Goal: Information Seeking & Learning: Get advice/opinions

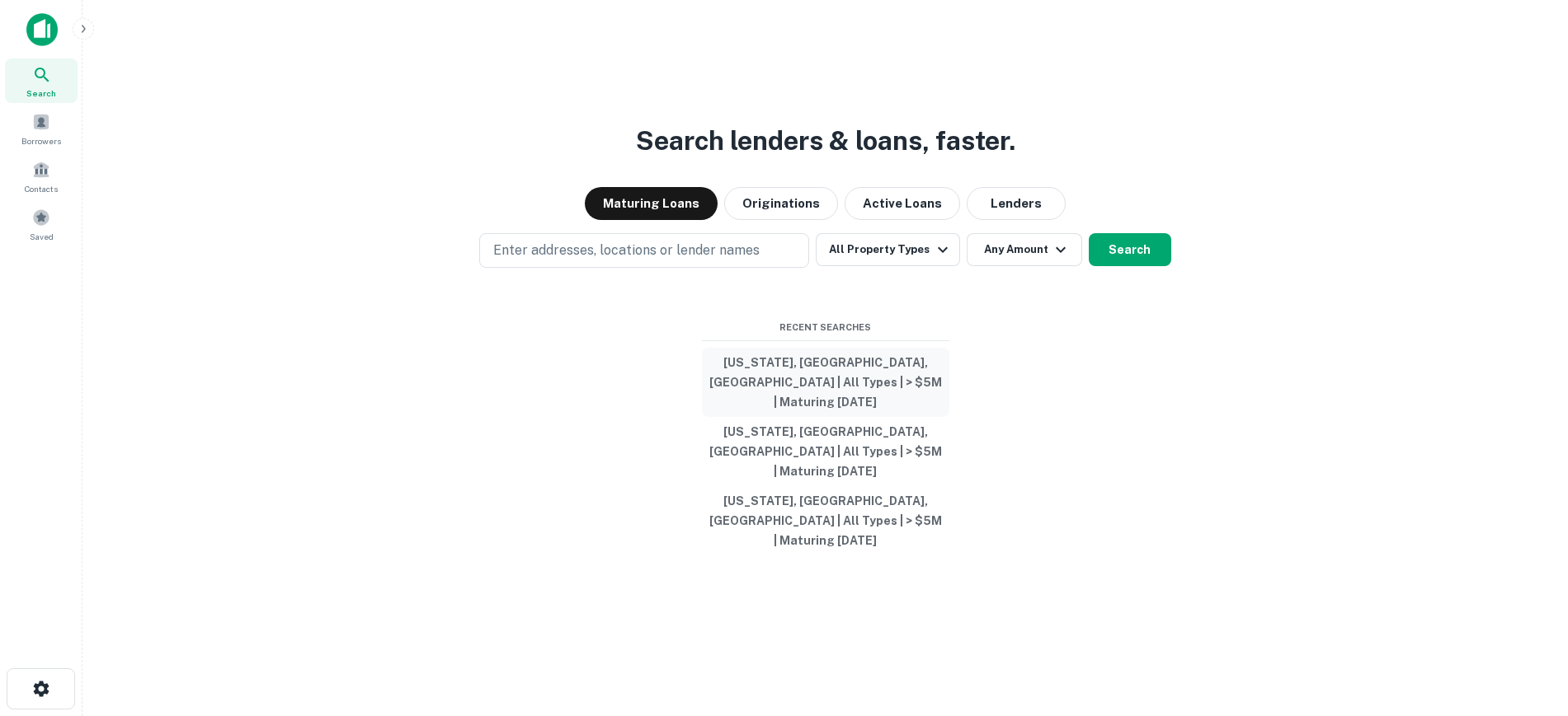
click at [786, 398] on button "New York, NY, USA | All Types | > $5M | Maturing In 1 Year" at bounding box center [825, 382] width 248 height 69
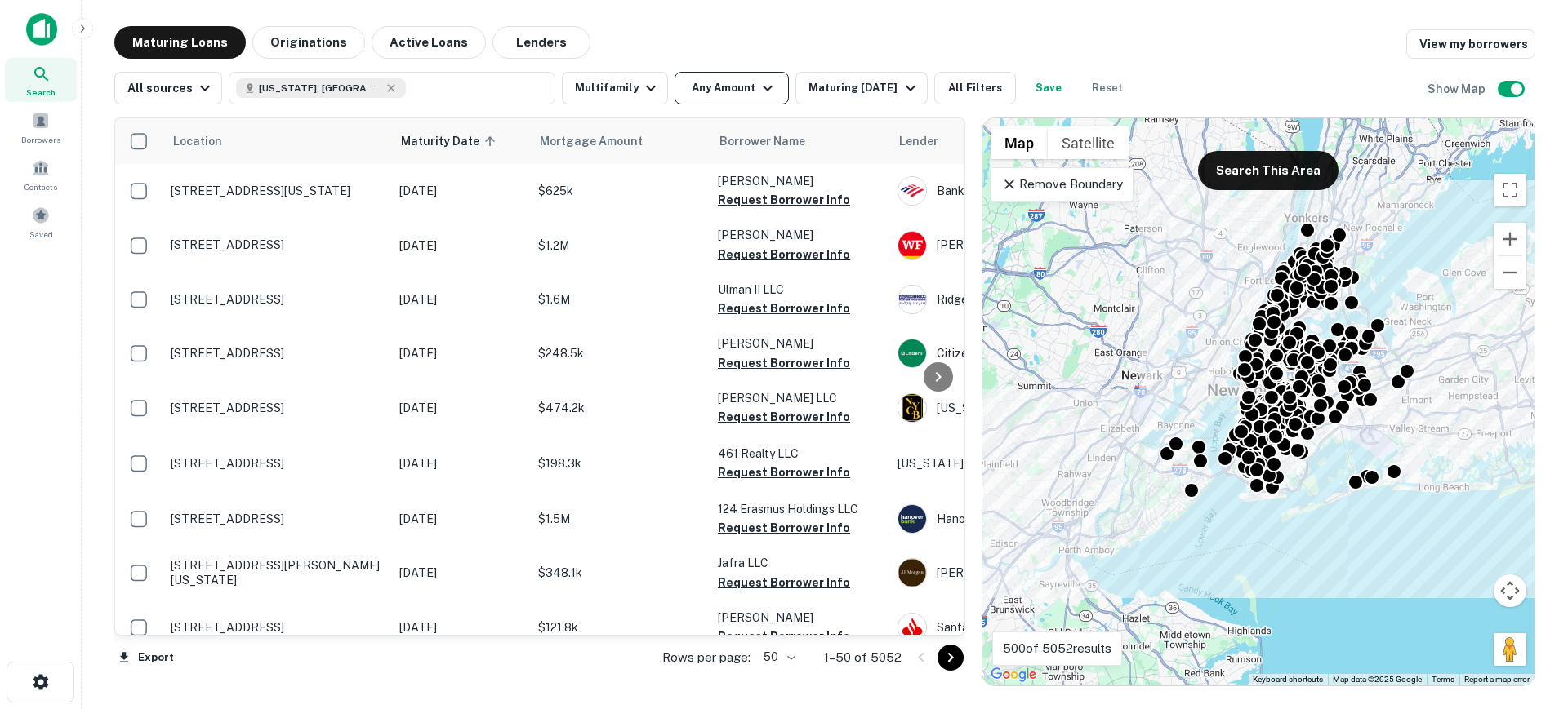
click at [722, 92] on button "Any Amount" at bounding box center [732, 88] width 115 height 33
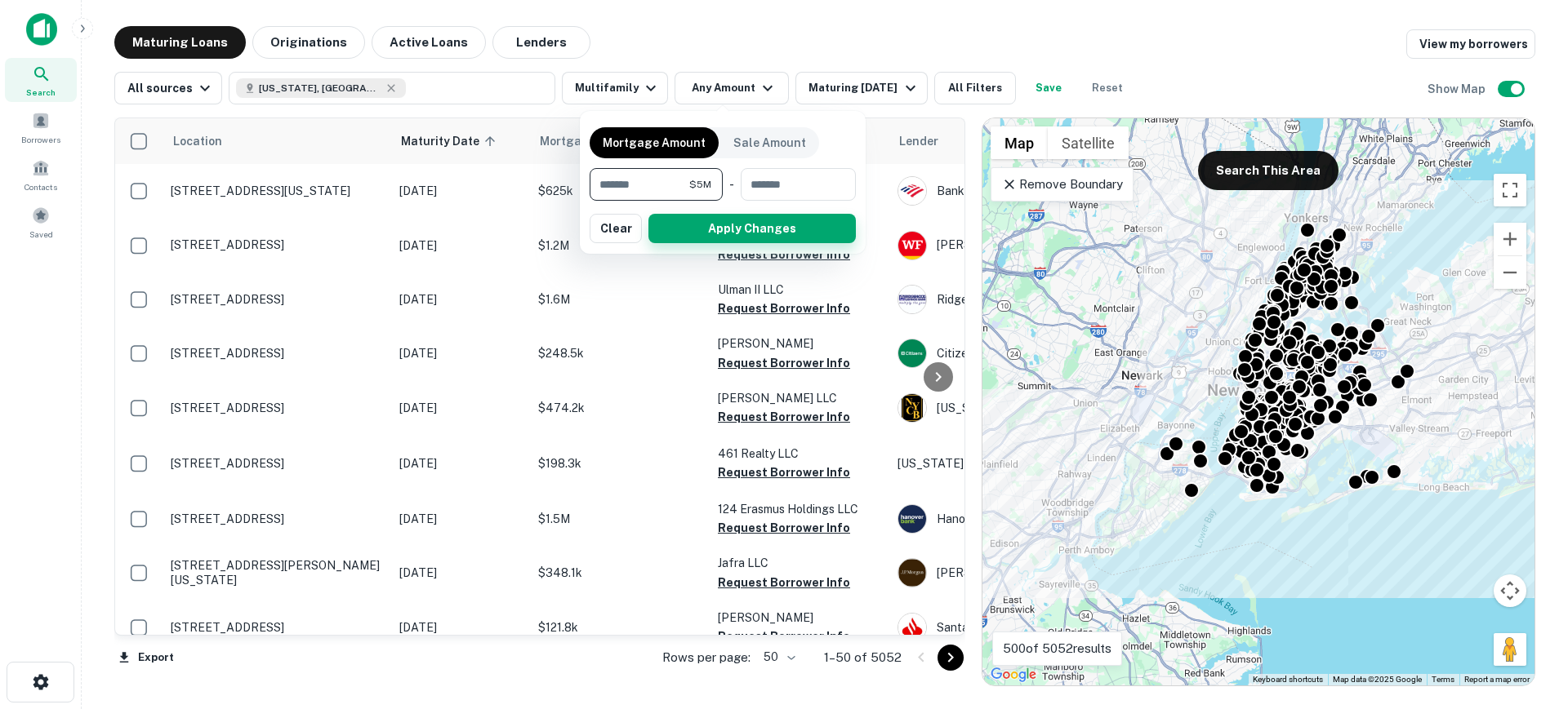
type input "*******"
click at [712, 220] on button "Apply Changes" at bounding box center [752, 228] width 207 height 29
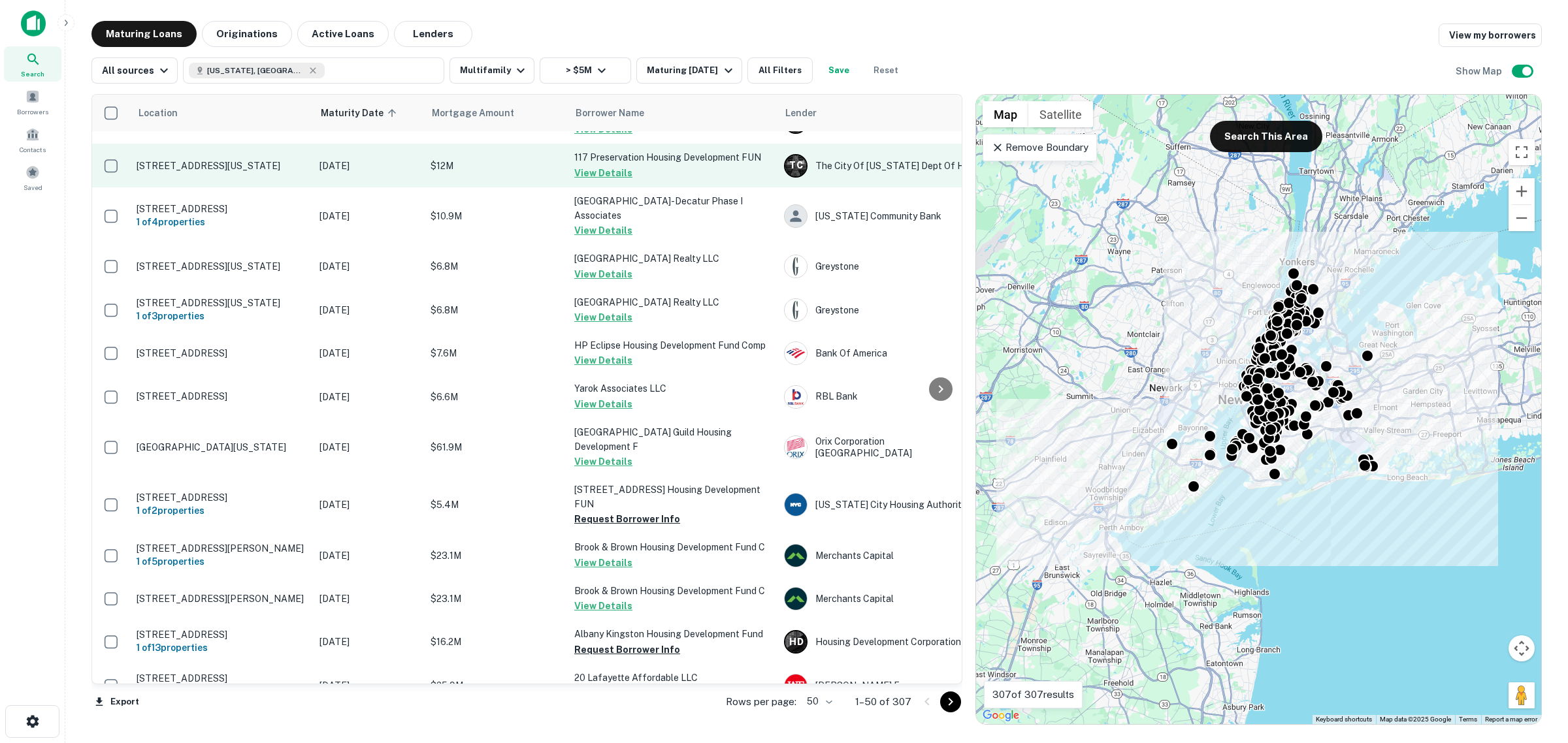
scroll to position [816, 0]
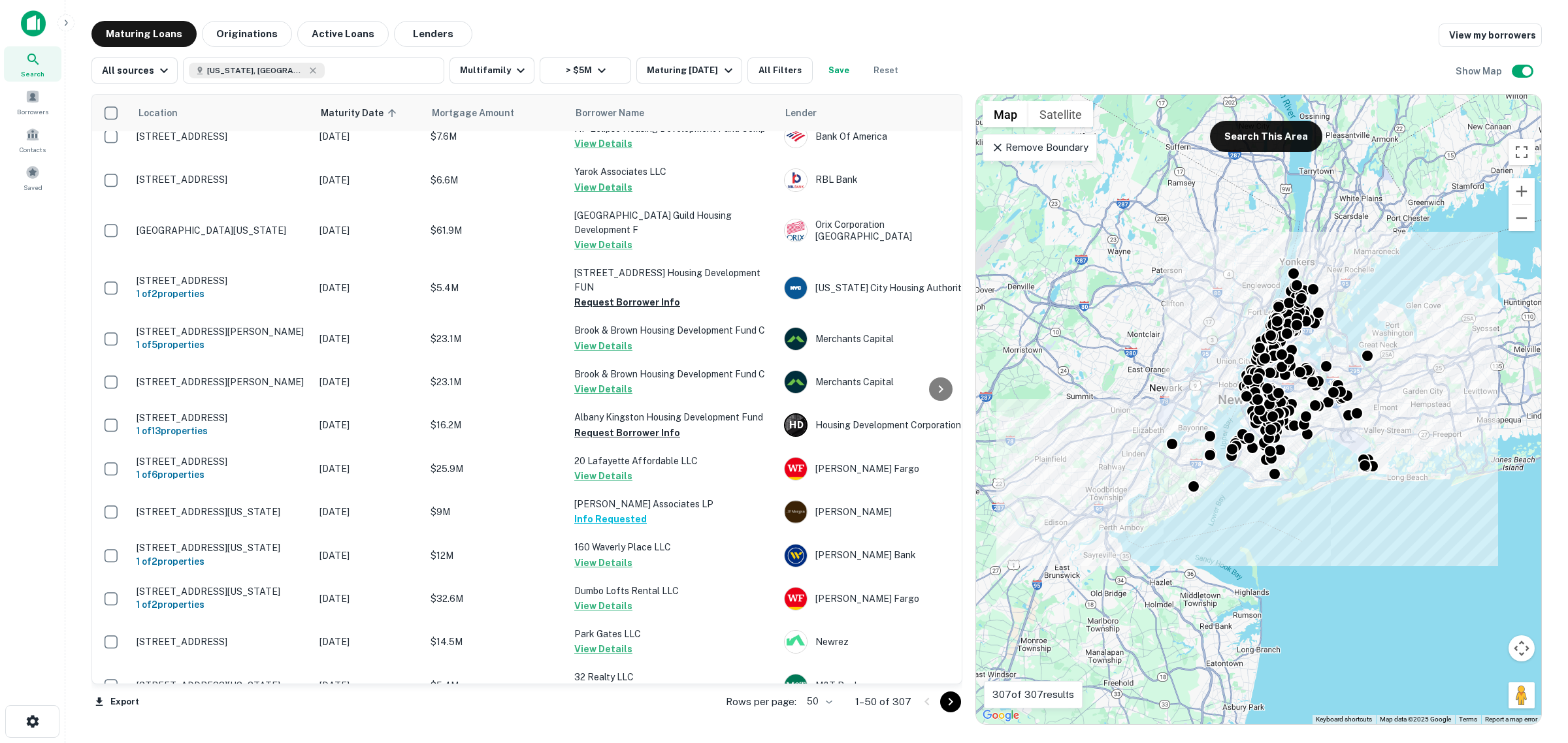
click at [949, 704] on icon "Go to next page" at bounding box center [950, 701] width 15 height 15
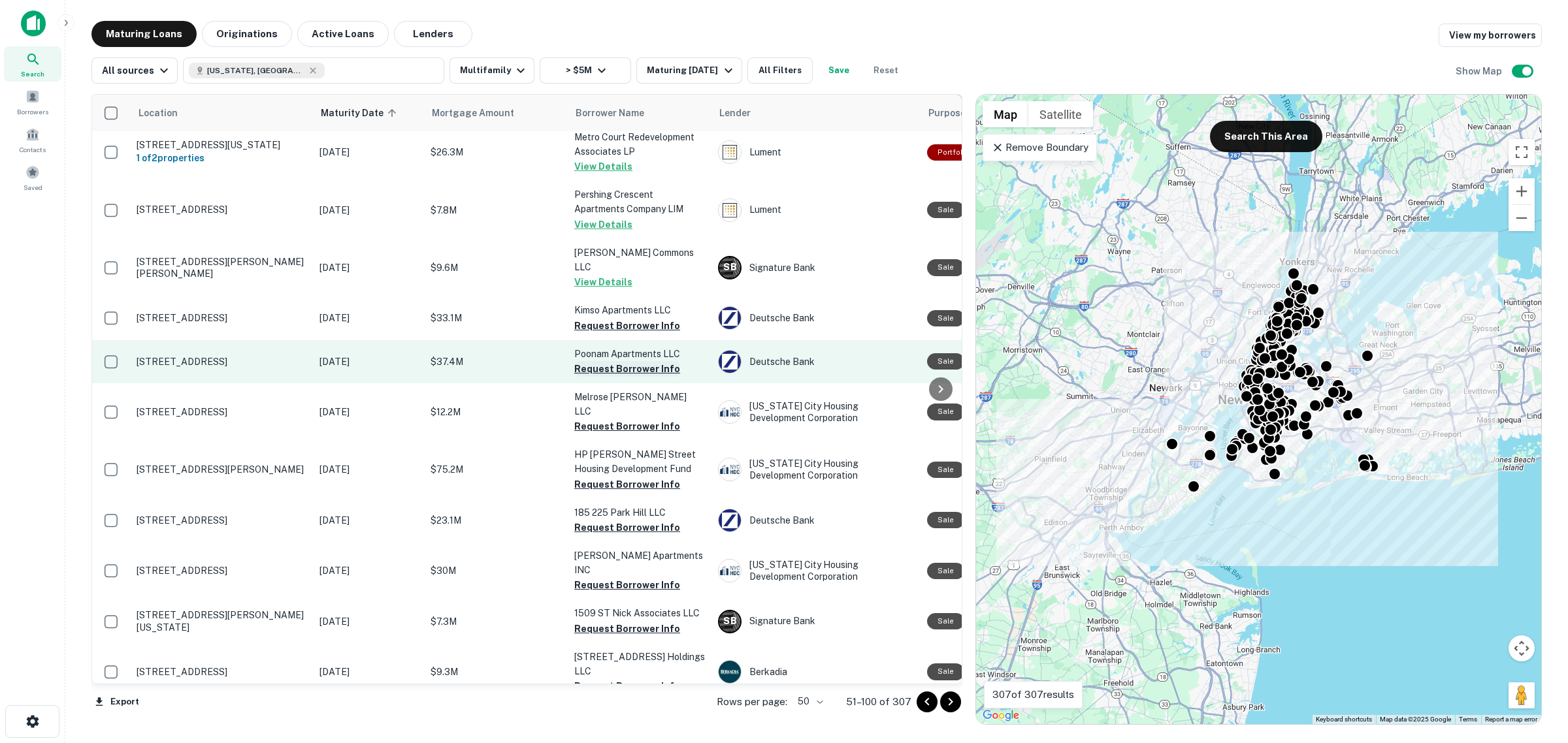
click at [637, 361] on button "Request Borrower Info" at bounding box center [627, 368] width 106 height 15
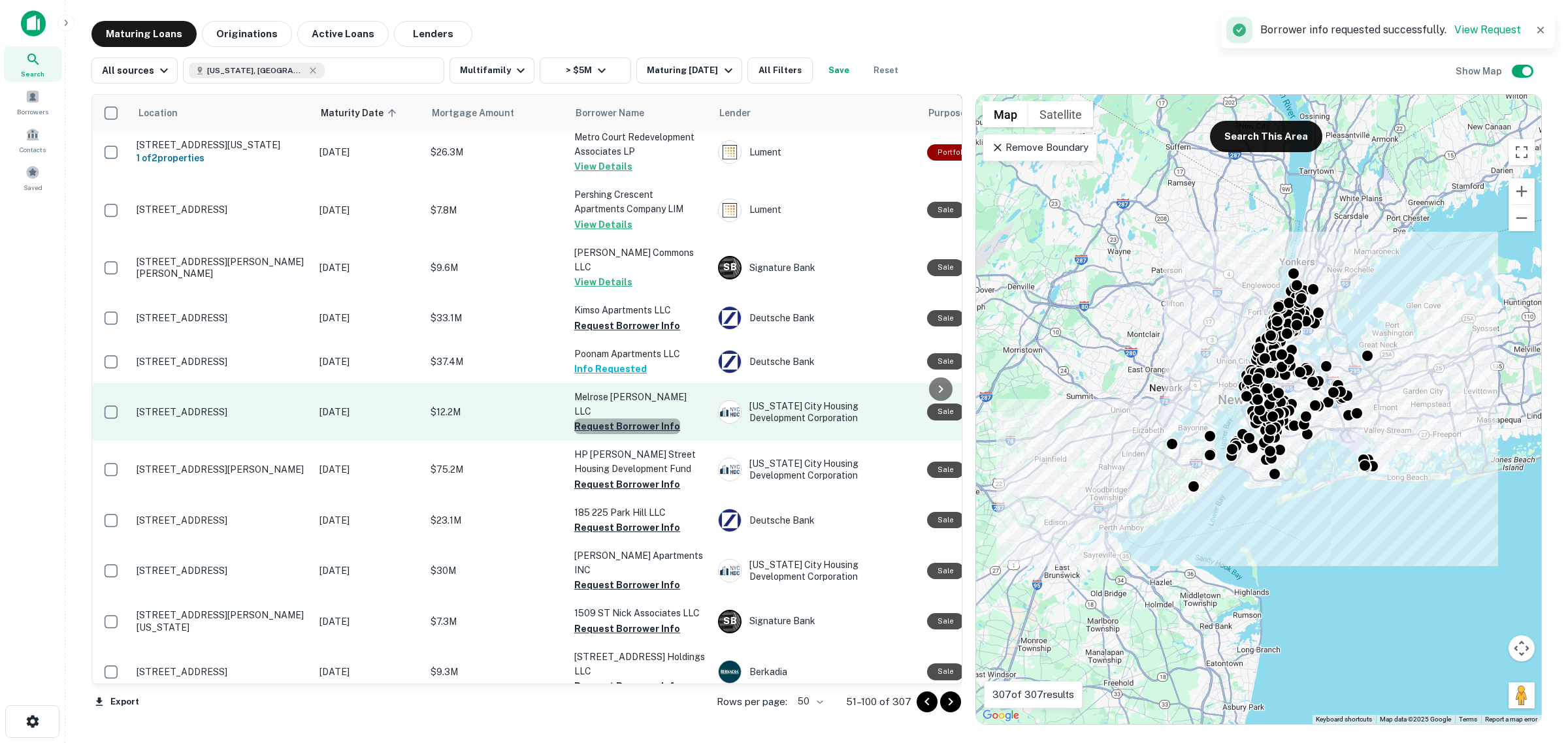
click at [628, 418] on button "Request Borrower Info" at bounding box center [627, 426] width 106 height 15
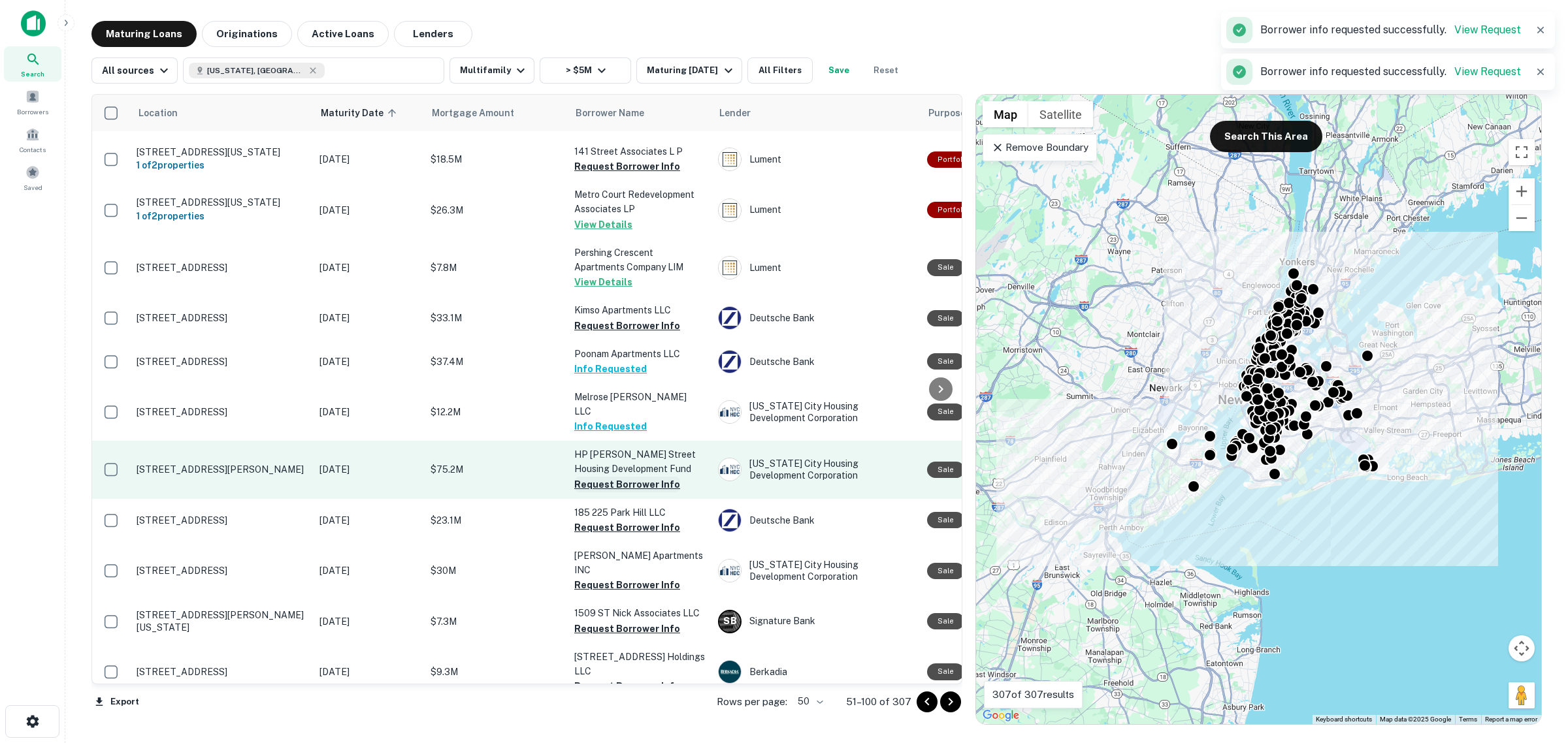
click at [639, 477] on button "Request Borrower Info" at bounding box center [627, 484] width 106 height 15
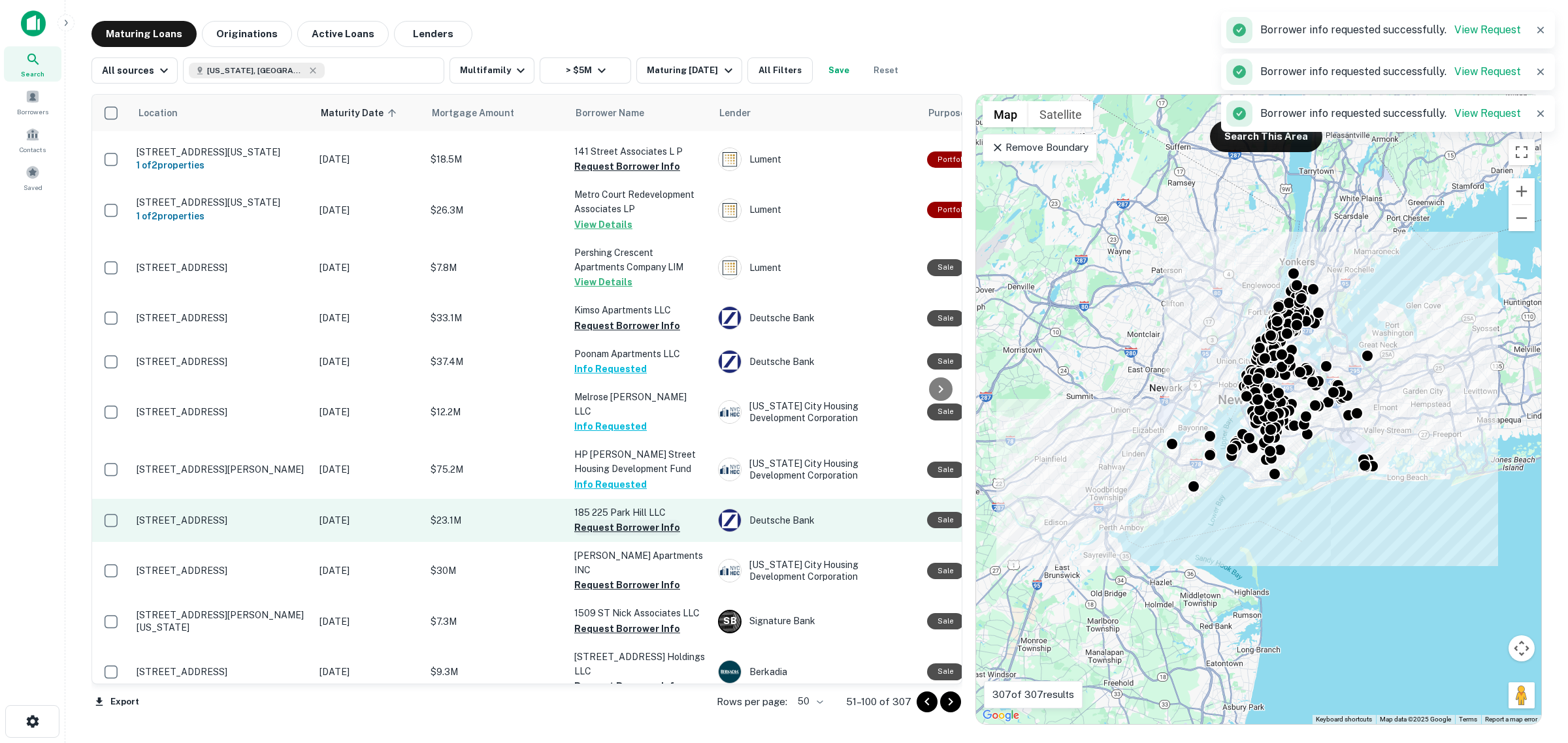
click at [644, 520] on button "Request Borrower Info" at bounding box center [627, 527] width 106 height 15
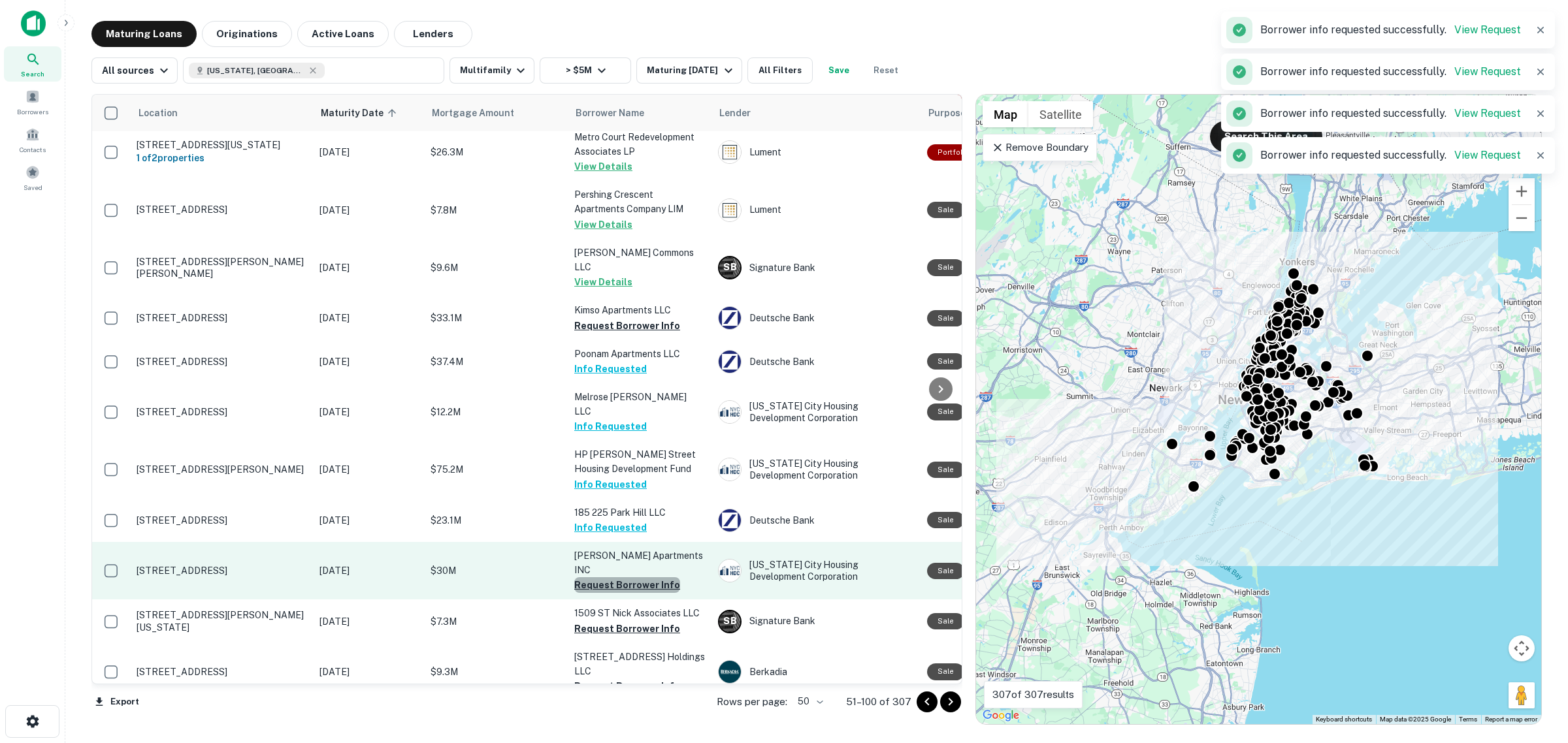
click at [650, 577] on button "Request Borrower Info" at bounding box center [627, 585] width 106 height 15
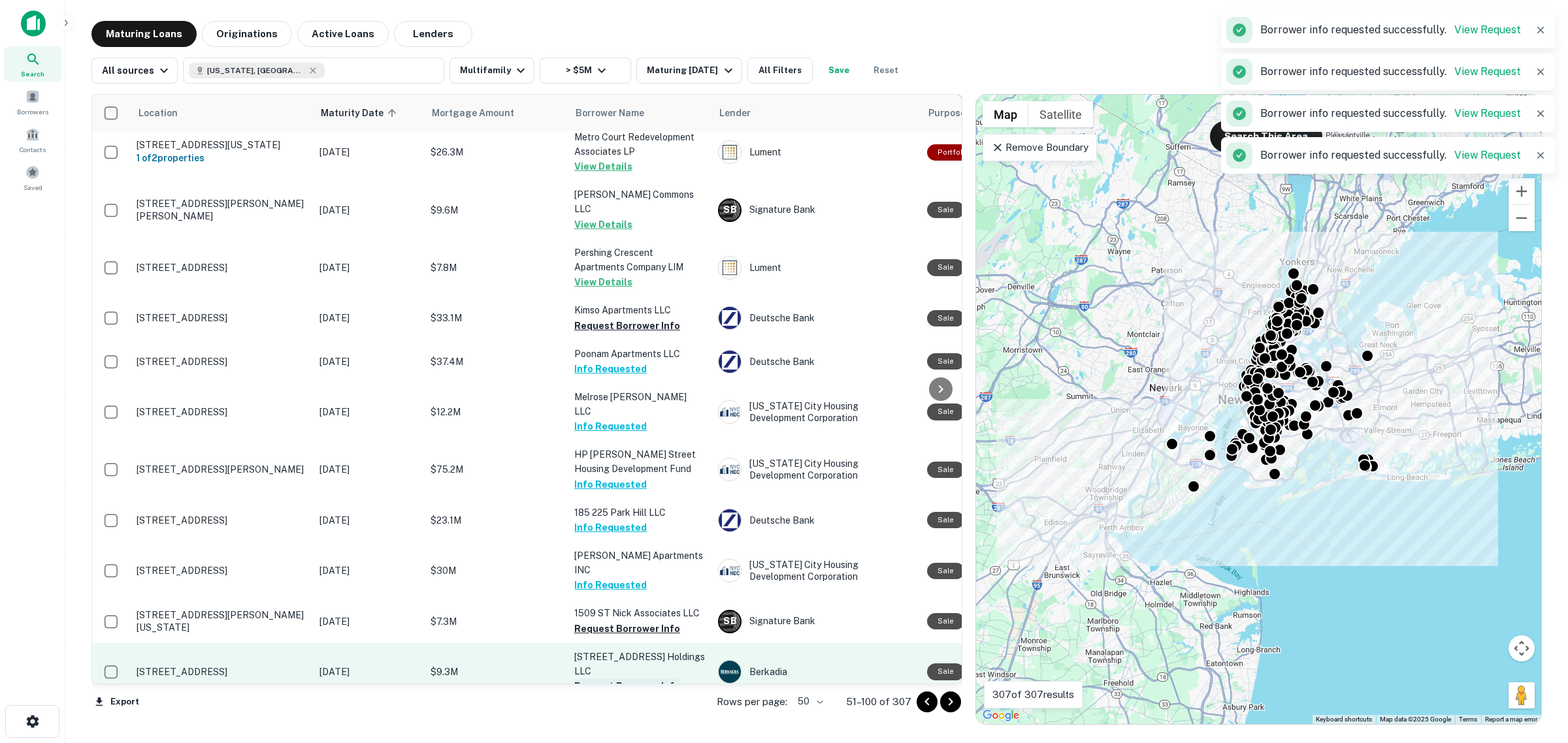
click at [637, 678] on button "Request Borrower Info" at bounding box center [627, 686] width 106 height 15
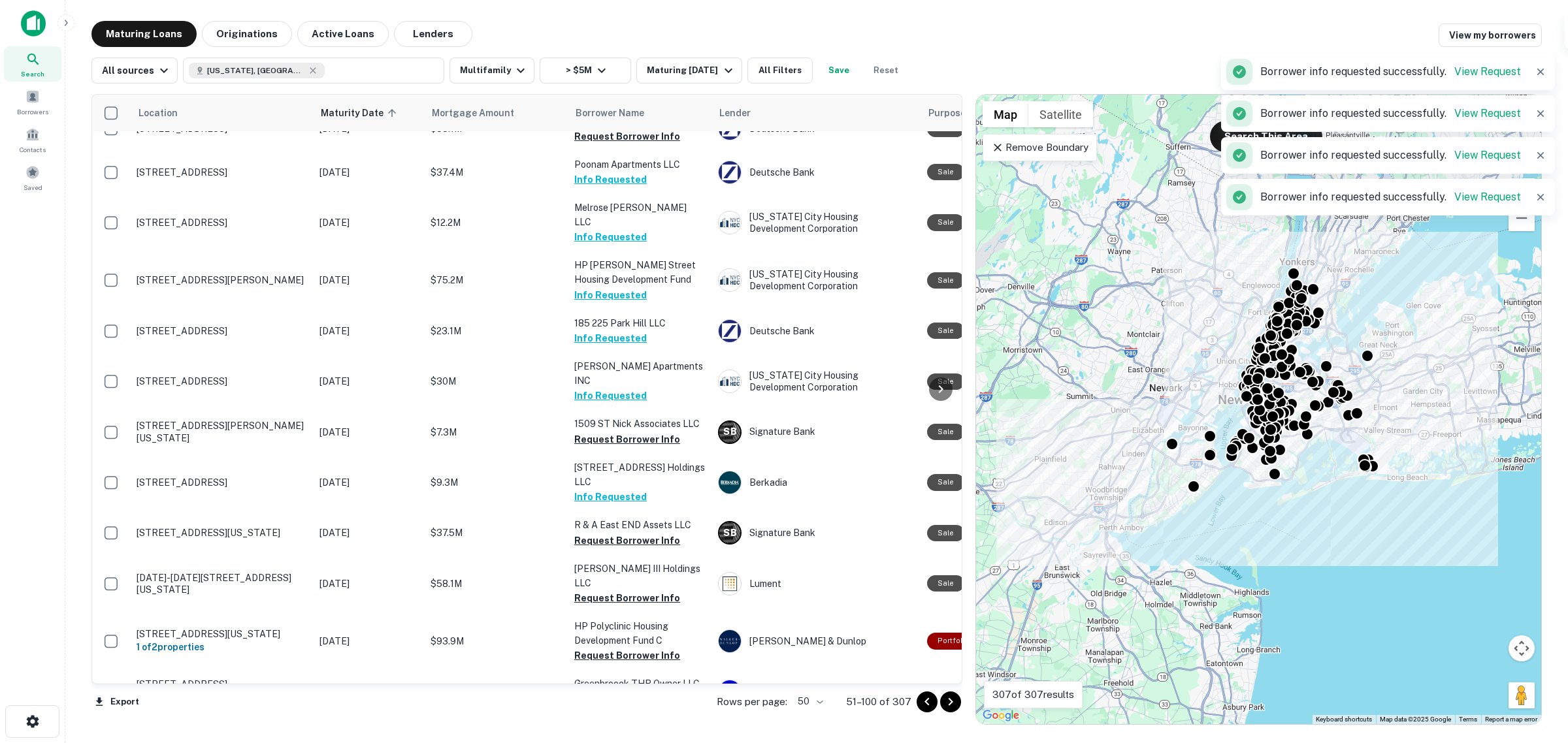
scroll to position [1306, 0]
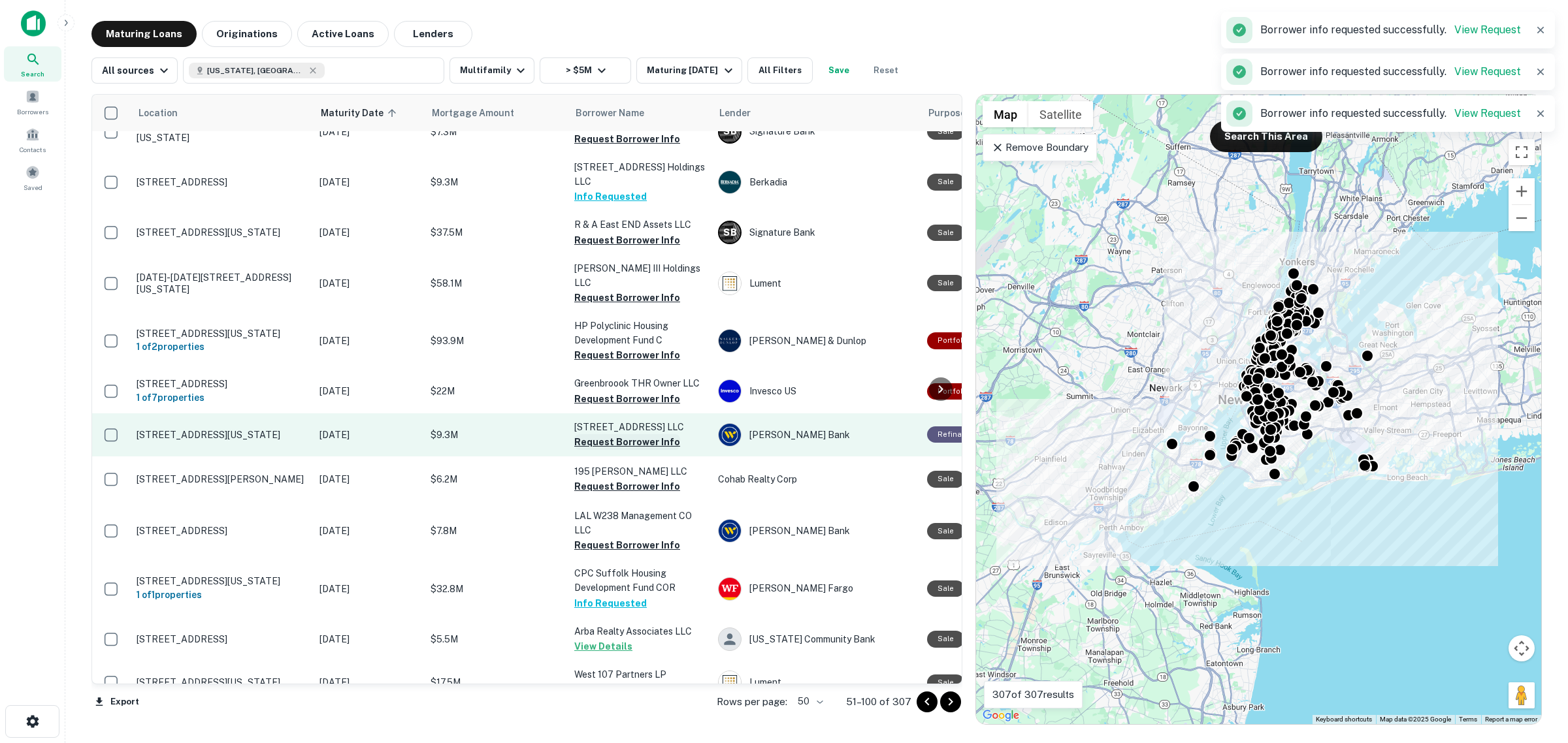
click at [621, 434] on button "Request Borrower Info" at bounding box center [627, 442] width 106 height 15
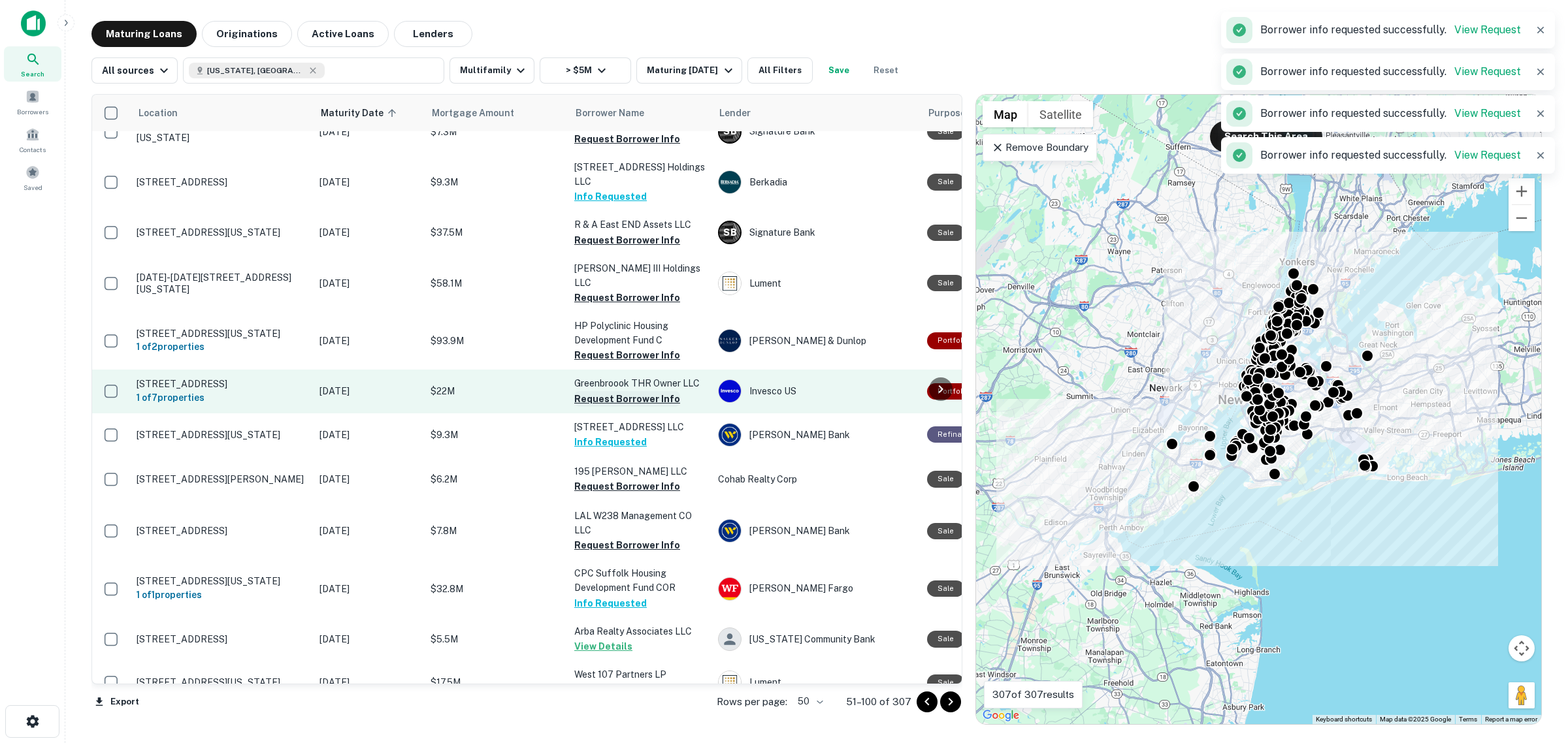
click at [622, 391] on button "Request Borrower Info" at bounding box center [627, 399] width 106 height 15
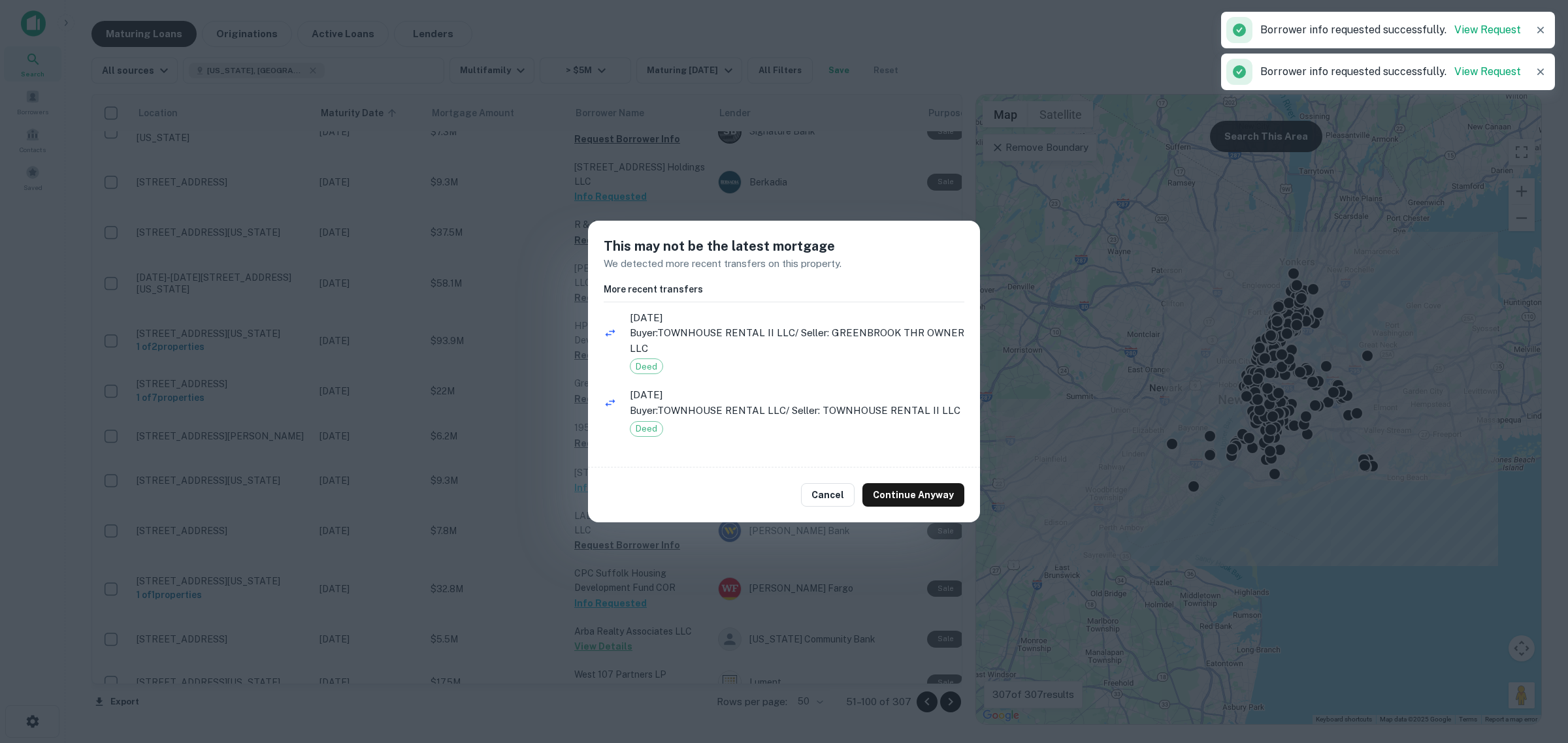
click at [832, 498] on button "Cancel" at bounding box center [827, 494] width 53 height 24
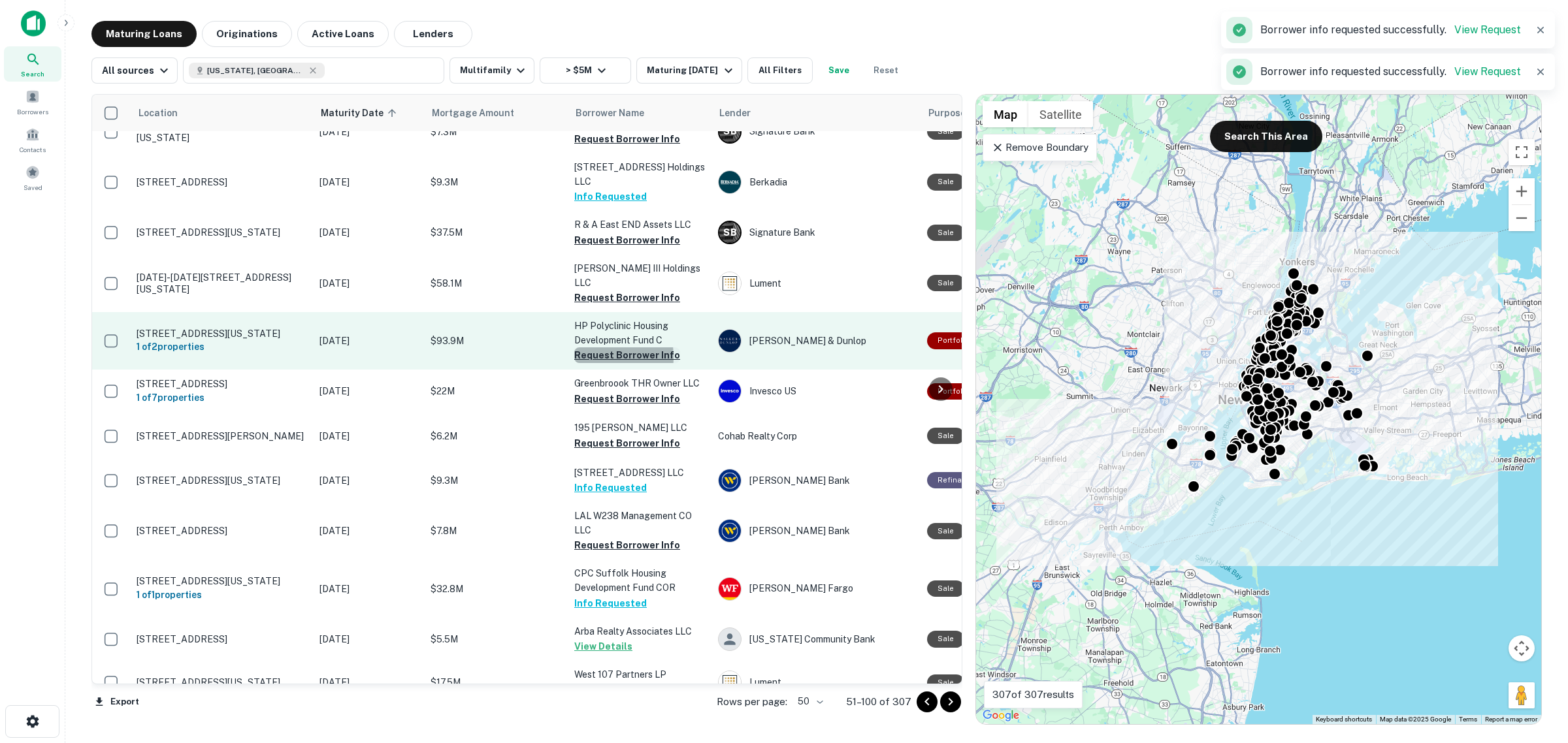
click at [588, 348] on button "Request Borrower Info" at bounding box center [627, 355] width 106 height 15
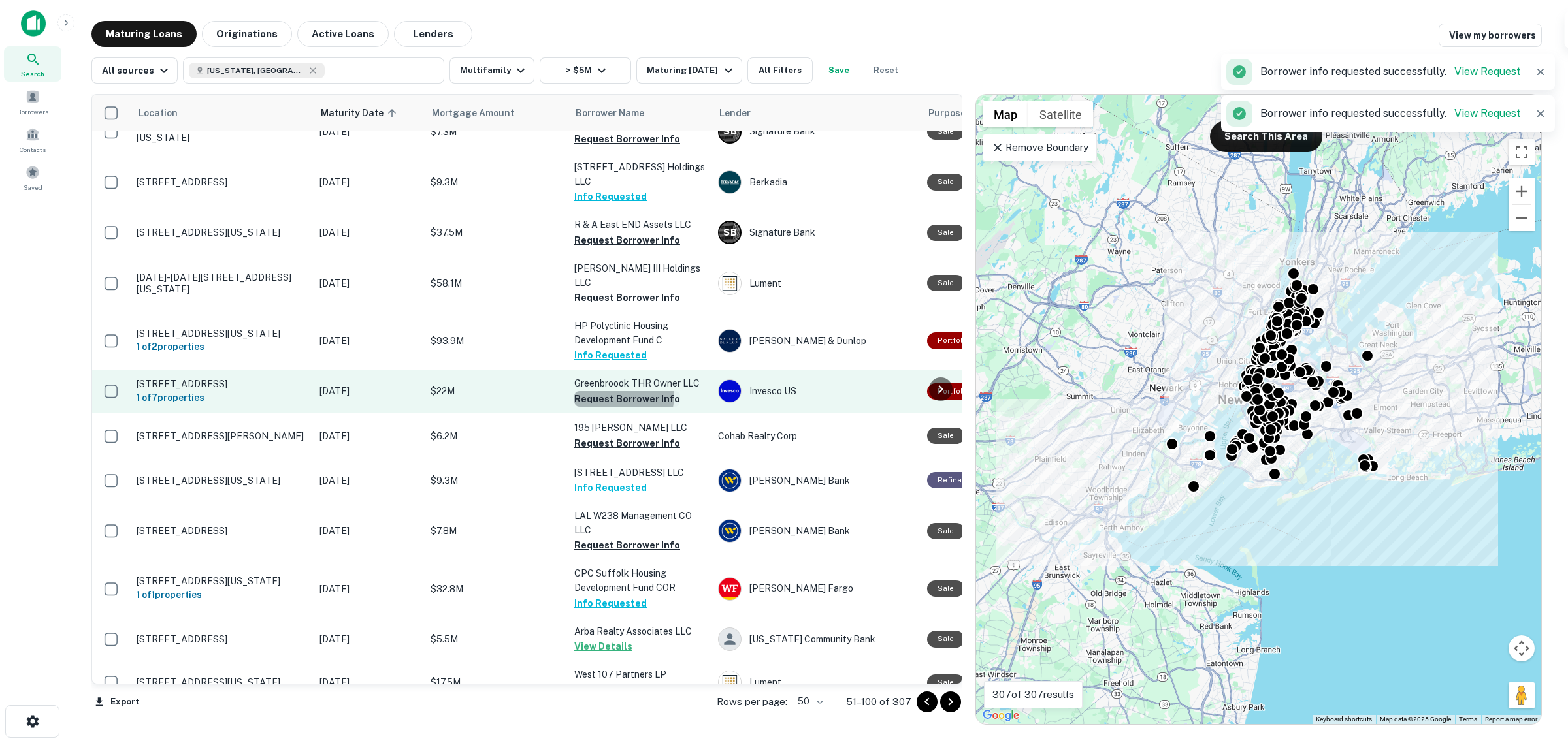
click at [606, 391] on button "Request Borrower Info" at bounding box center [627, 399] width 106 height 15
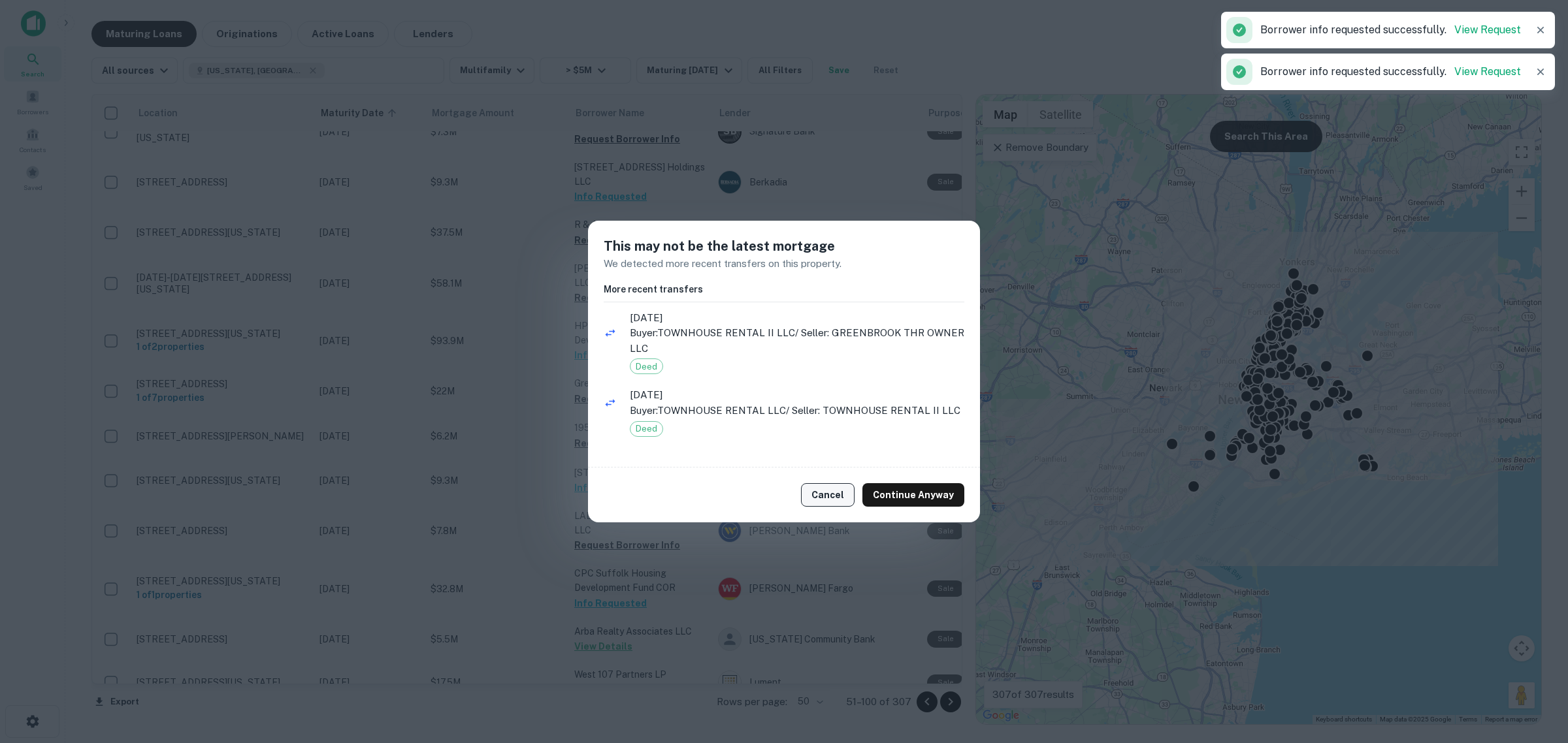
click at [825, 495] on button "Cancel" at bounding box center [827, 494] width 53 height 24
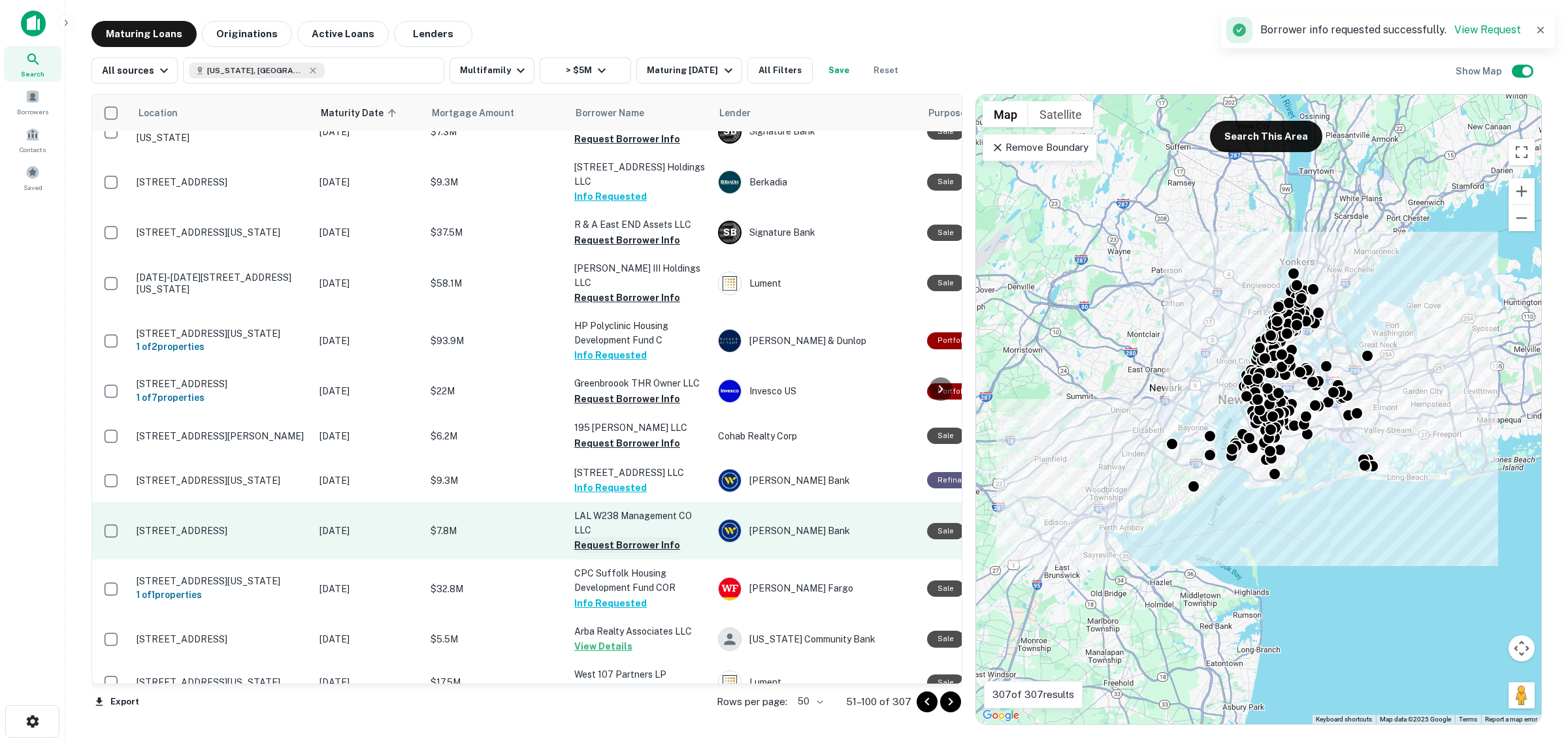
click at [644, 538] on button "Request Borrower Info" at bounding box center [627, 545] width 106 height 15
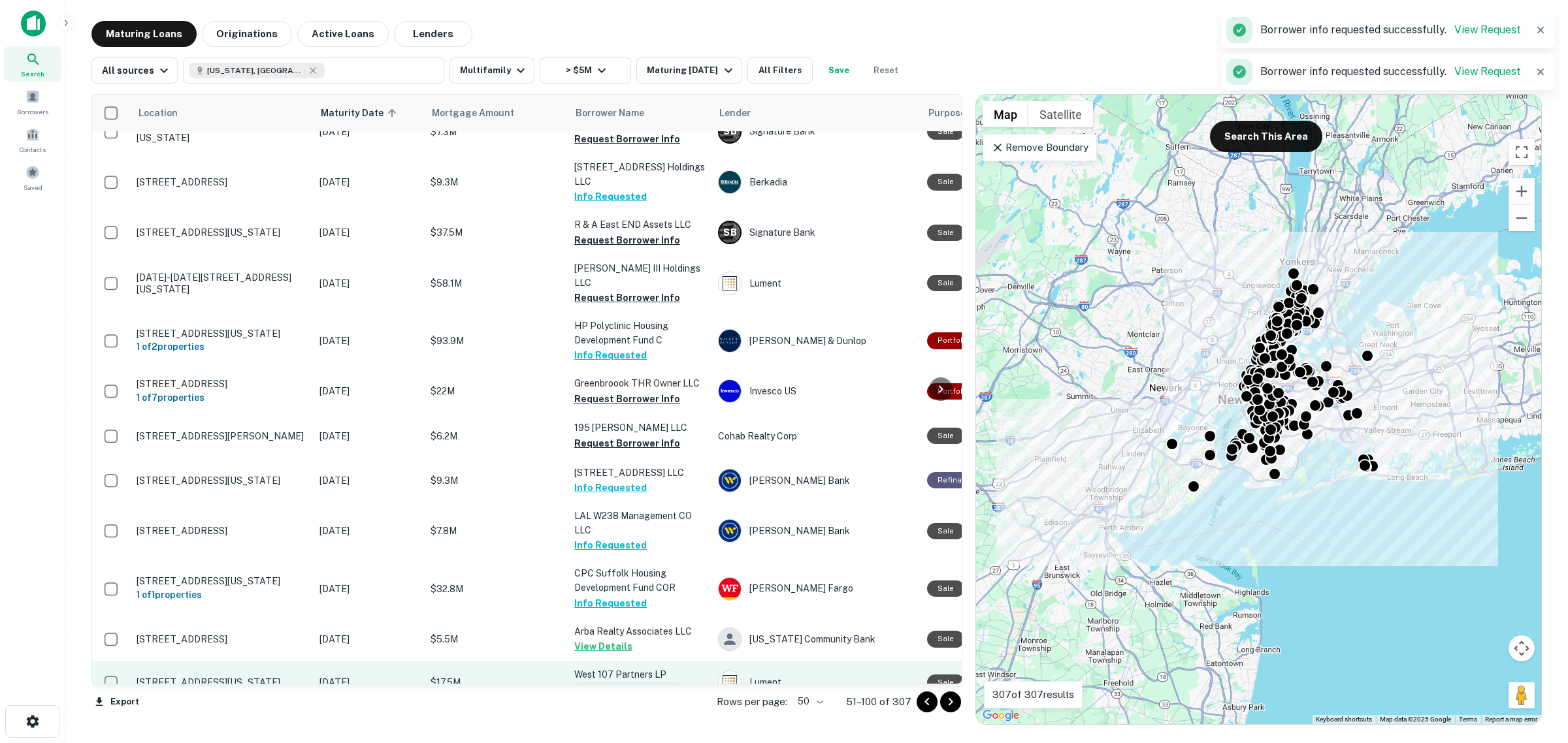
click at [661, 682] on button "Request Borrower Info" at bounding box center [627, 690] width 106 height 15
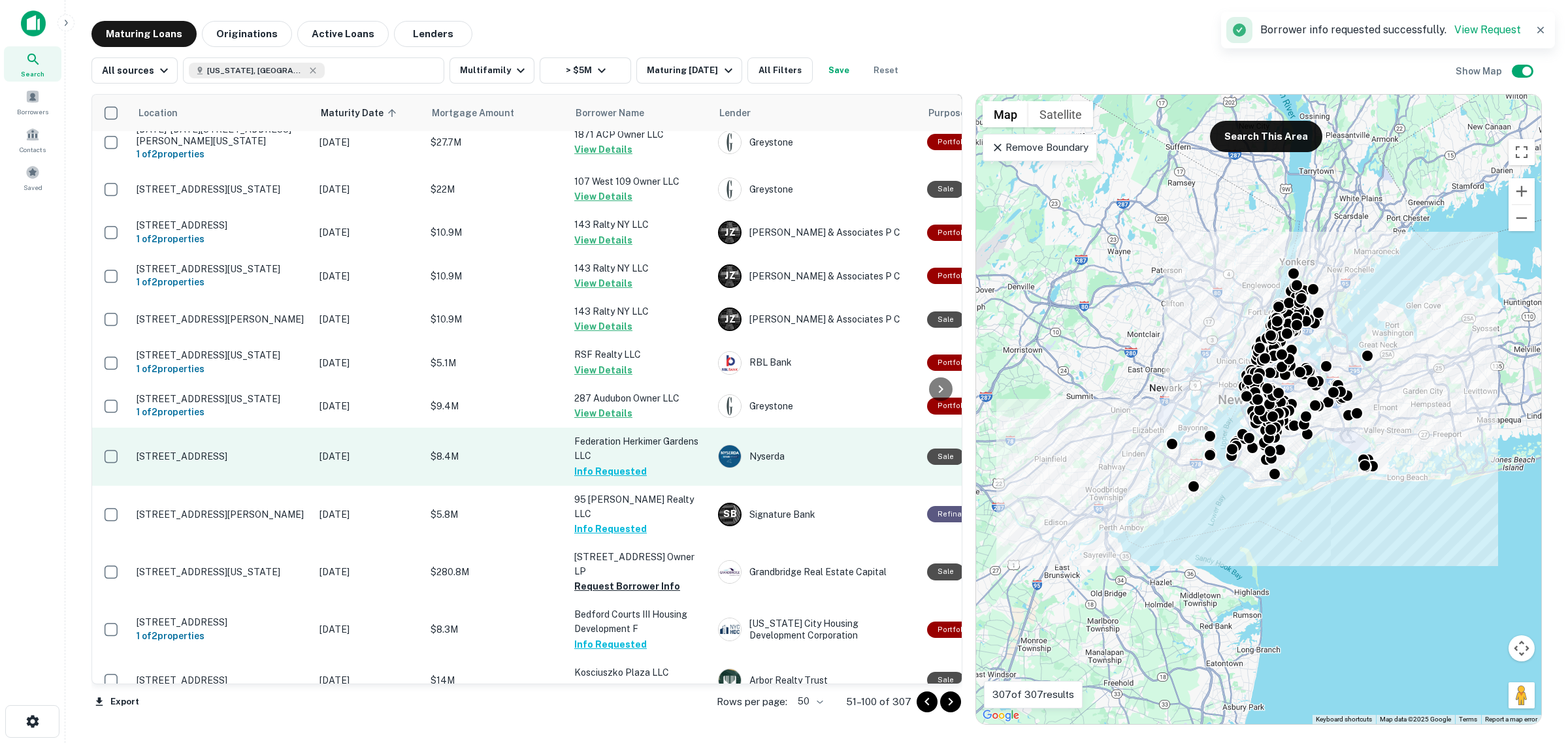
scroll to position [1914, 0]
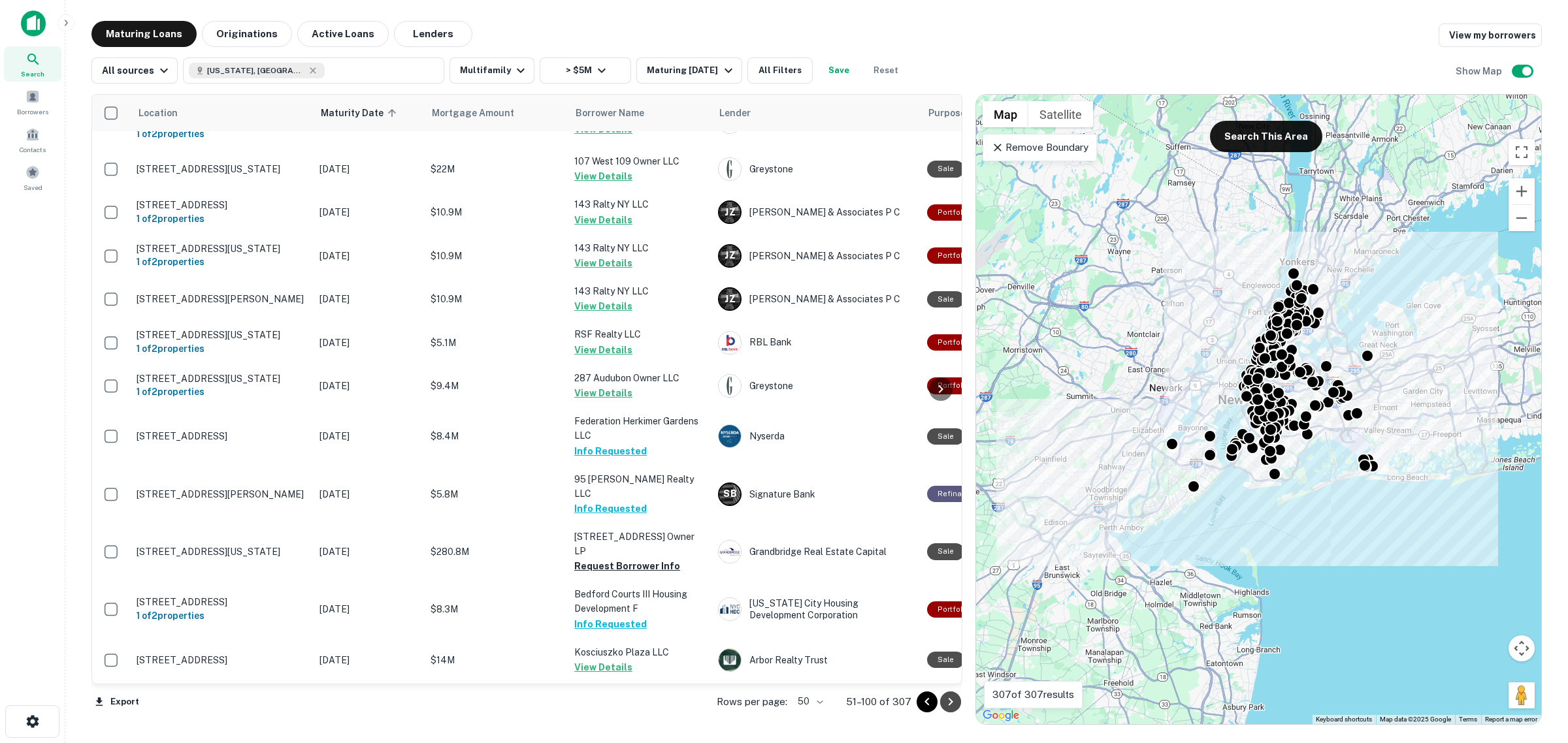
click at [953, 701] on icon "Go to next page" at bounding box center [950, 701] width 15 height 15
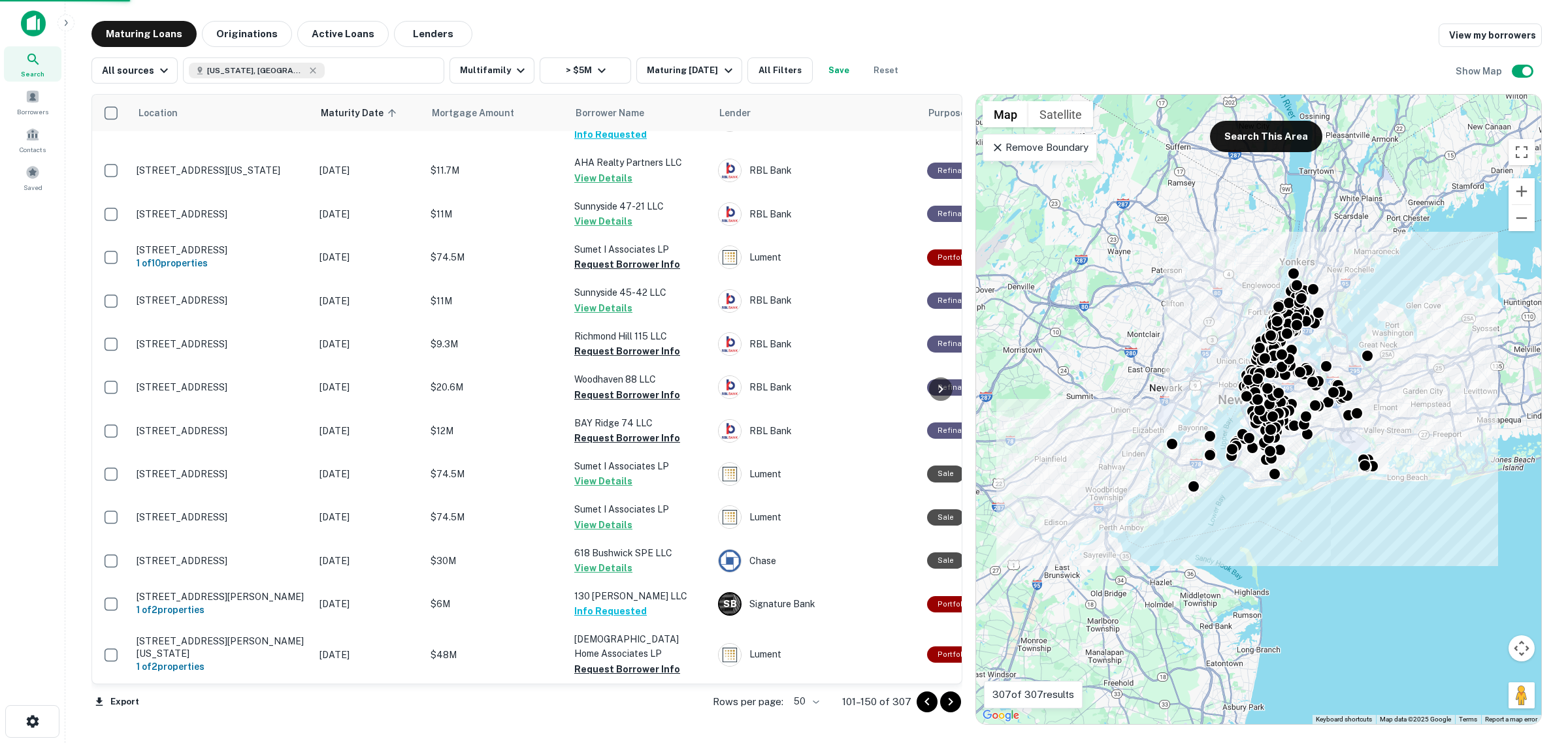
scroll to position [1786, 0]
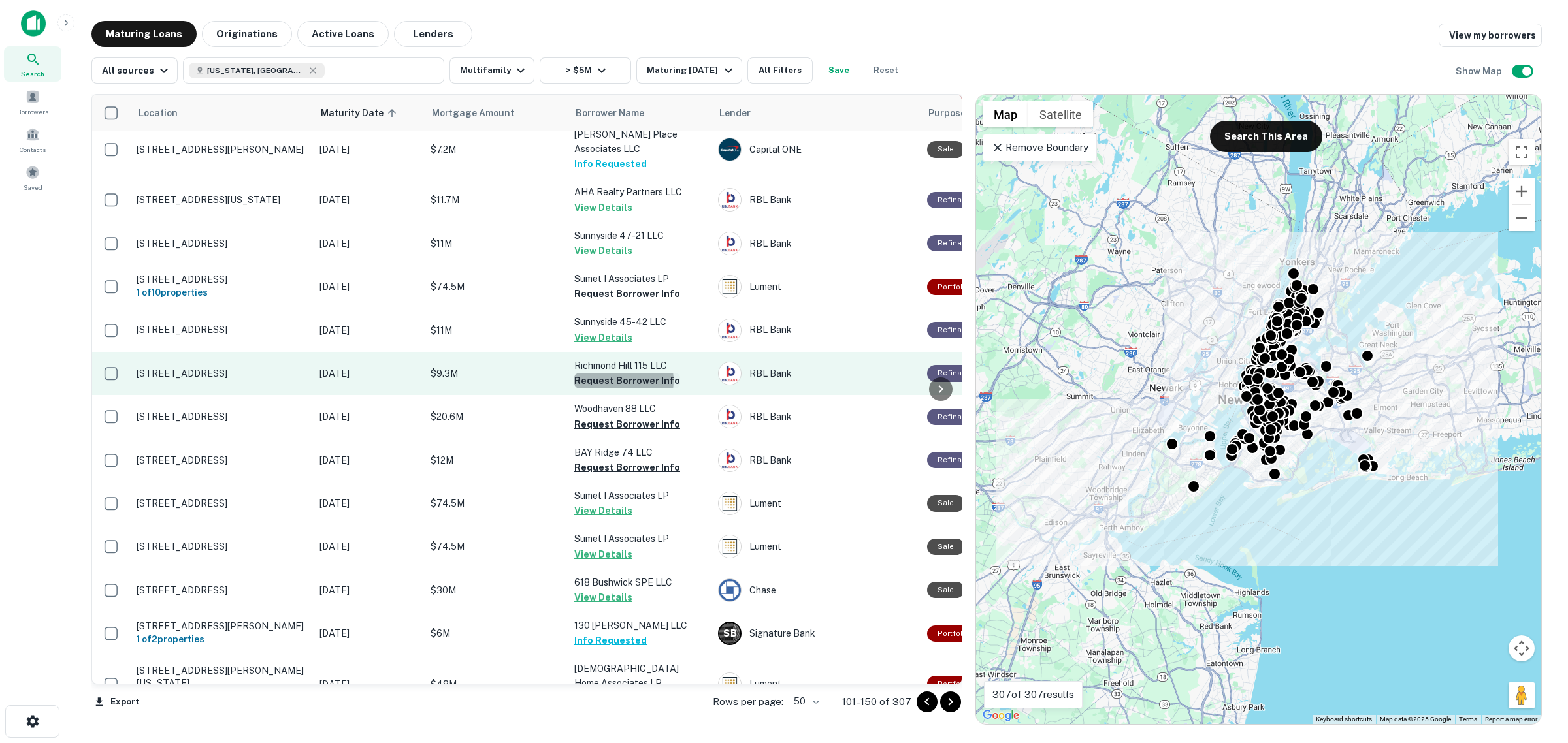
click at [611, 373] on button "Request Borrower Info" at bounding box center [627, 381] width 106 height 15
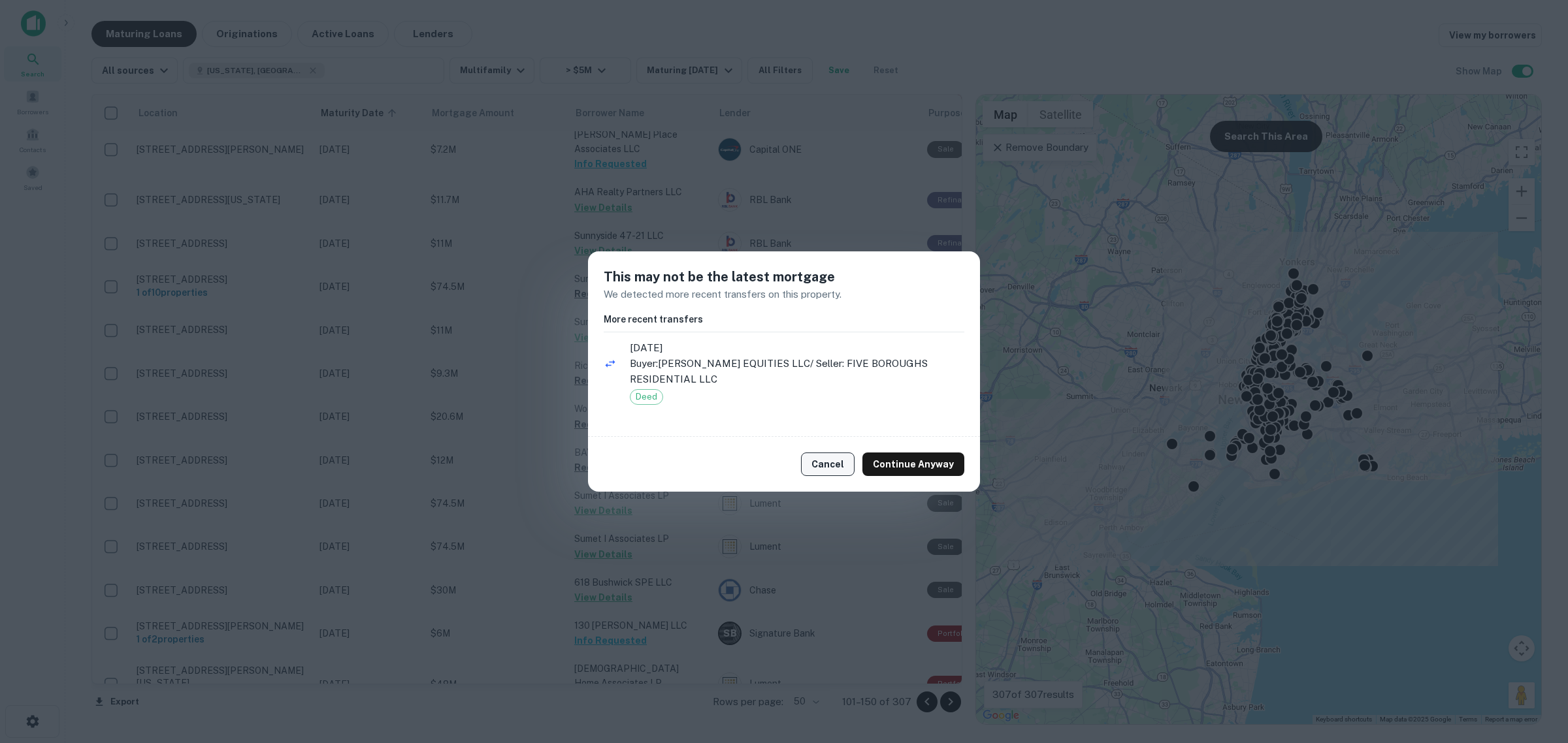
click at [825, 467] on button "Cancel" at bounding box center [827, 464] width 53 height 24
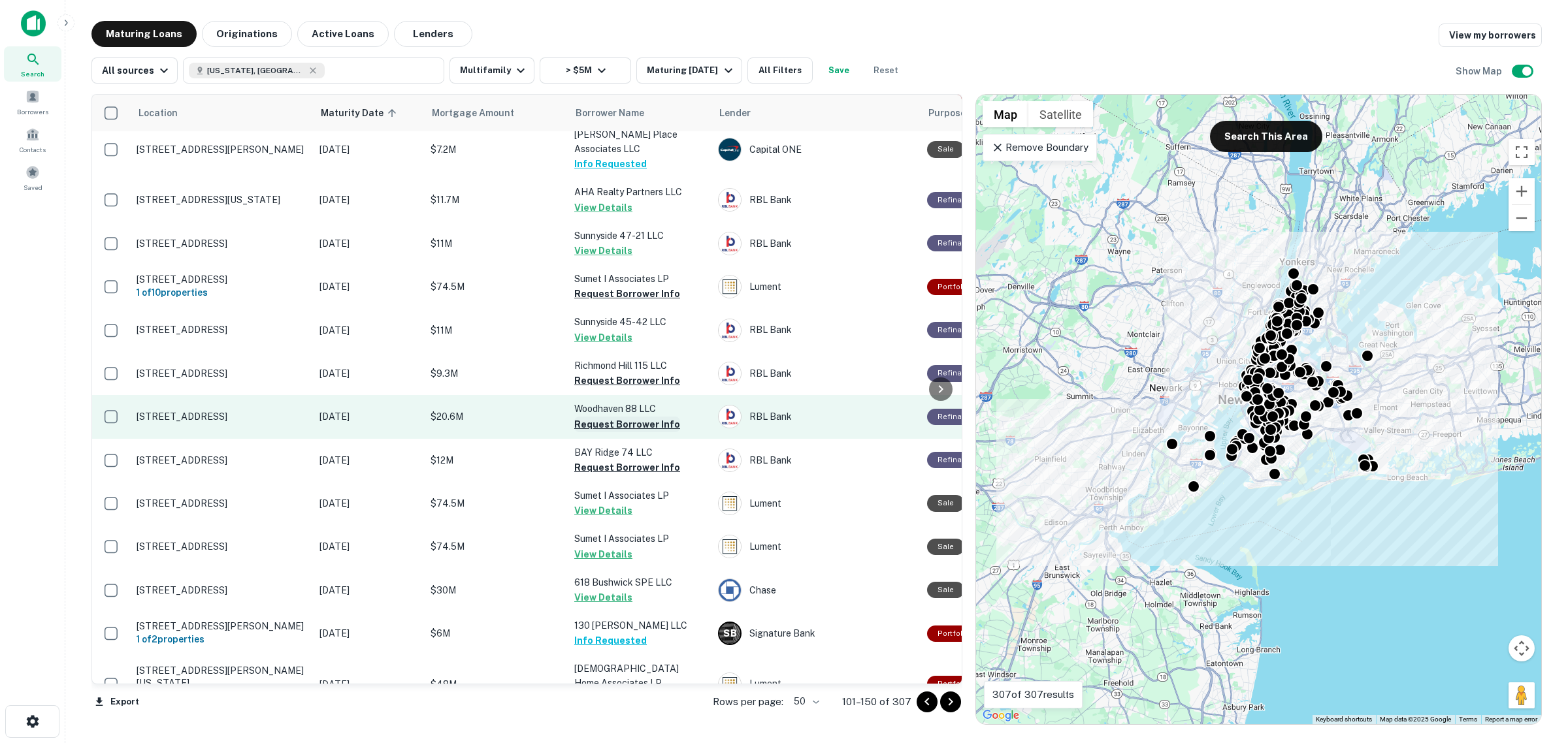
click at [637, 416] on button "Request Borrower Info" at bounding box center [627, 424] width 106 height 15
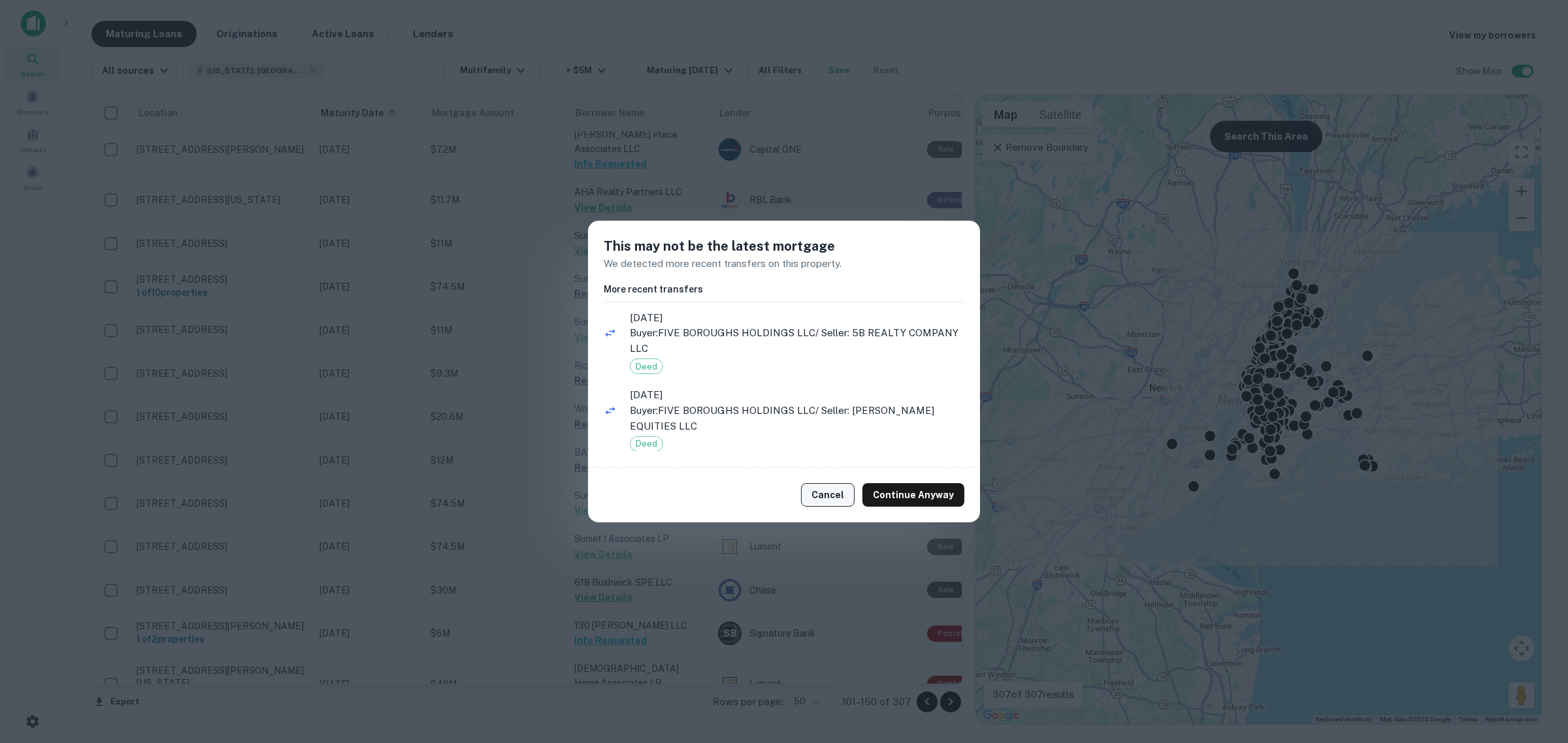
click at [831, 487] on button "Cancel" at bounding box center [827, 494] width 53 height 24
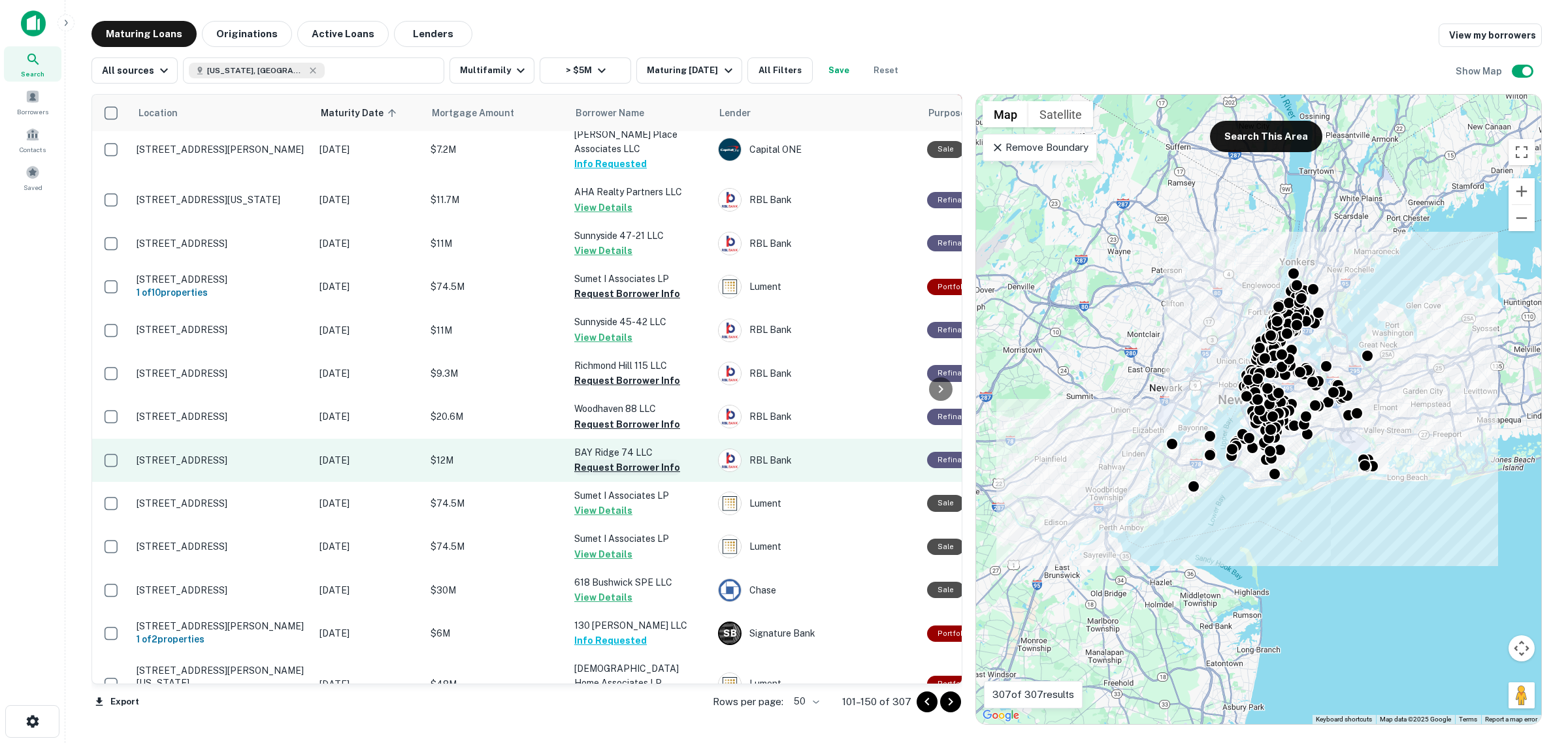
click at [648, 459] on button "Request Borrower Info" at bounding box center [627, 467] width 106 height 15
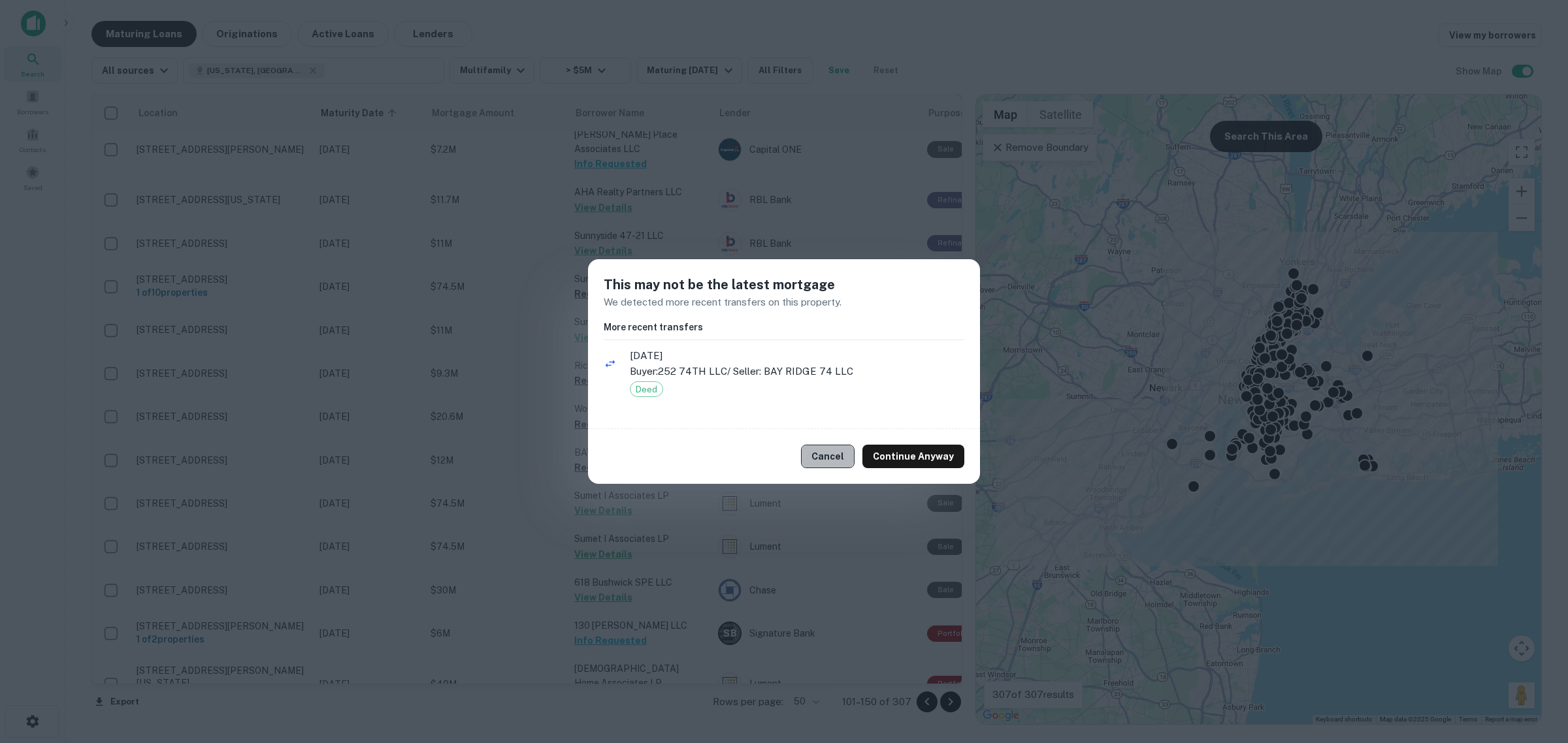
click at [827, 455] on button "Cancel" at bounding box center [827, 456] width 53 height 24
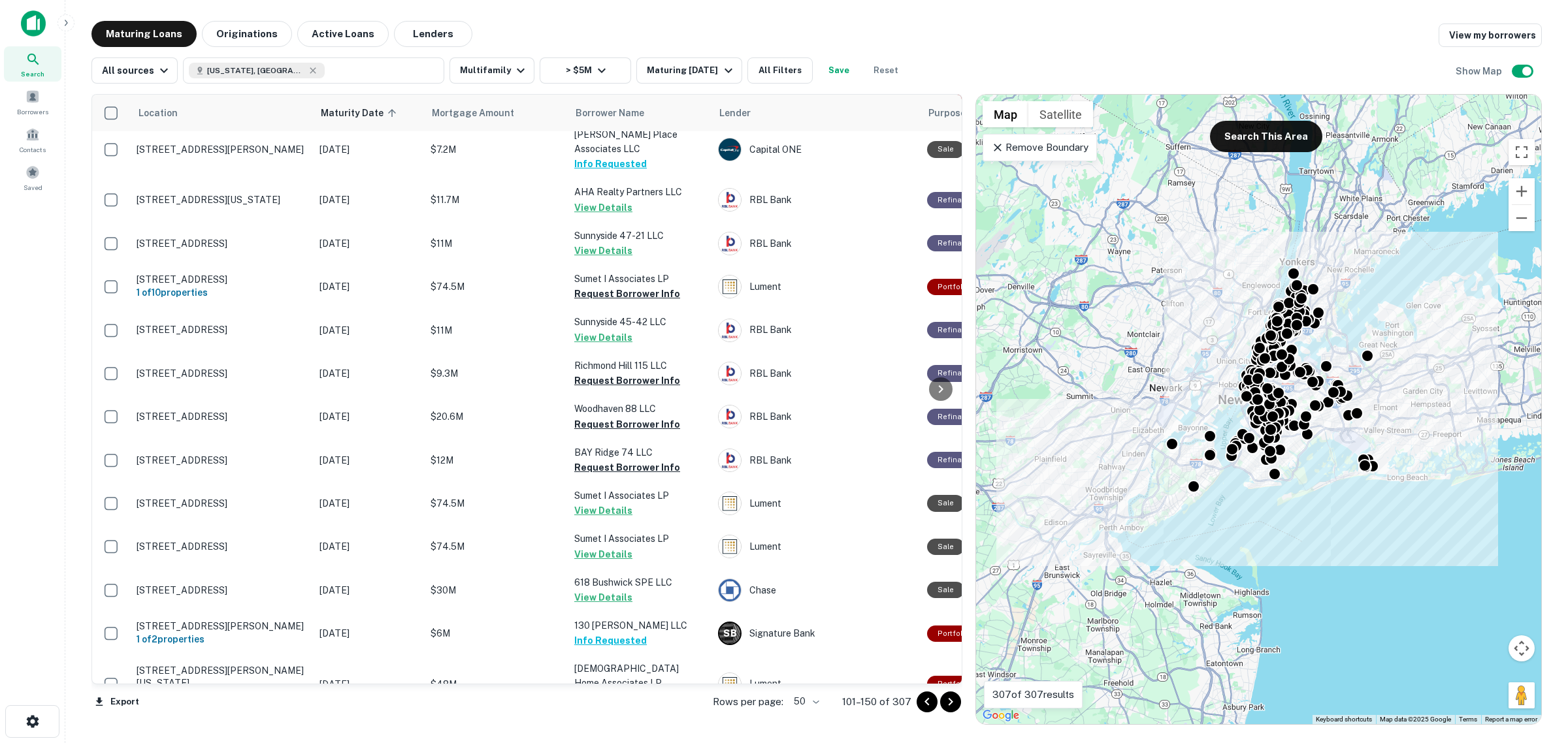
click at [943, 701] on icon "Go to next page" at bounding box center [950, 701] width 15 height 15
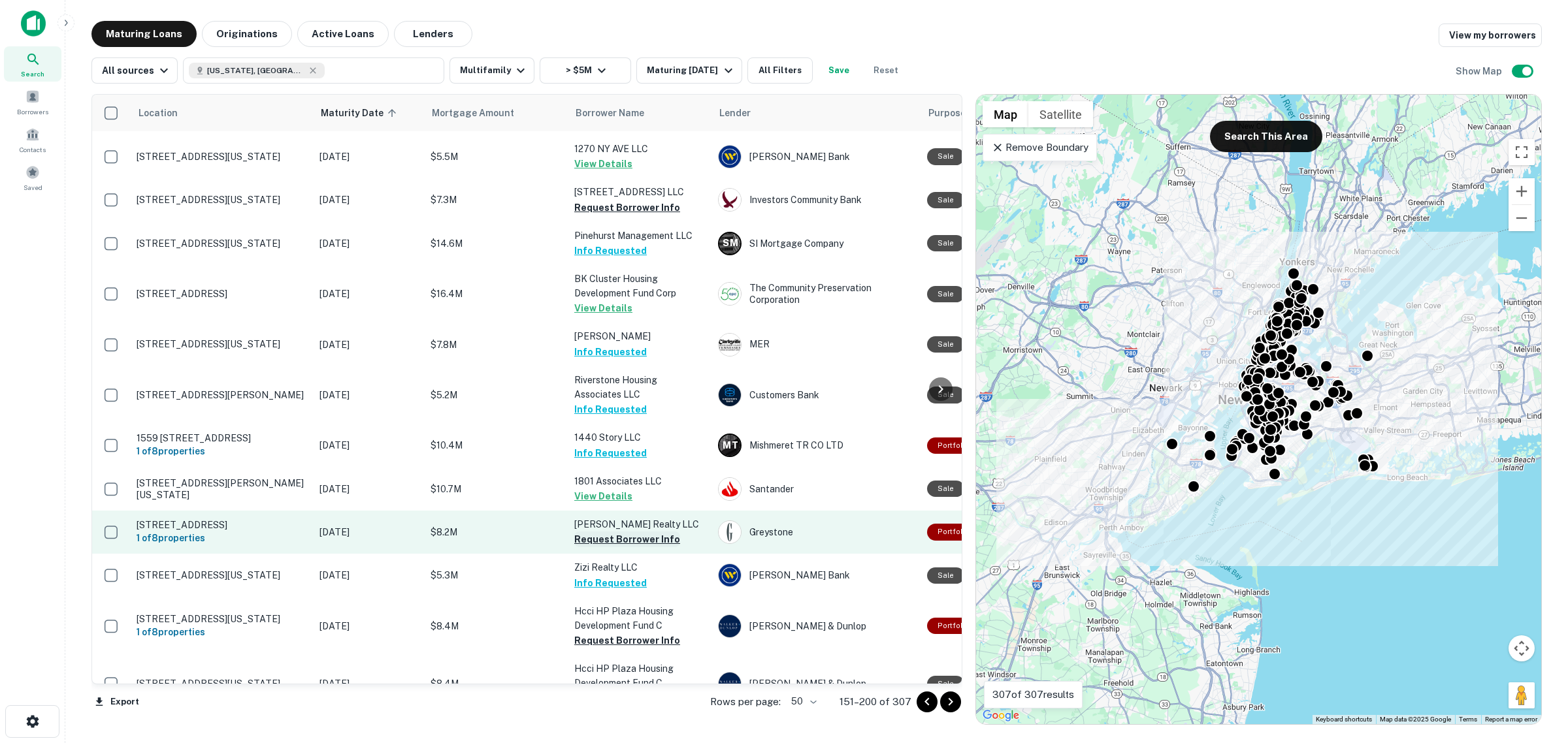
click at [604, 531] on button "Request Borrower Info" at bounding box center [627, 539] width 106 height 15
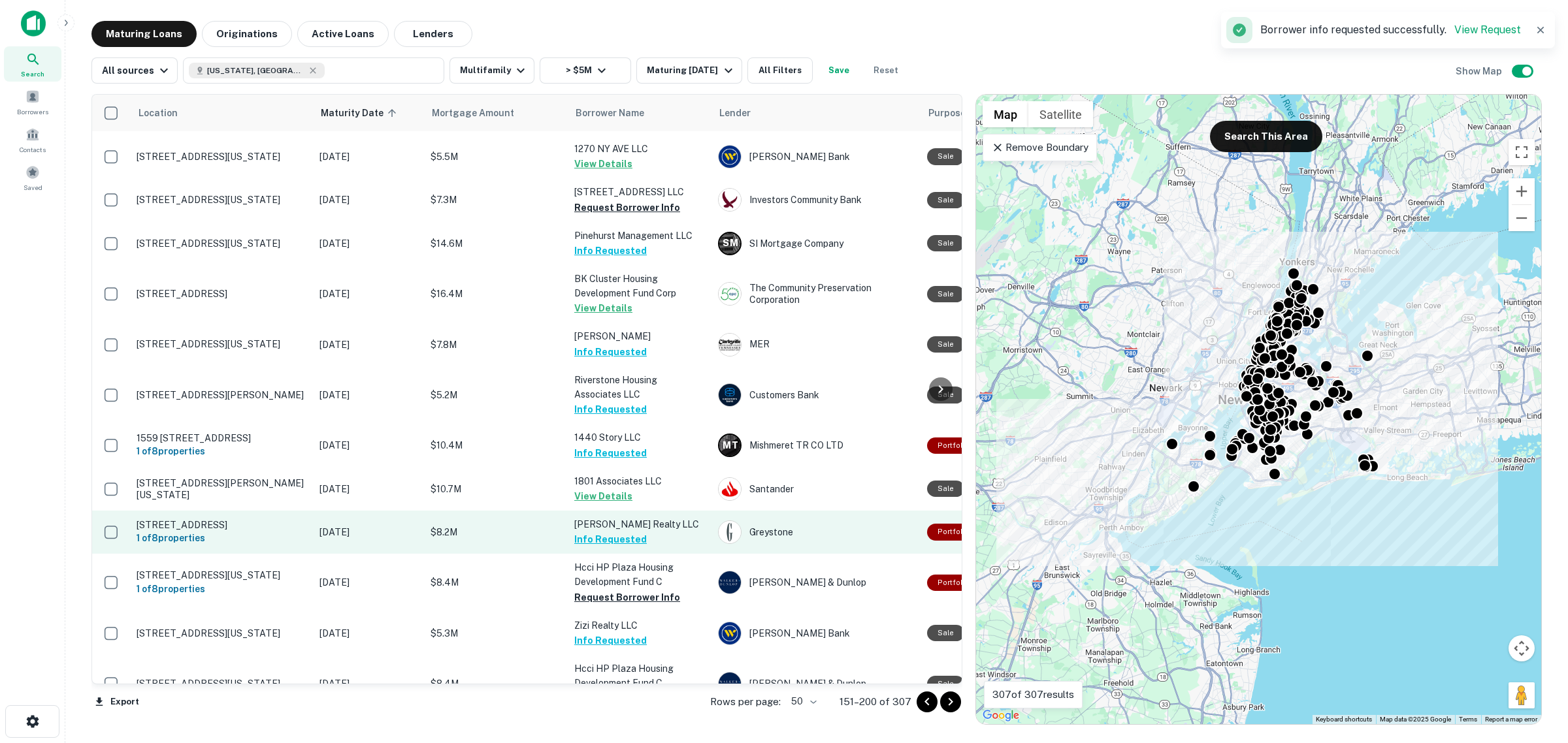
scroll to position [1795, 0]
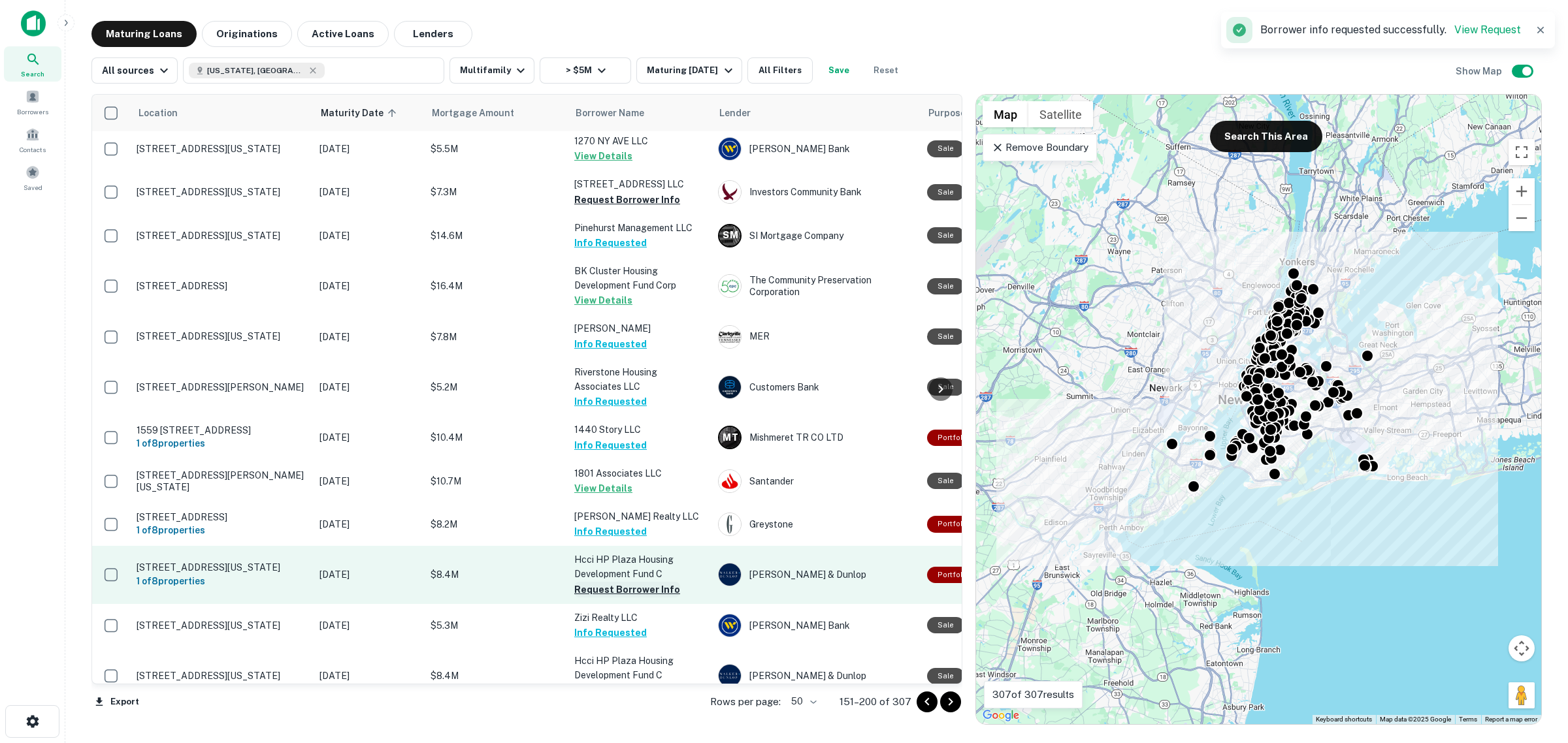
click at [610, 582] on button "Request Borrower Info" at bounding box center [627, 589] width 106 height 15
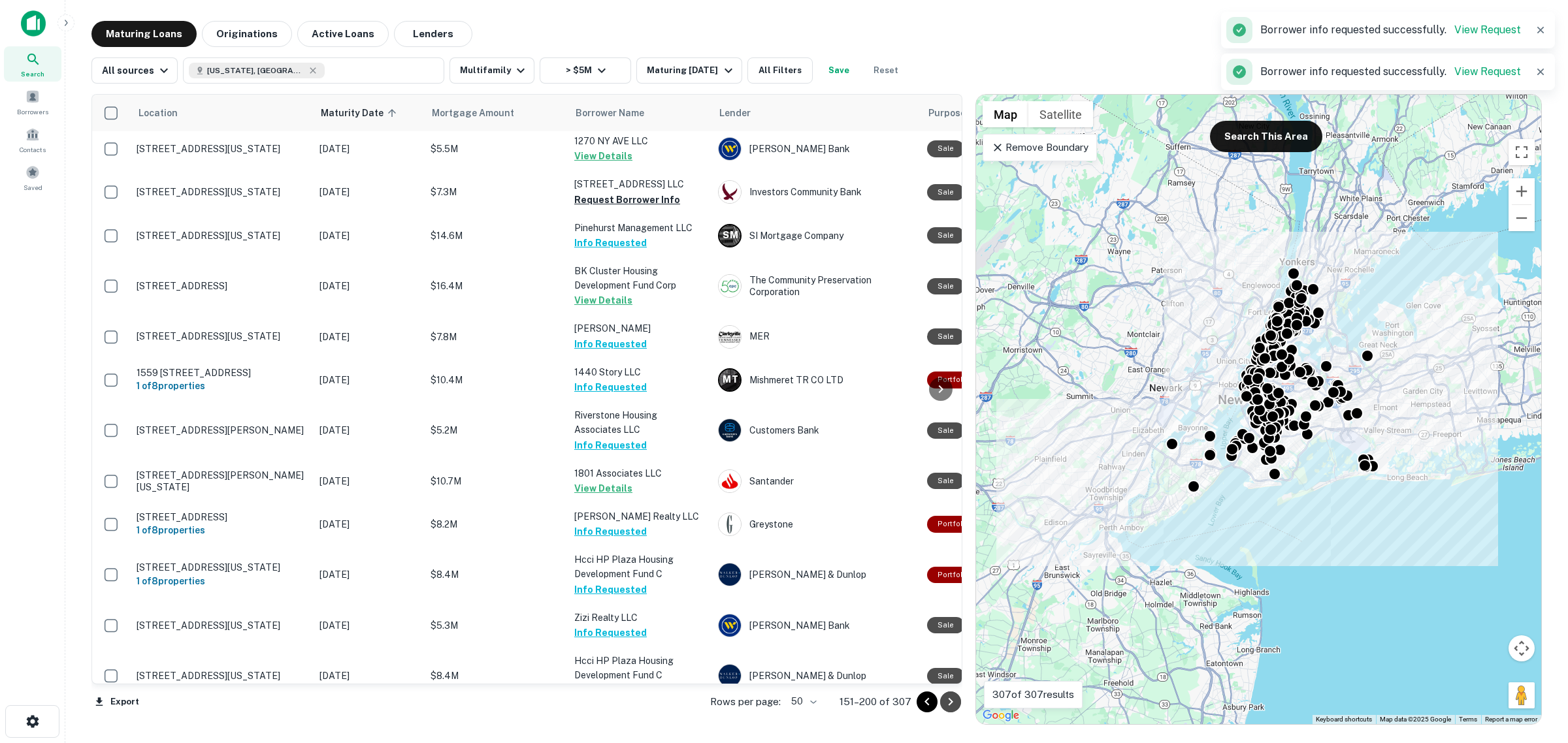
click at [955, 701] on icon "Go to next page" at bounding box center [950, 701] width 15 height 15
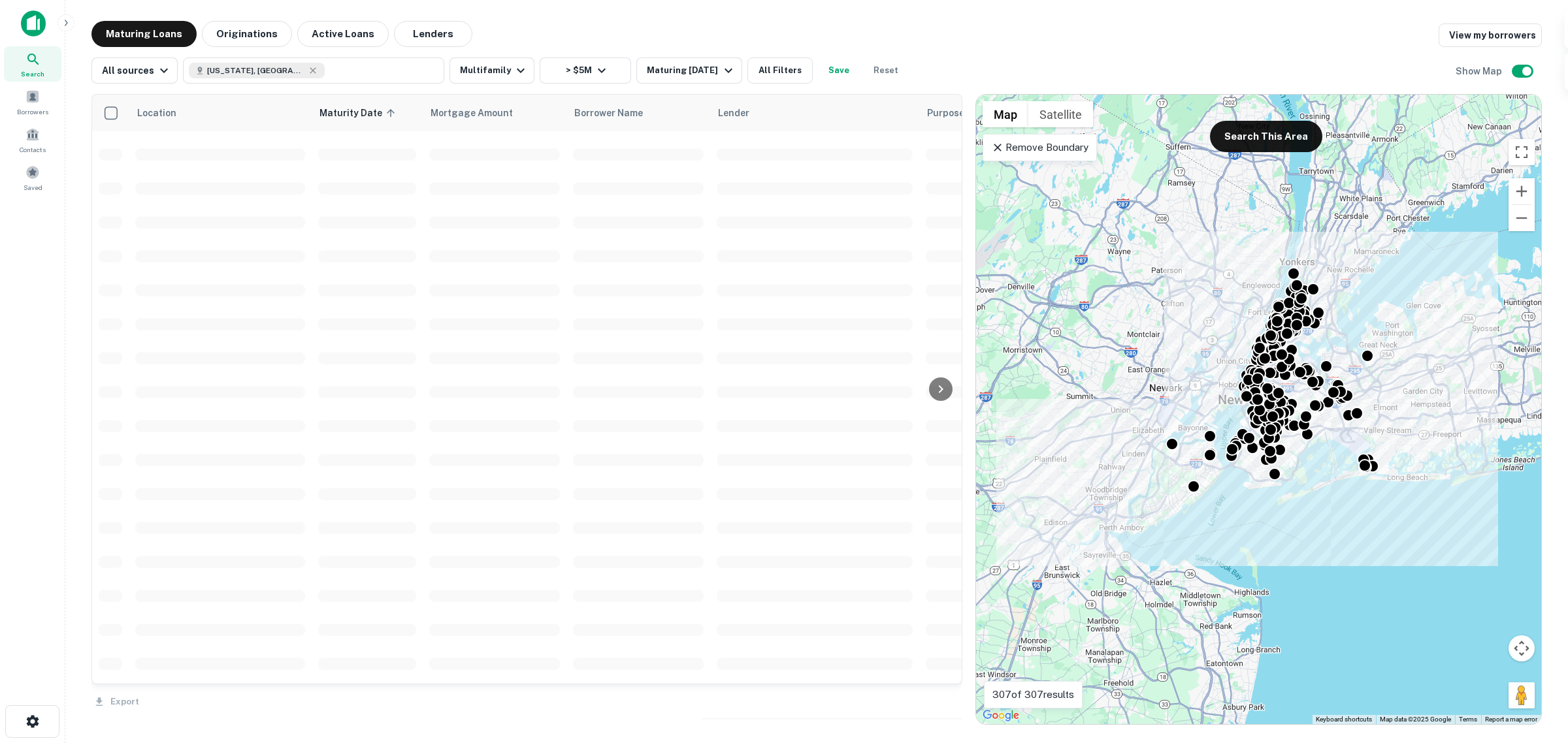
scroll to position [244, 0]
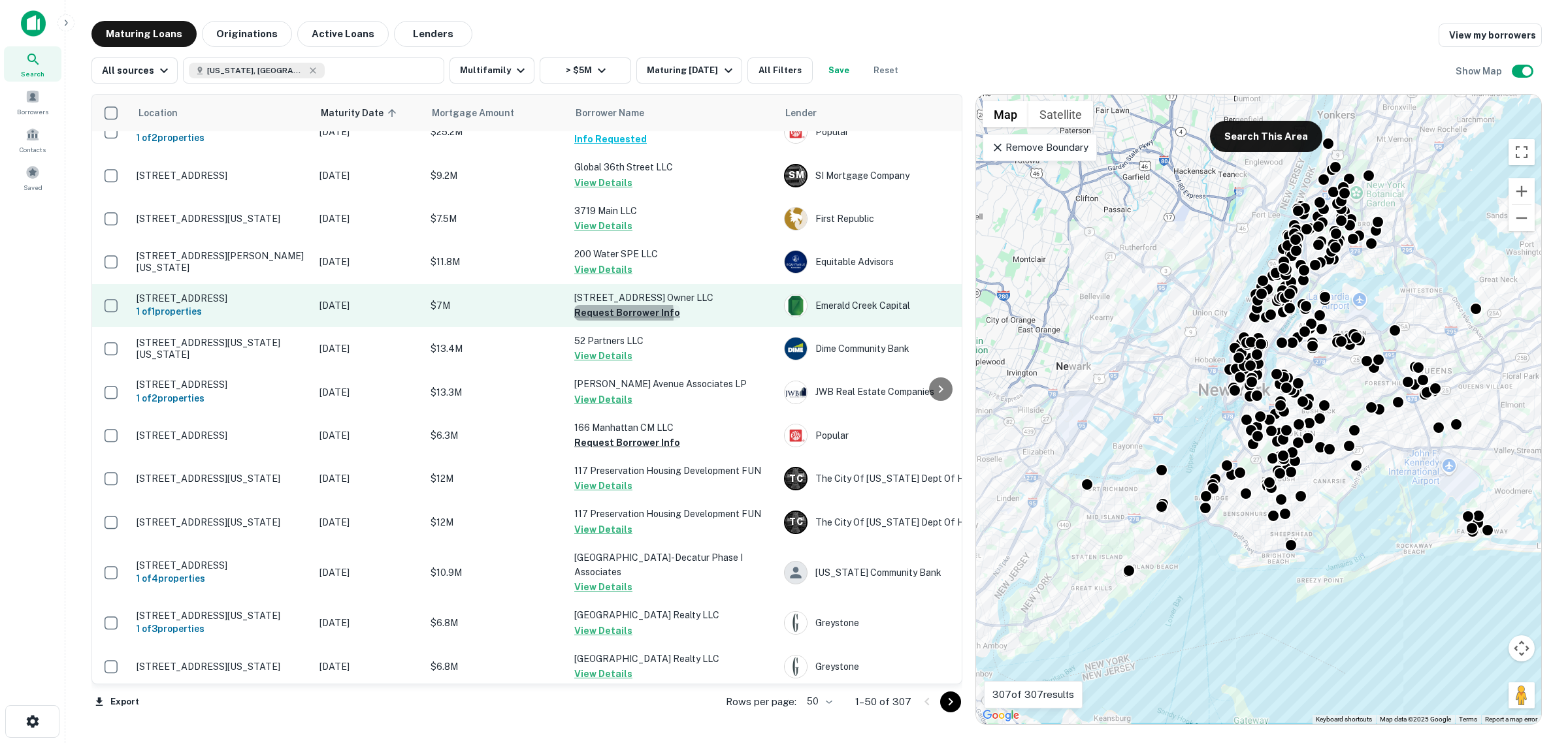
click at [589, 321] on button "Request Borrower Info" at bounding box center [627, 313] width 106 height 15
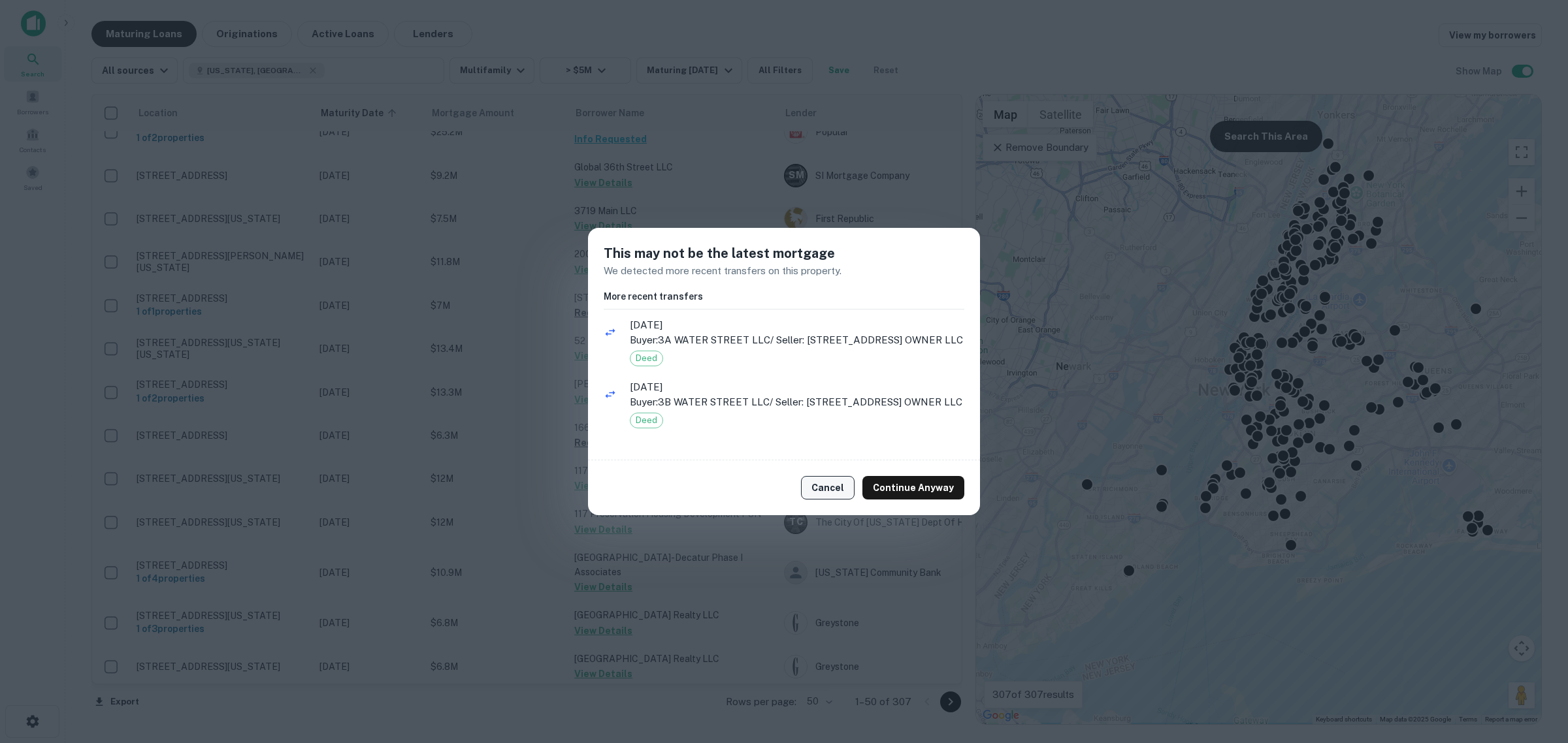
click at [831, 479] on button "Cancel" at bounding box center [827, 488] width 53 height 24
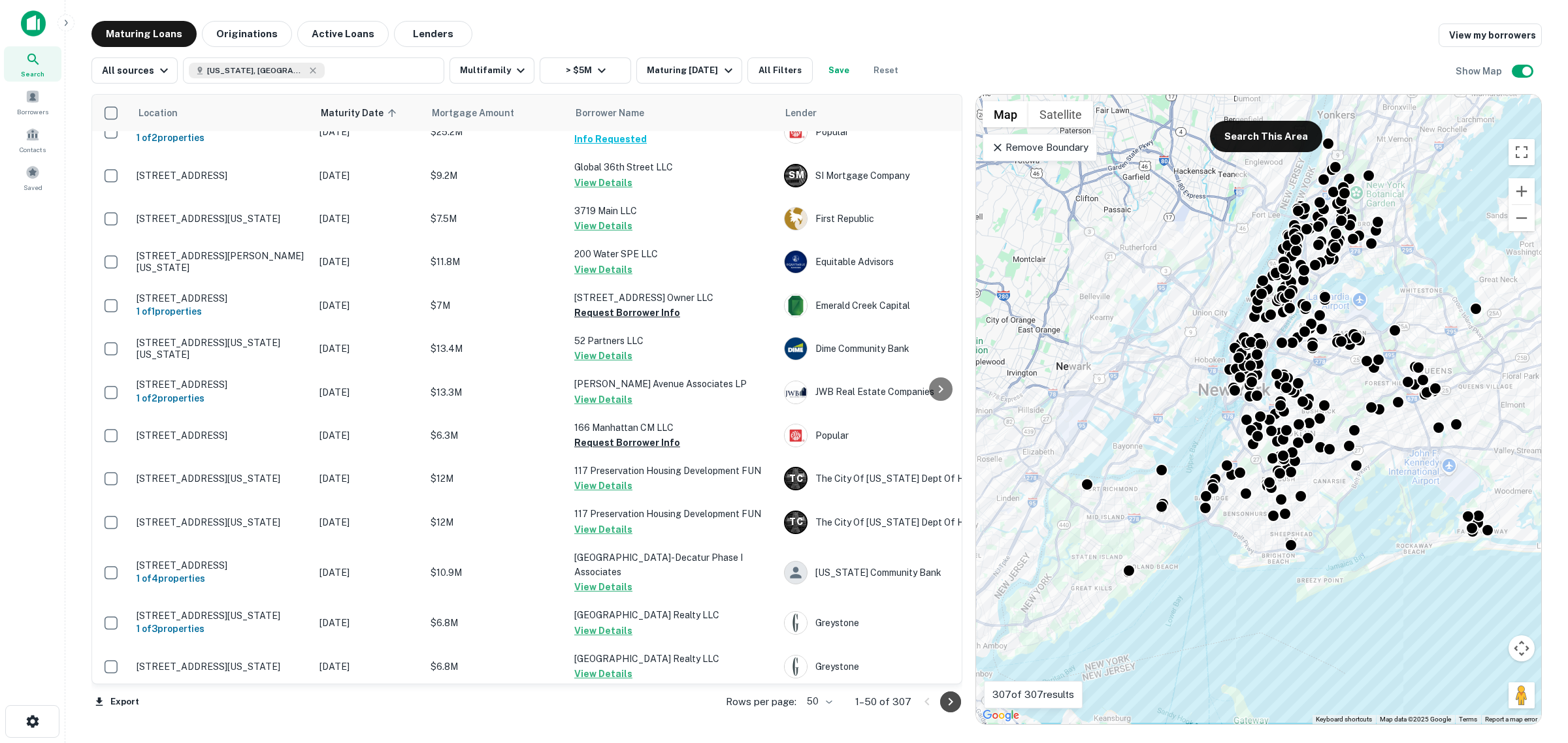
click at [955, 703] on icon "Go to next page" at bounding box center [950, 701] width 15 height 15
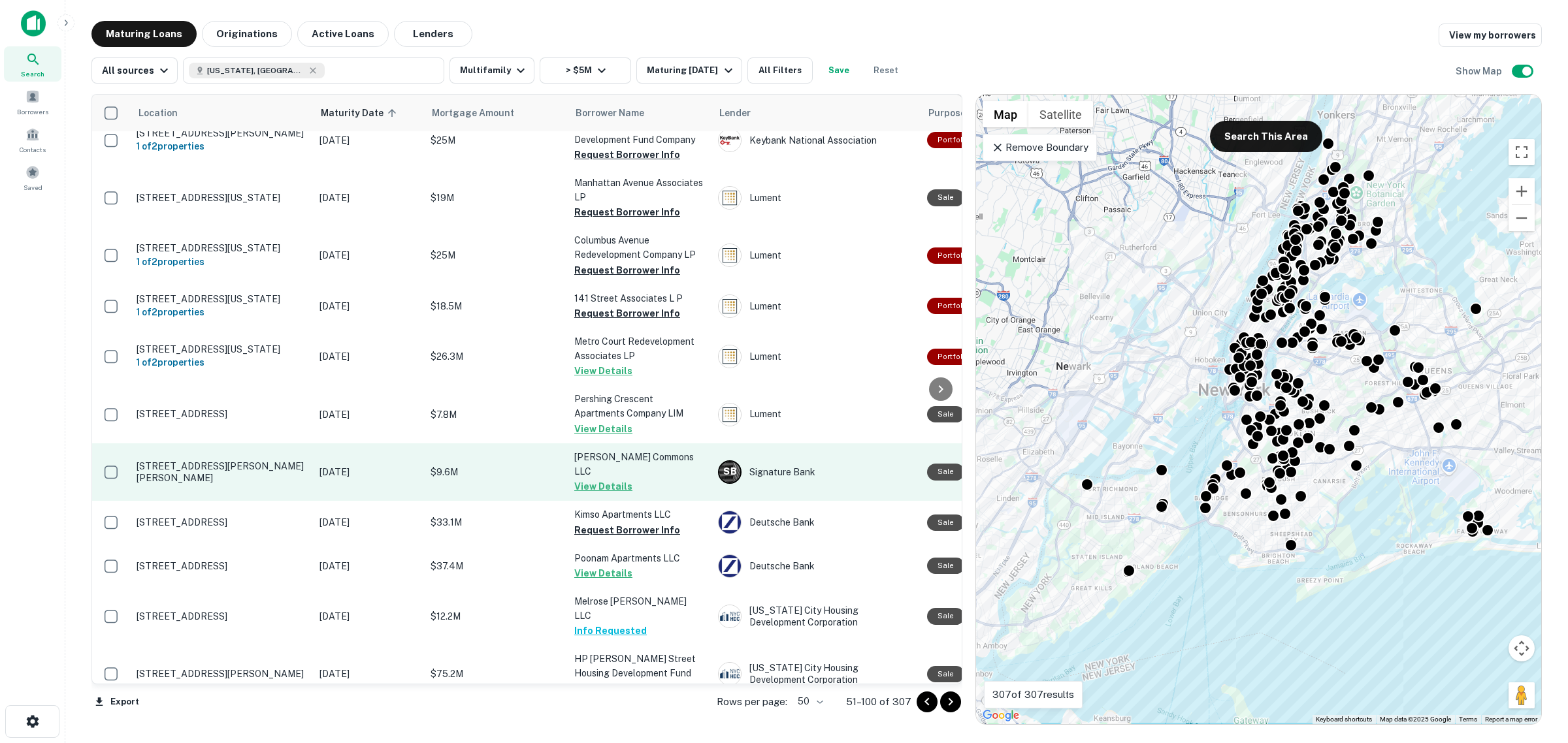
scroll to position [651, 0]
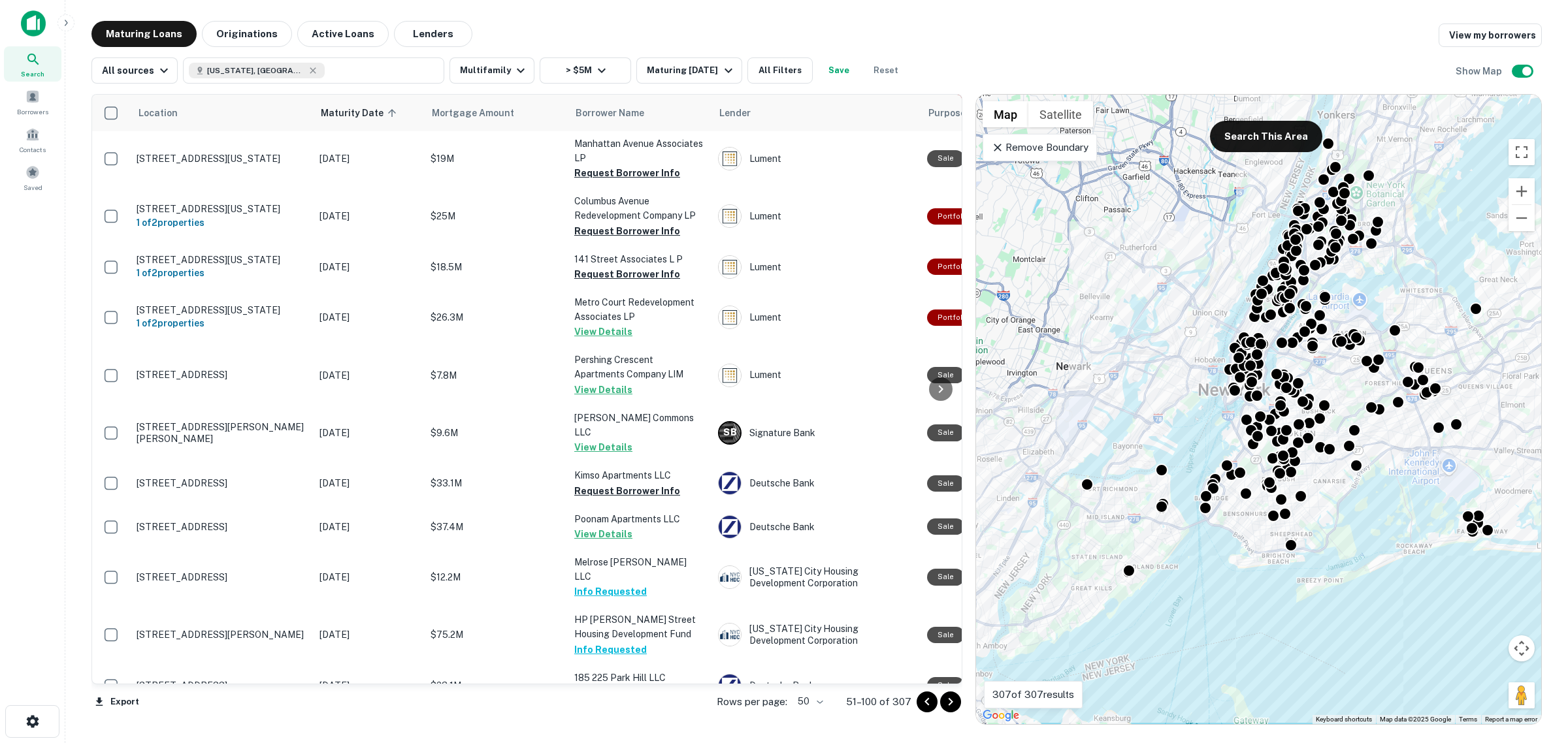
click at [946, 697] on icon "Go to next page" at bounding box center [950, 701] width 15 height 15
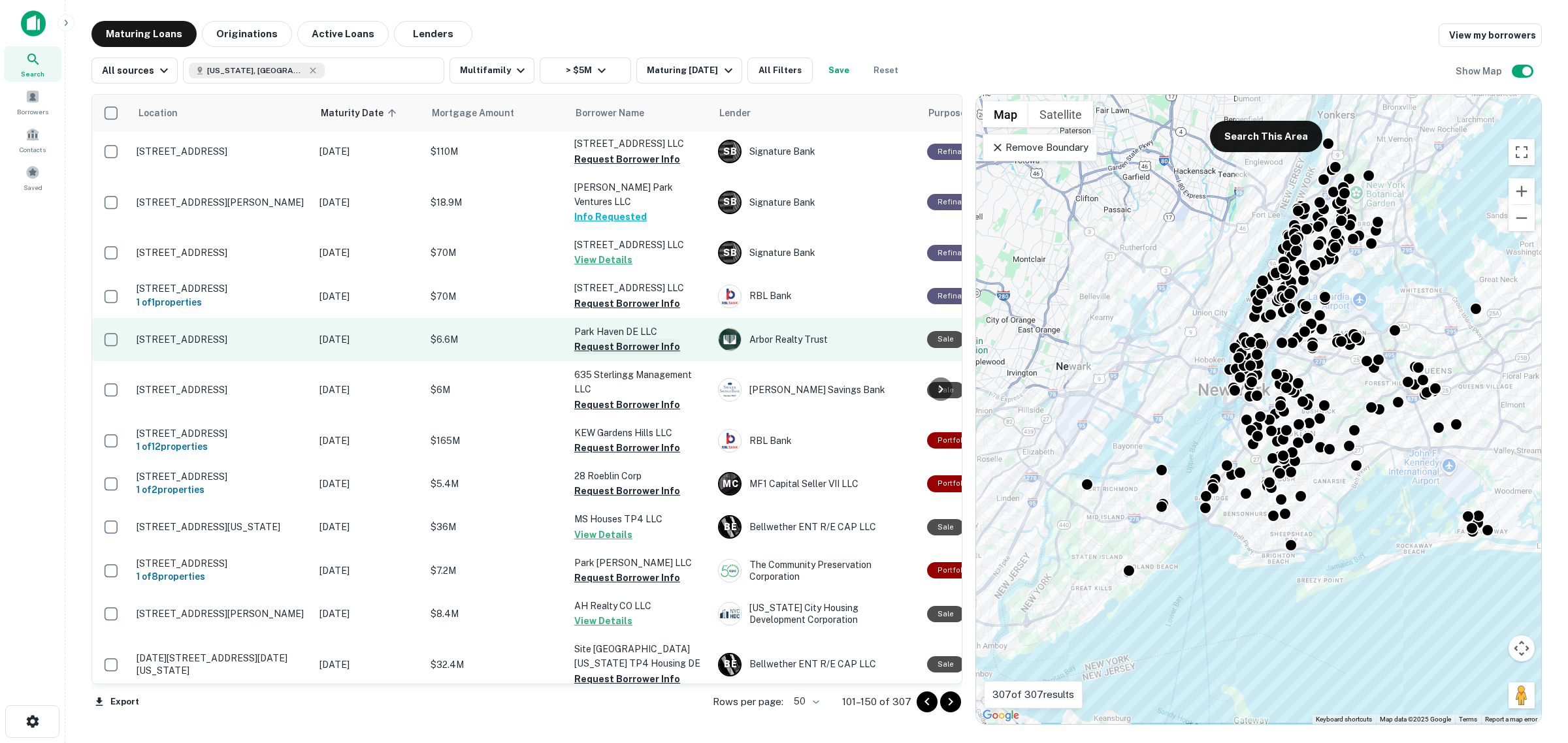
click at [626, 354] on button "Request Borrower Info" at bounding box center [627, 346] width 106 height 15
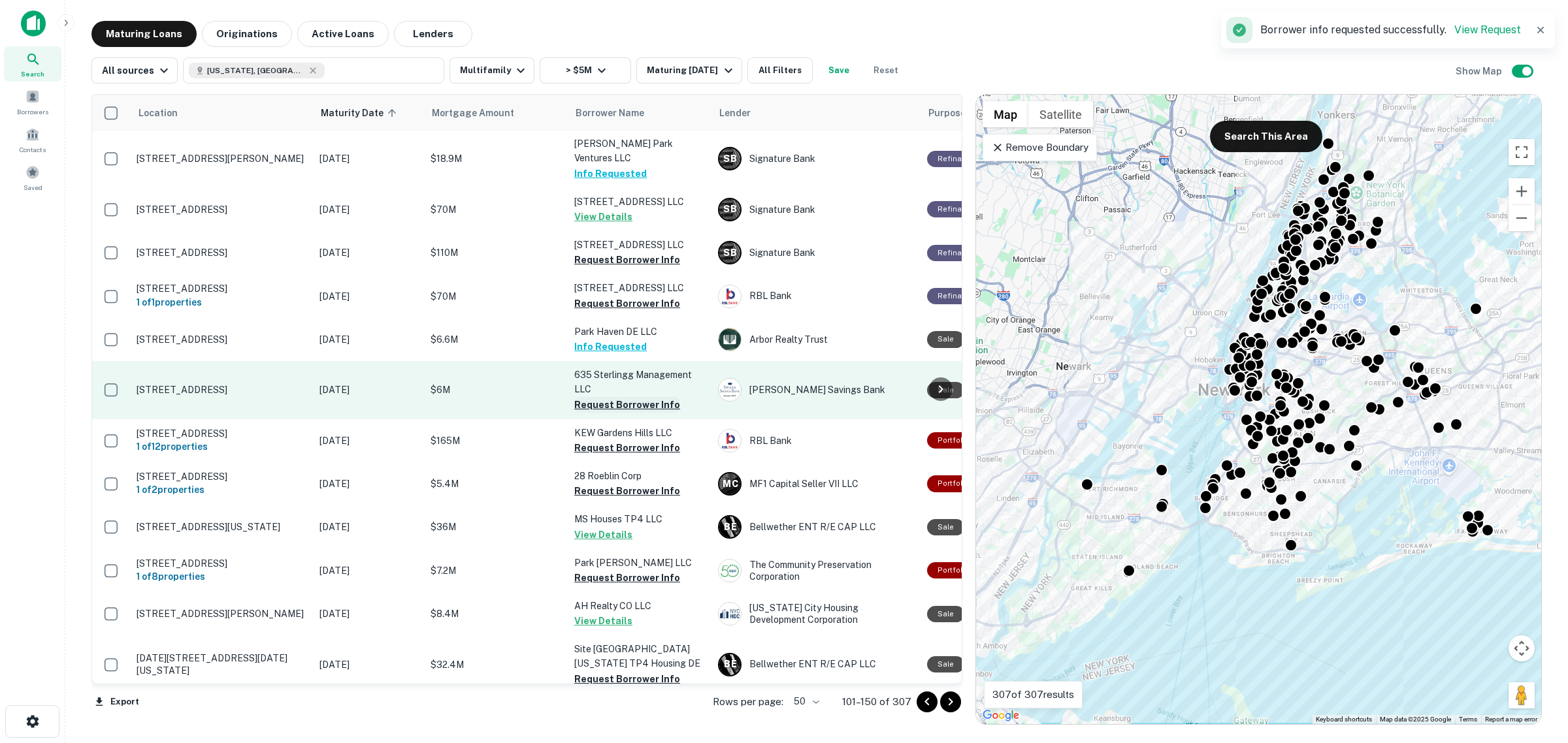
click at [588, 413] on button "Request Borrower Info" at bounding box center [627, 404] width 106 height 15
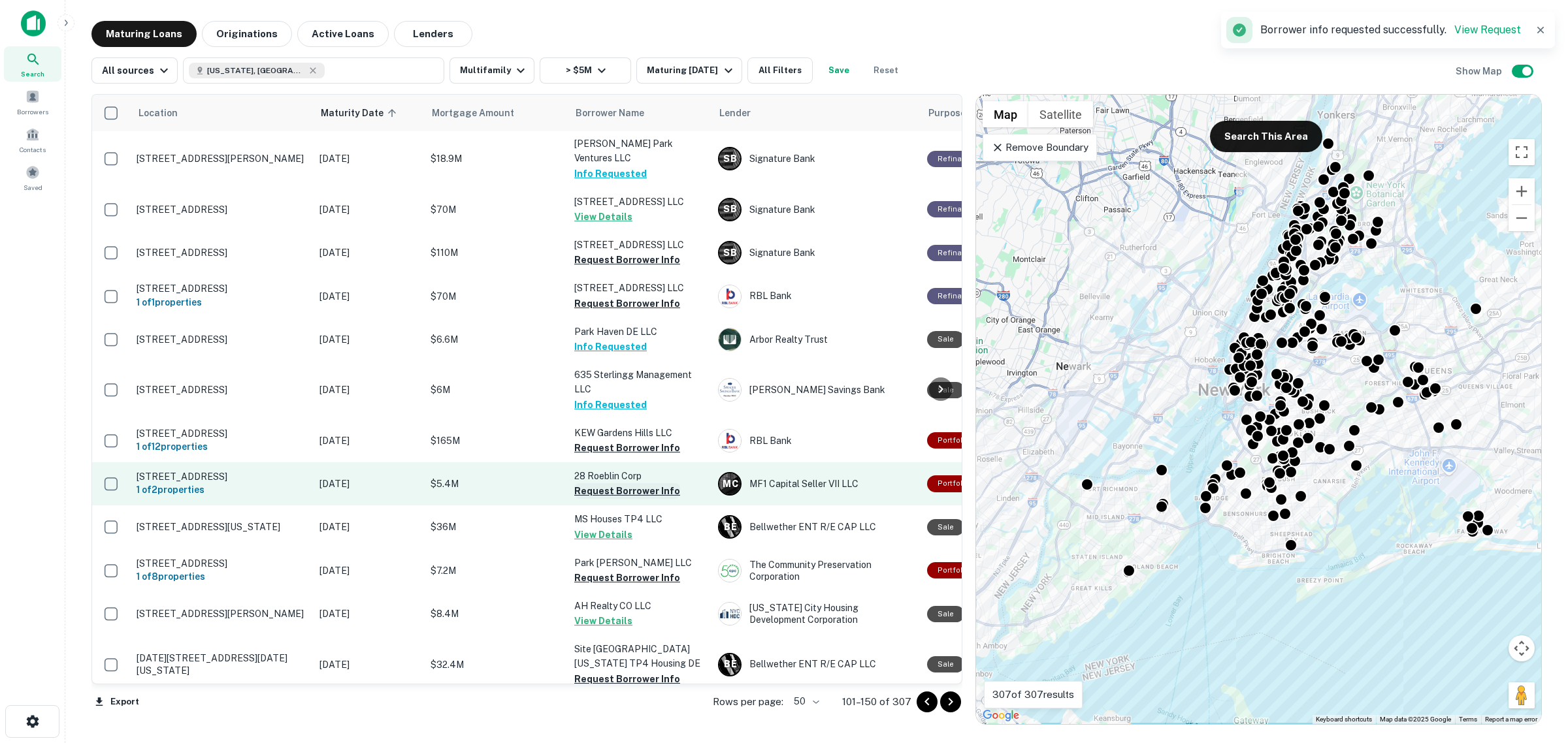
click at [624, 499] on button "Request Borrower Info" at bounding box center [627, 490] width 106 height 15
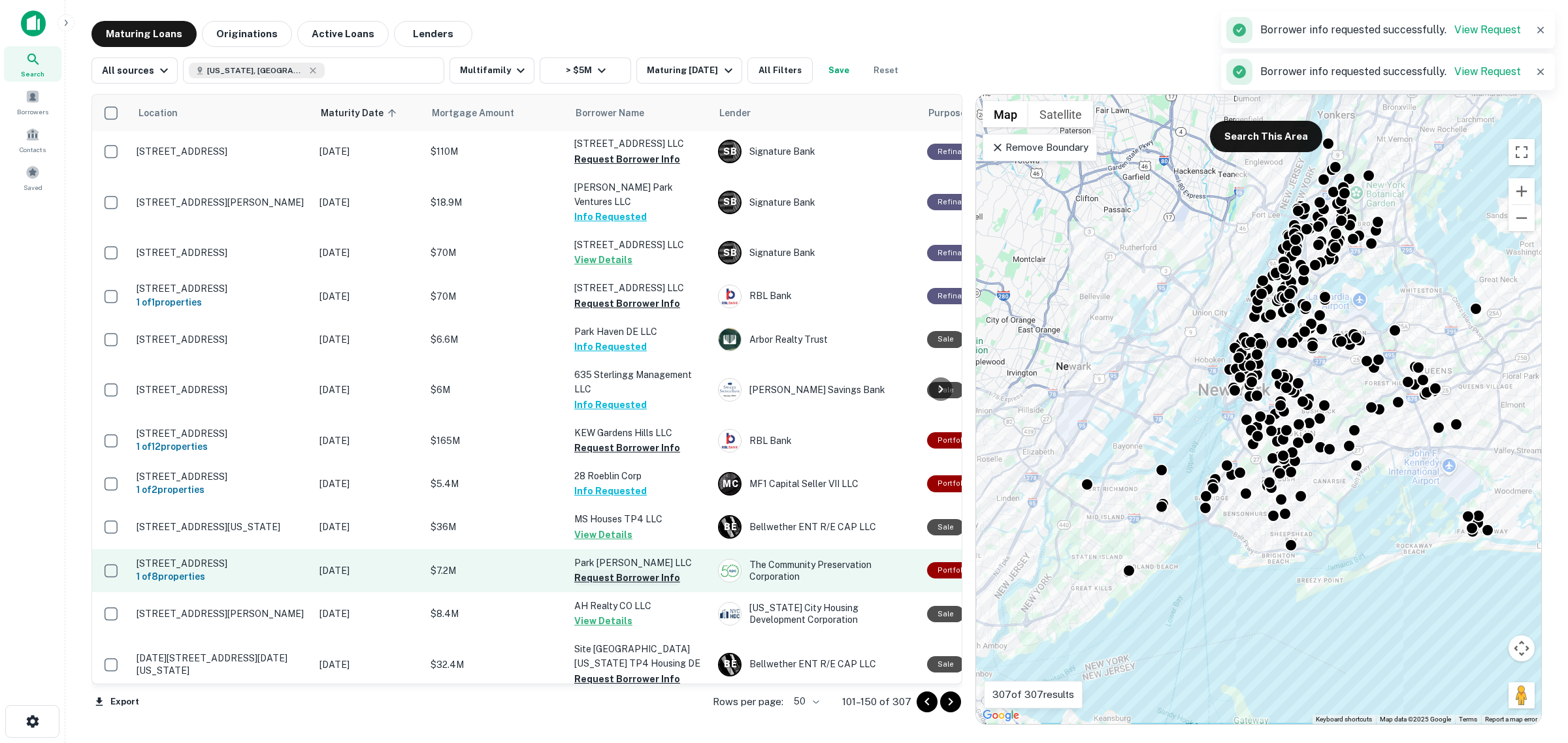
click at [631, 586] on button "Request Borrower Info" at bounding box center [627, 577] width 106 height 15
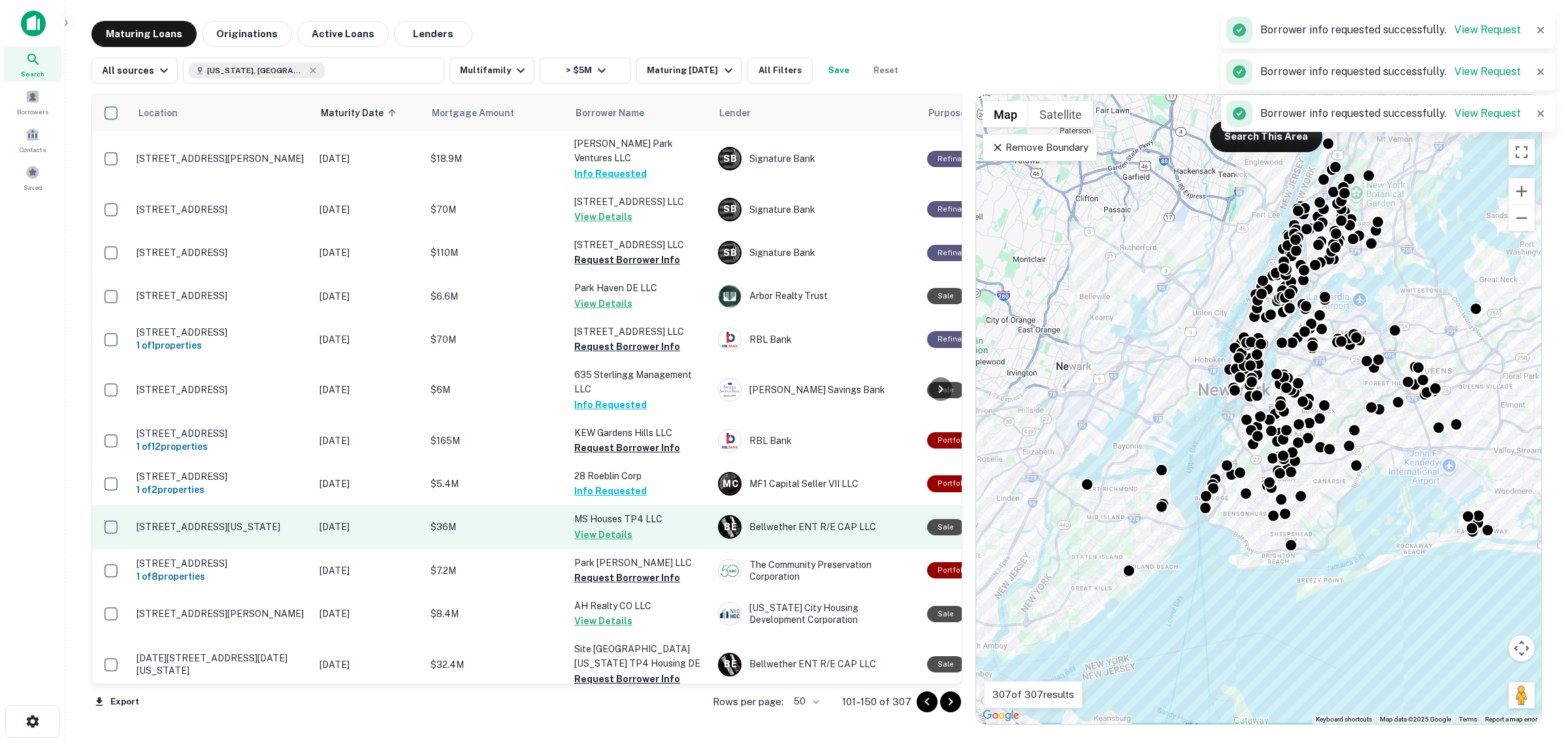
scroll to position [814, 0]
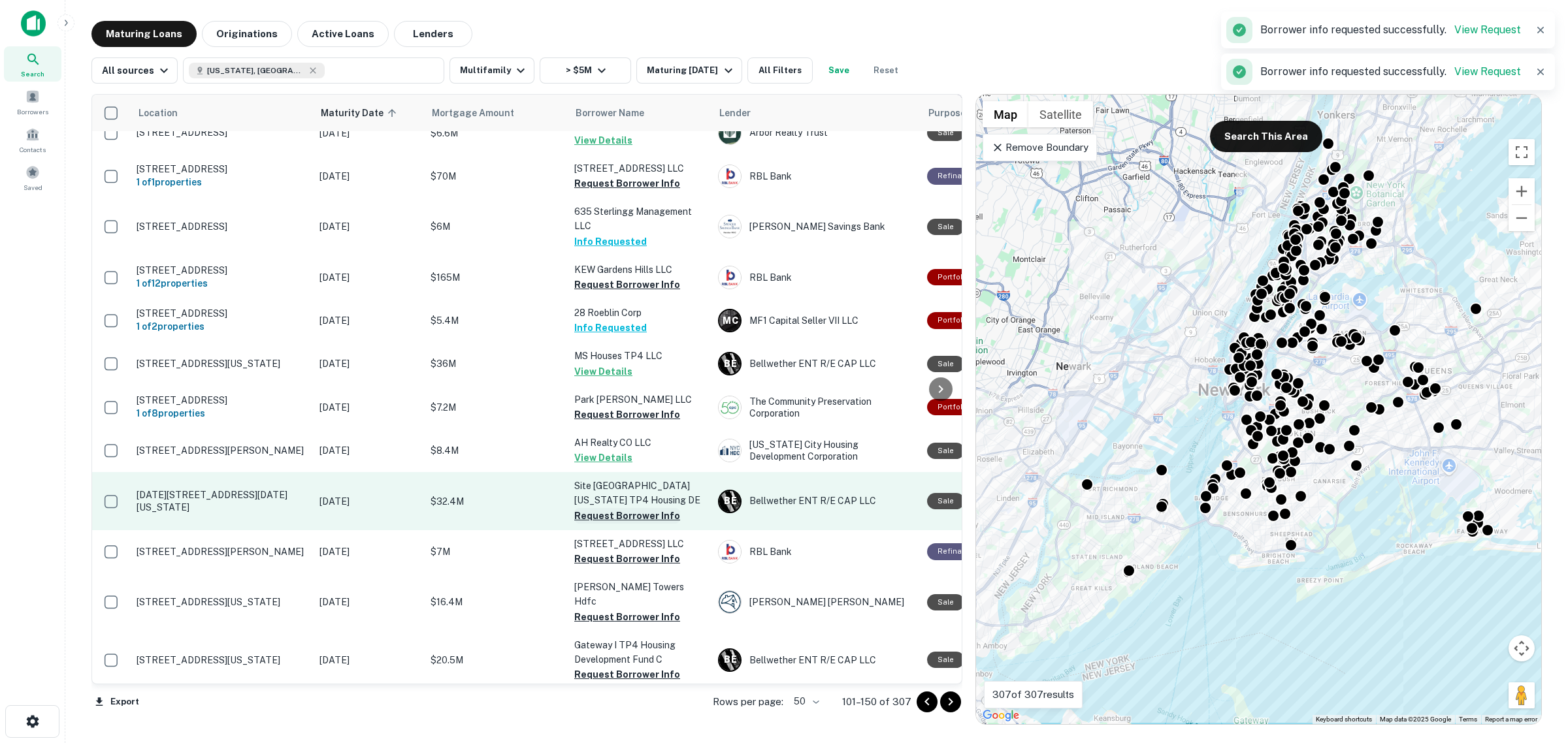
click at [635, 523] on button "Request Borrower Info" at bounding box center [627, 515] width 106 height 15
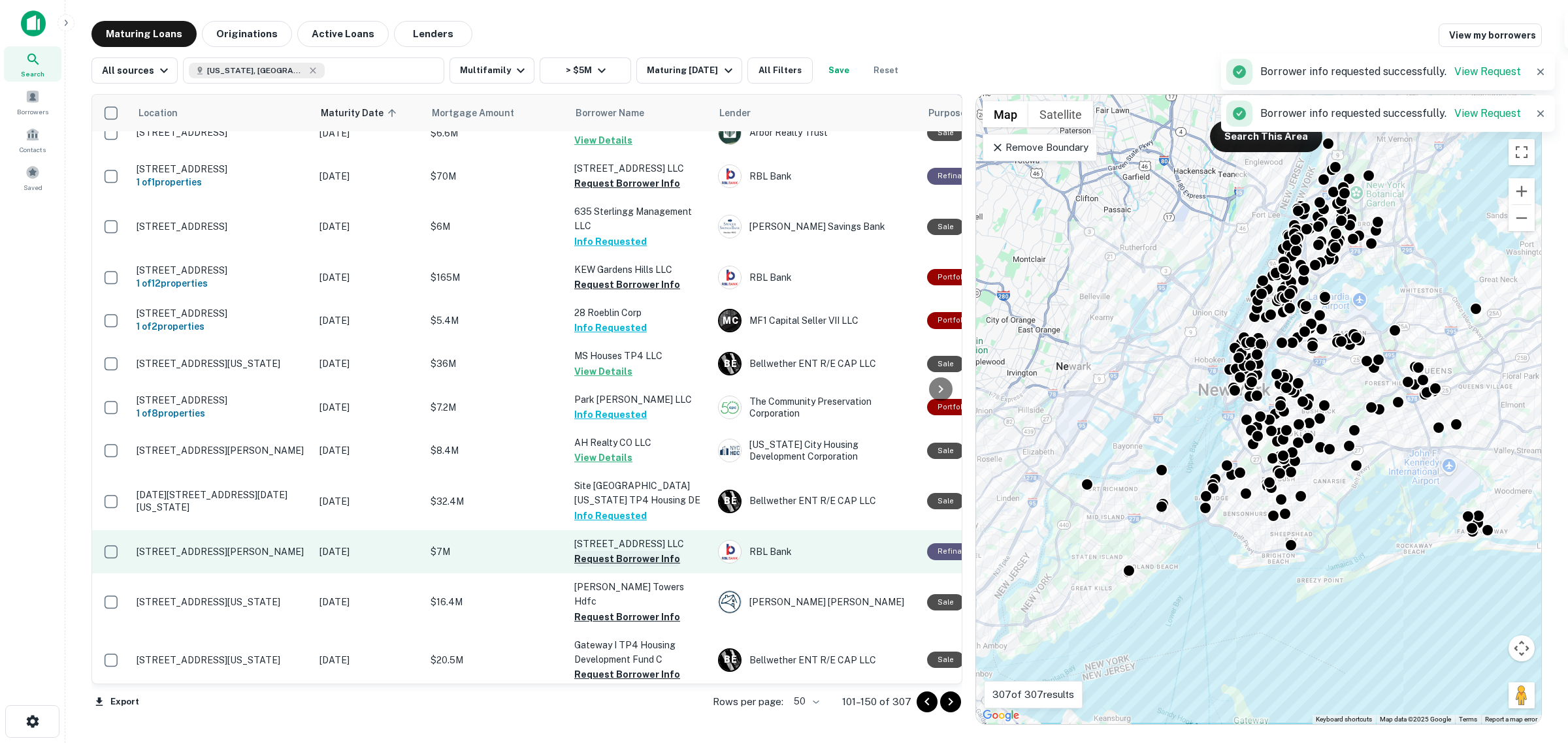
click at [635, 567] on button "Request Borrower Info" at bounding box center [627, 558] width 106 height 15
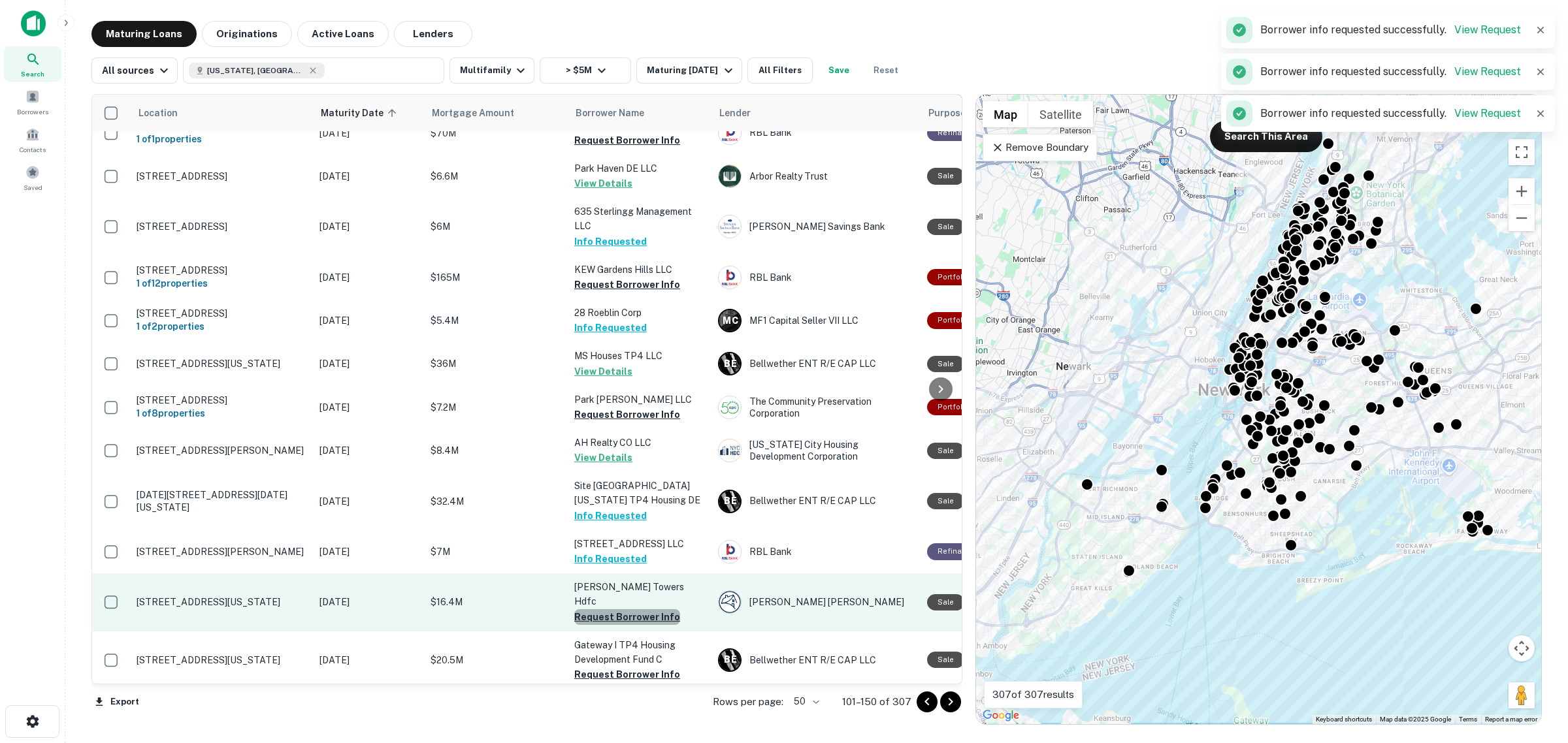
click at [647, 622] on button "Request Borrower Info" at bounding box center [627, 616] width 106 height 15
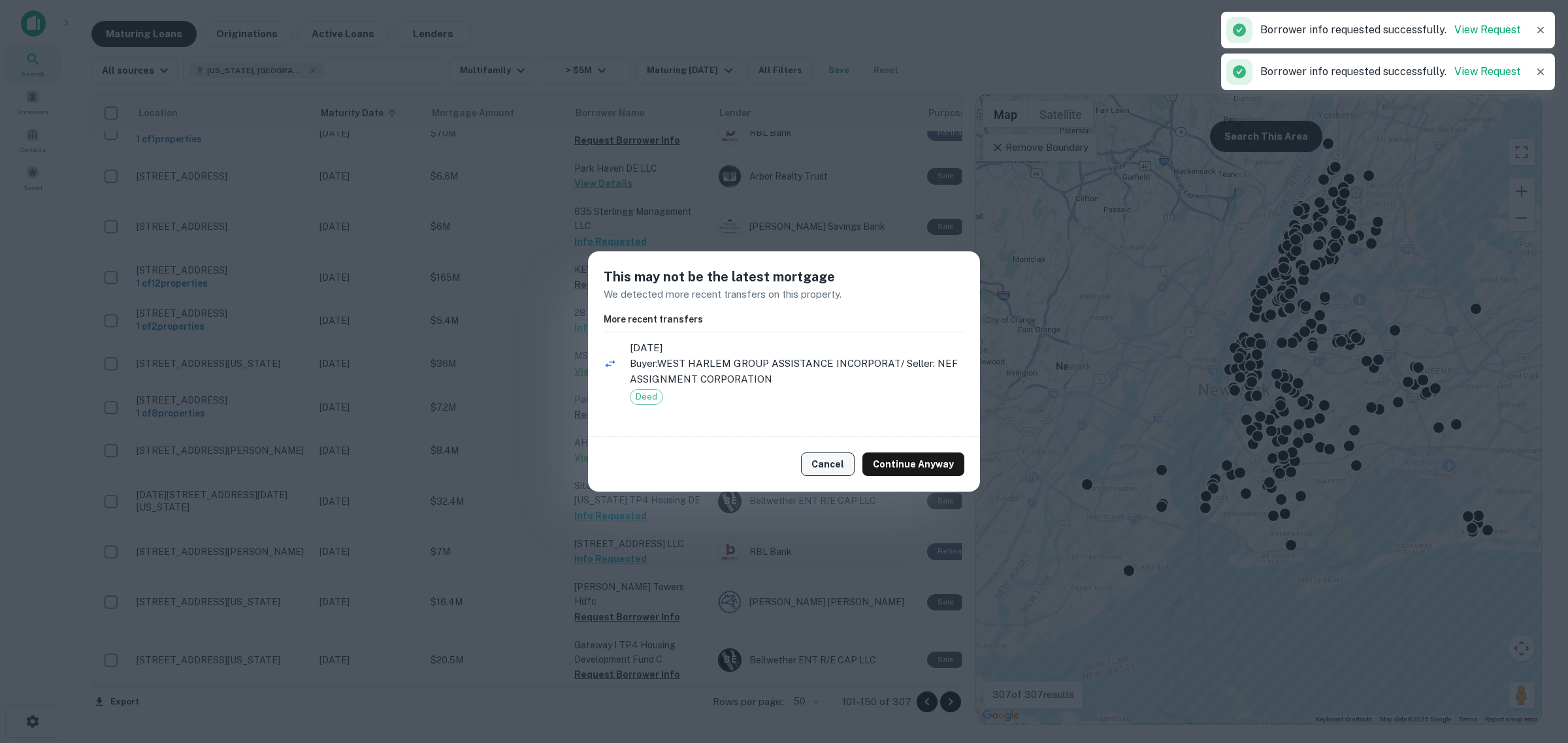
click at [823, 465] on button "Cancel" at bounding box center [827, 464] width 53 height 24
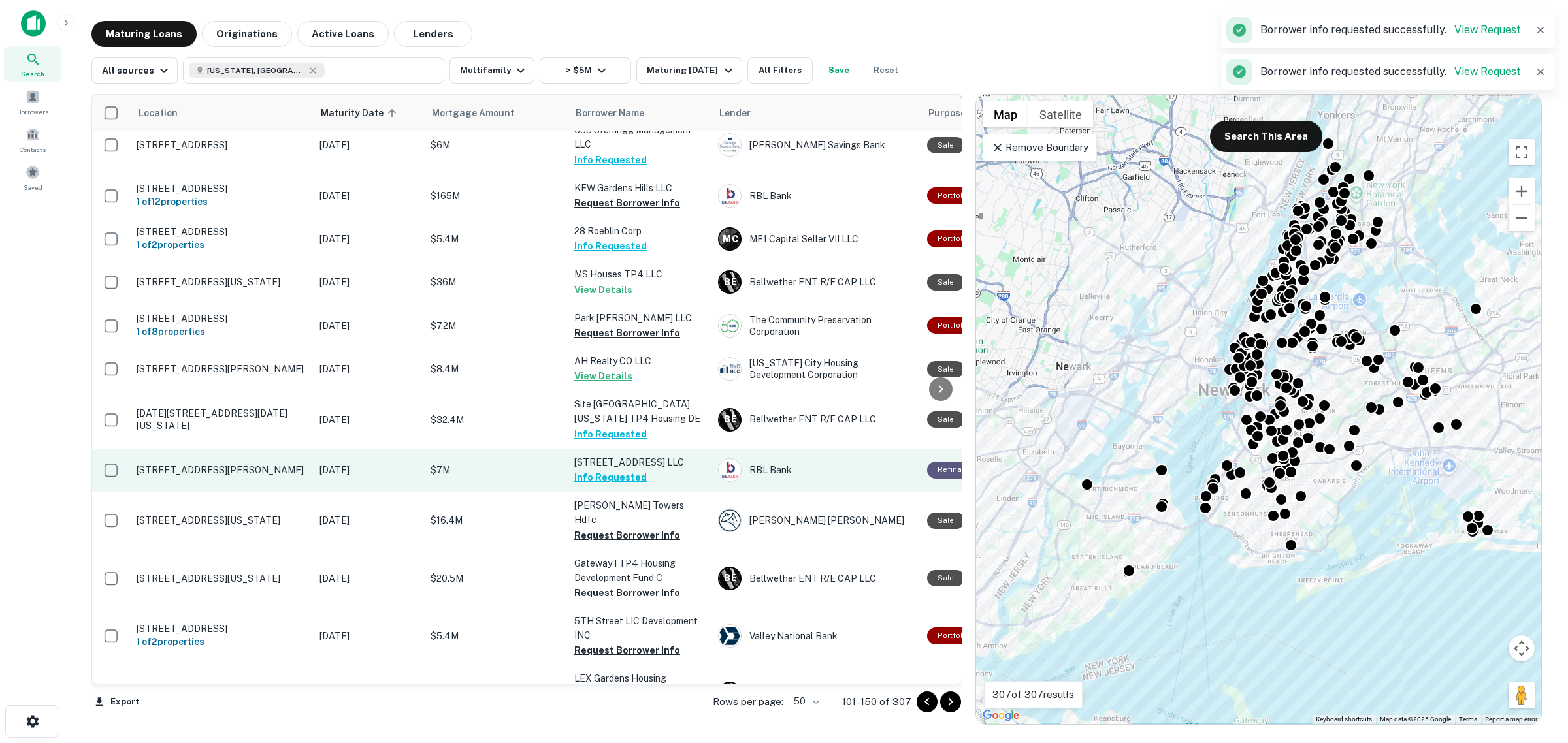
scroll to position [977, 0]
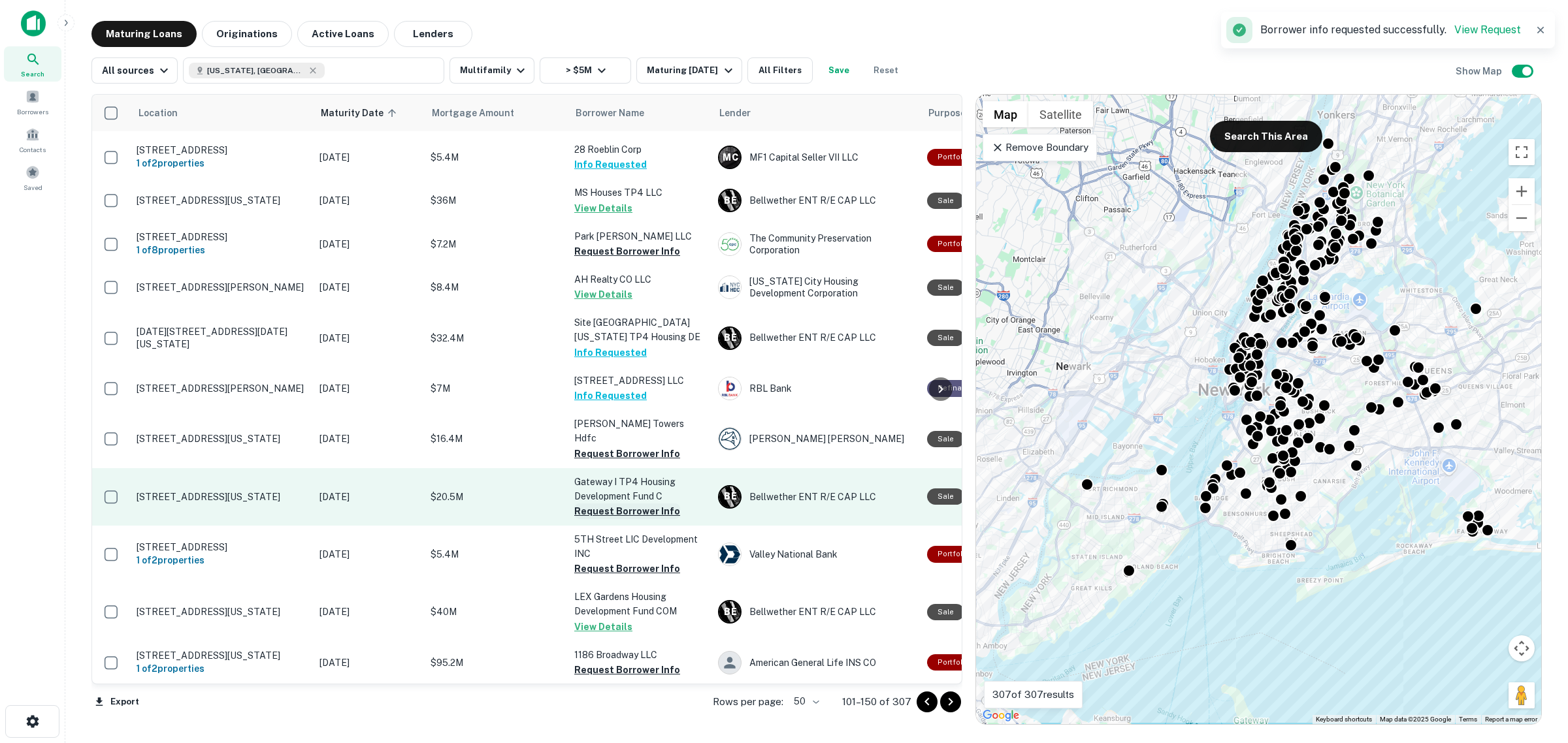
click at [629, 519] on button "Request Borrower Info" at bounding box center [627, 511] width 106 height 15
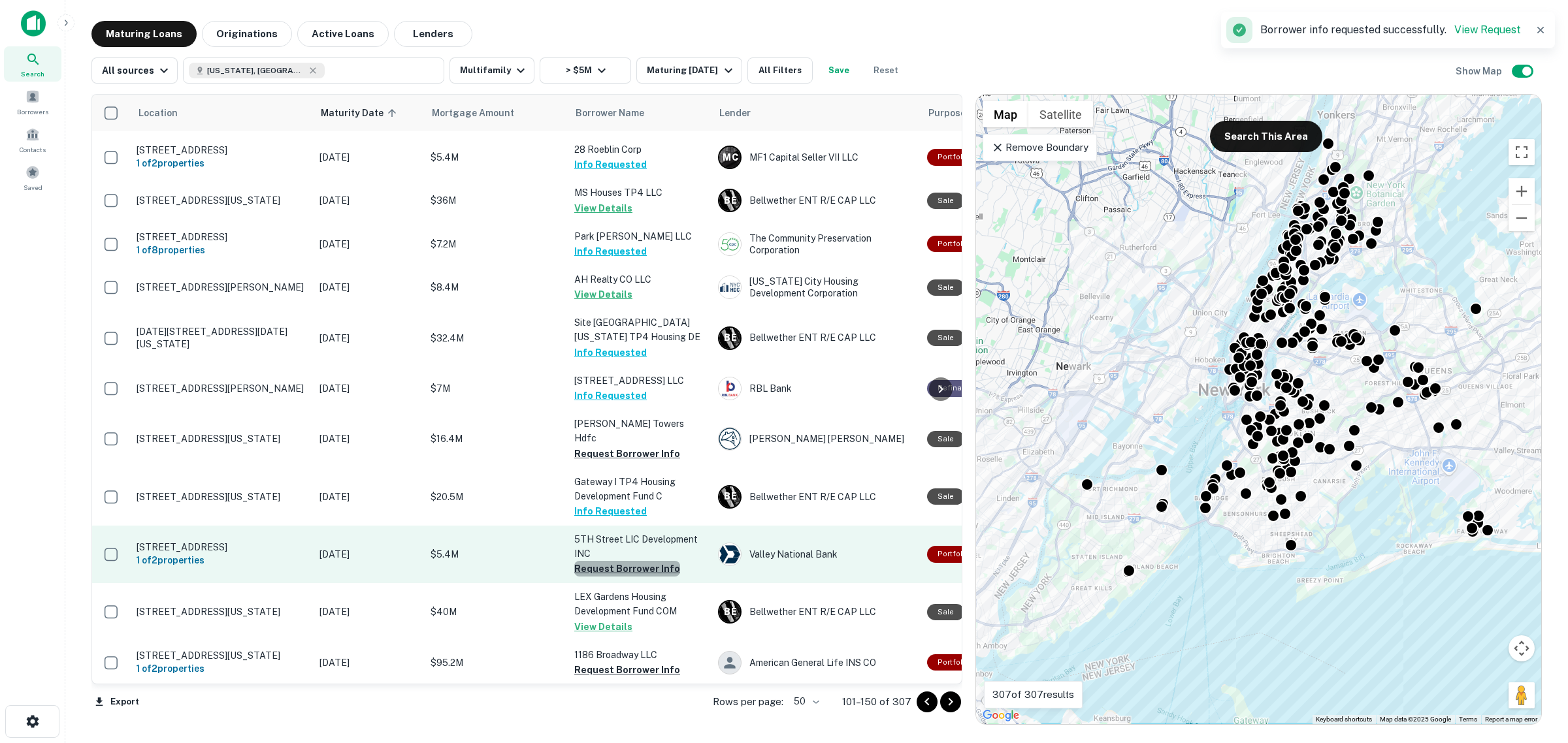
click at [637, 573] on button "Request Borrower Info" at bounding box center [627, 569] width 106 height 15
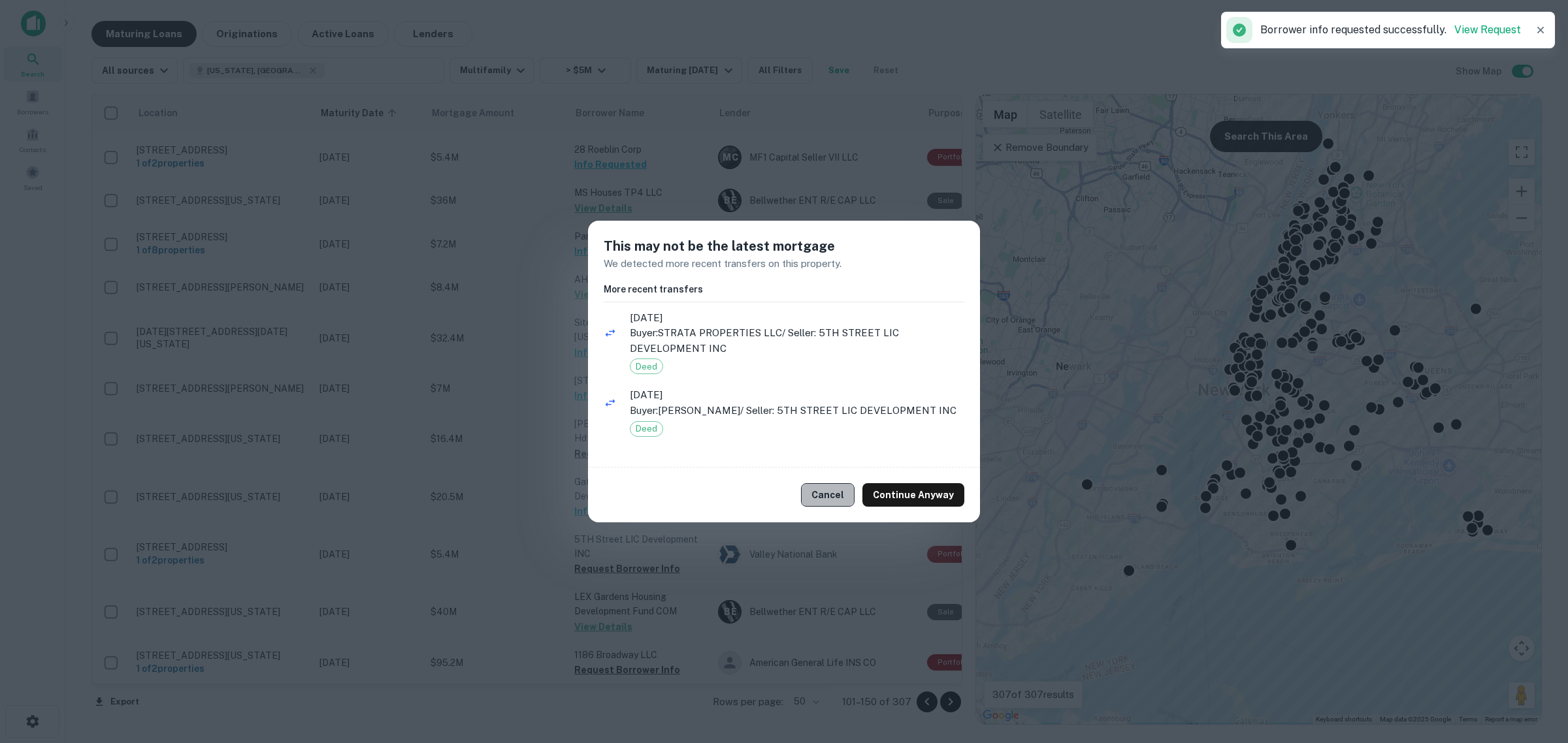
click at [843, 496] on button "Cancel" at bounding box center [827, 494] width 53 height 24
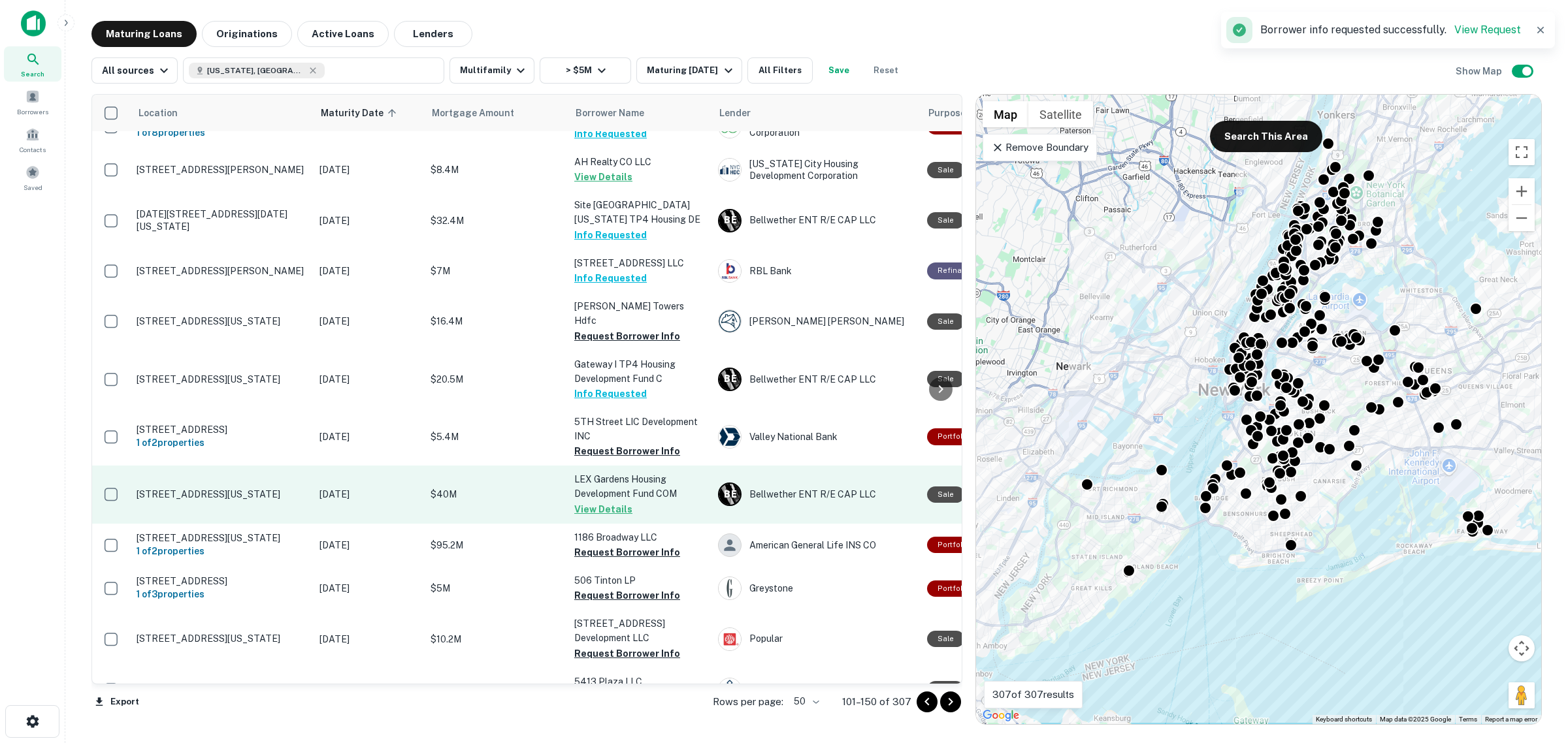
scroll to position [1141, 0]
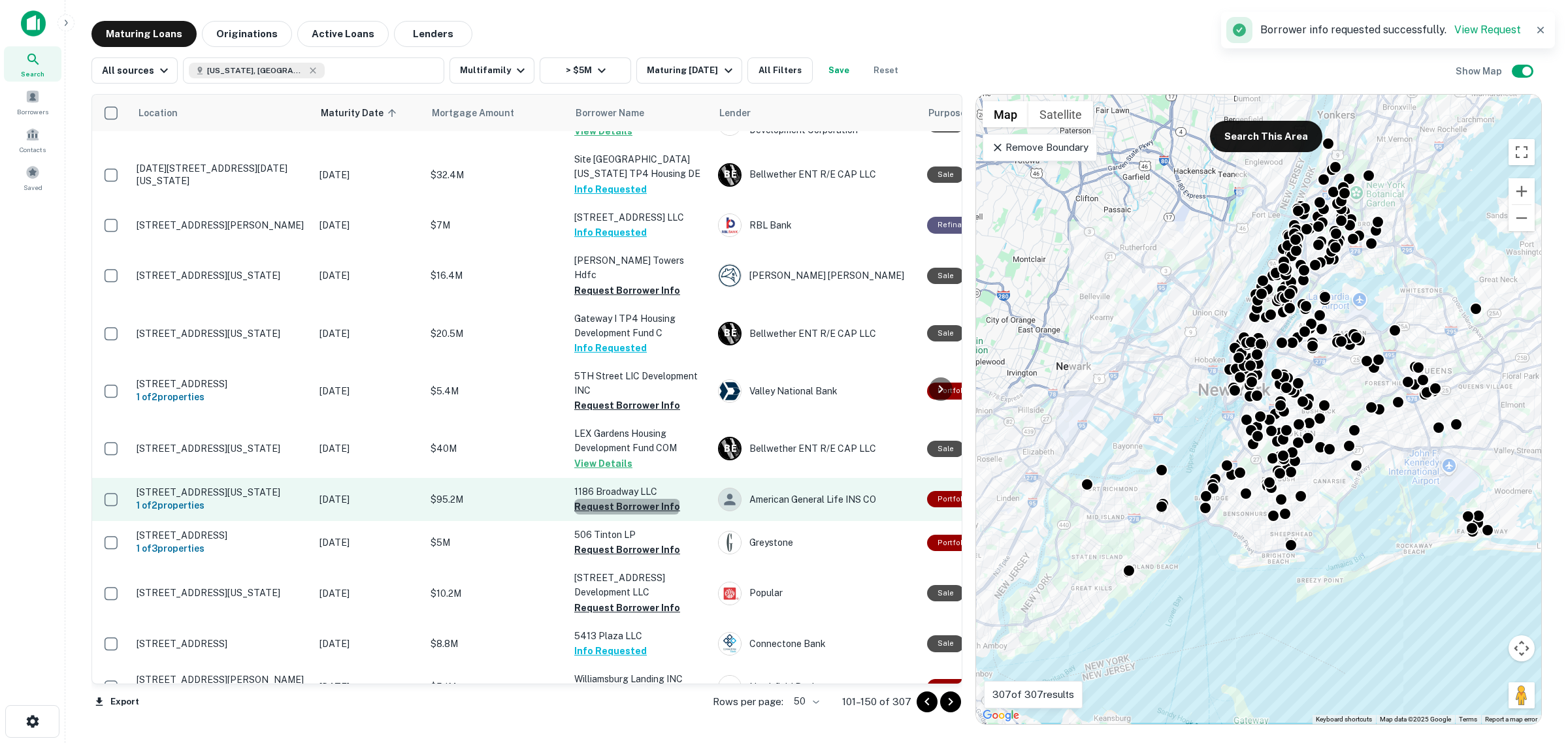
click at [626, 508] on button "Request Borrower Info" at bounding box center [627, 507] width 106 height 15
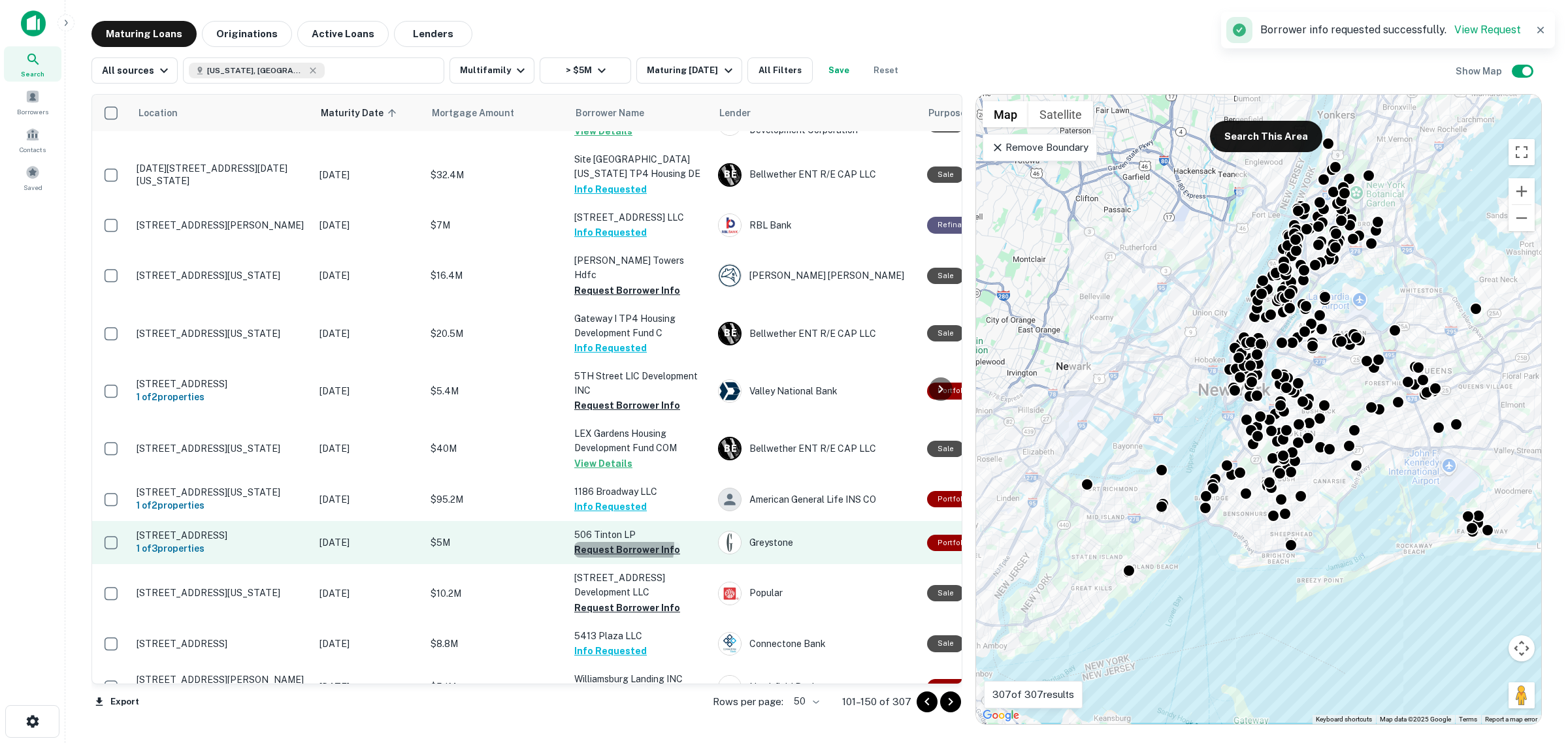
click at [621, 552] on button "Request Borrower Info" at bounding box center [627, 550] width 106 height 15
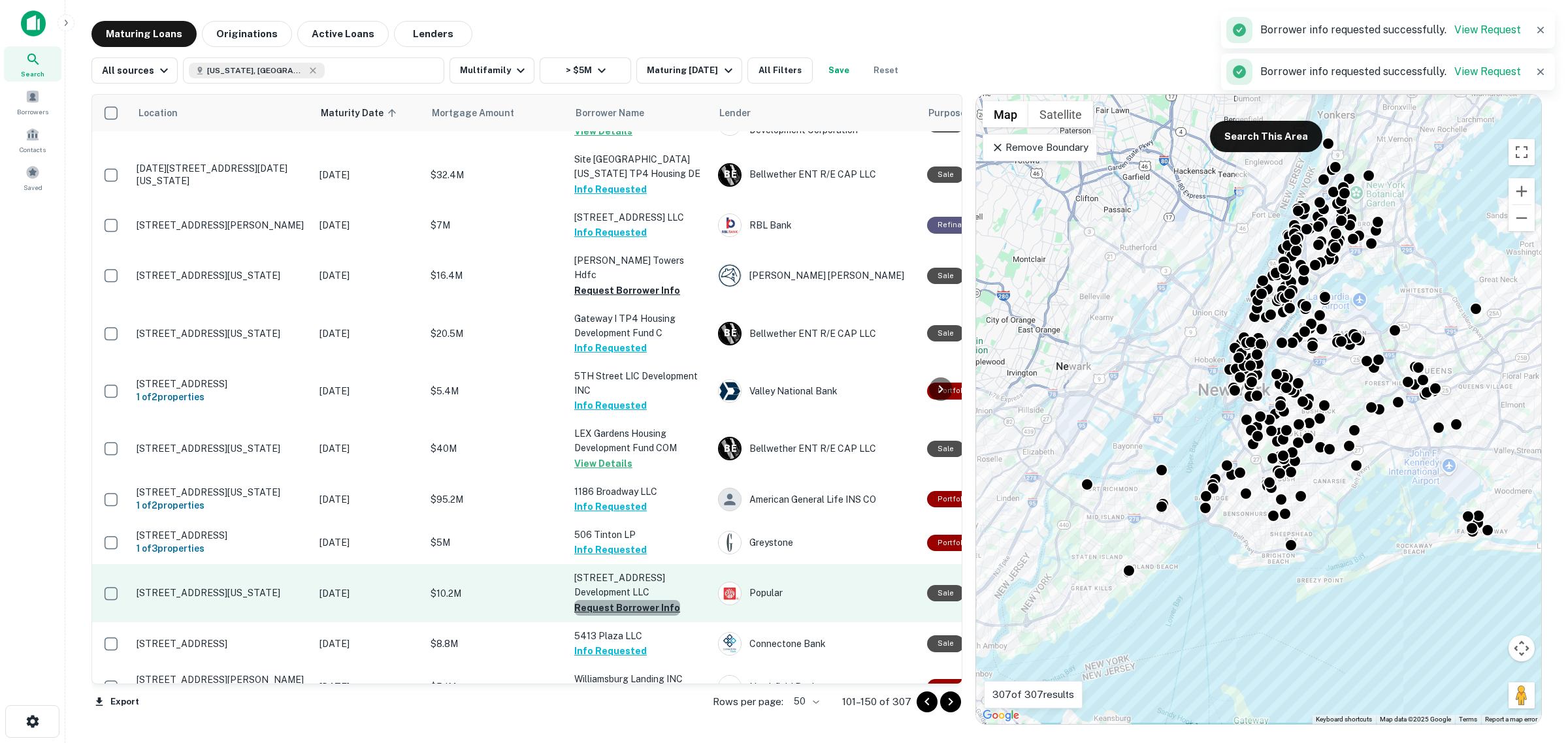
click at [638, 611] on button "Request Borrower Info" at bounding box center [627, 608] width 106 height 15
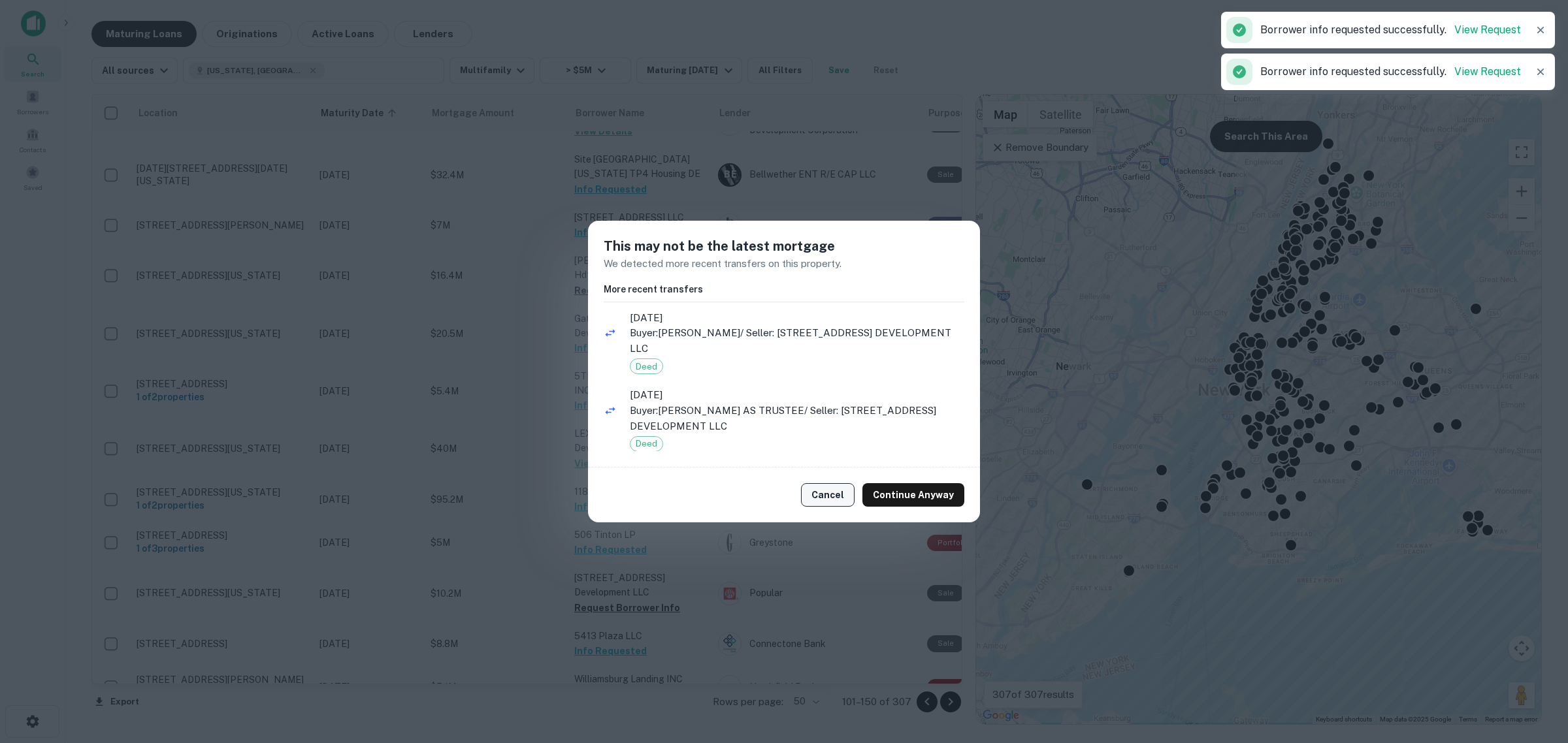
click at [821, 498] on button "Cancel" at bounding box center [827, 494] width 53 height 24
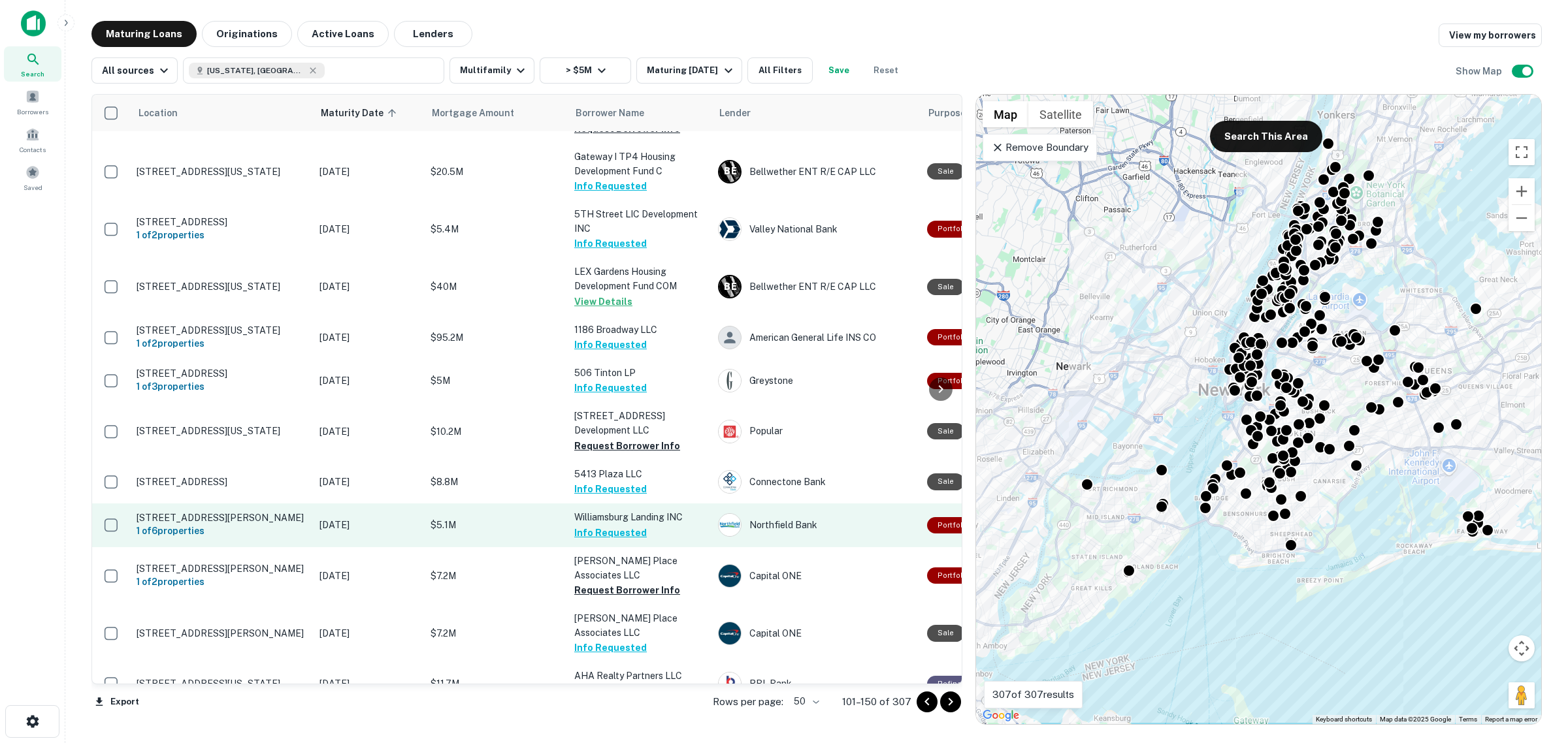
scroll to position [1304, 0]
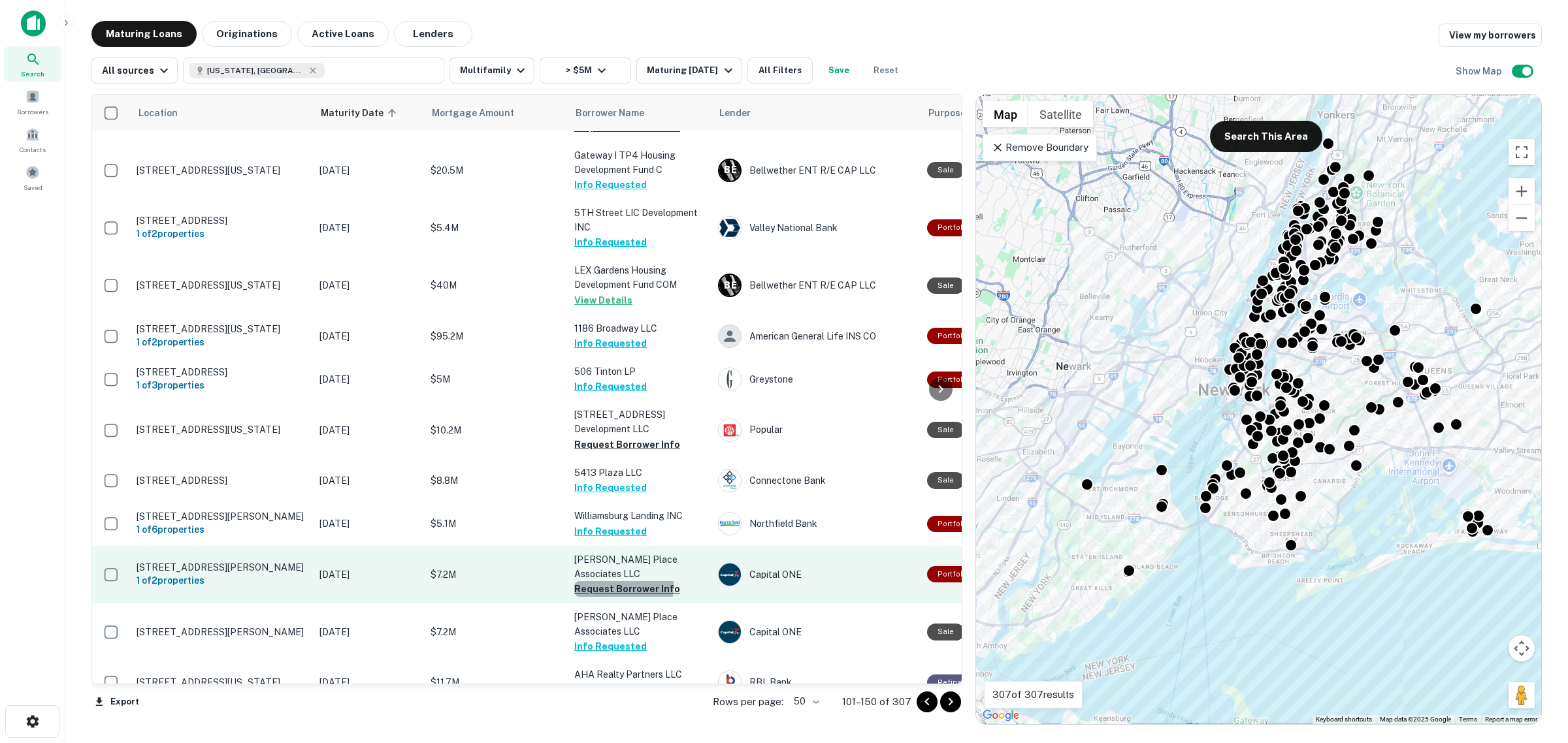
click at [600, 581] on button "Request Borrower Info" at bounding box center [627, 589] width 106 height 15
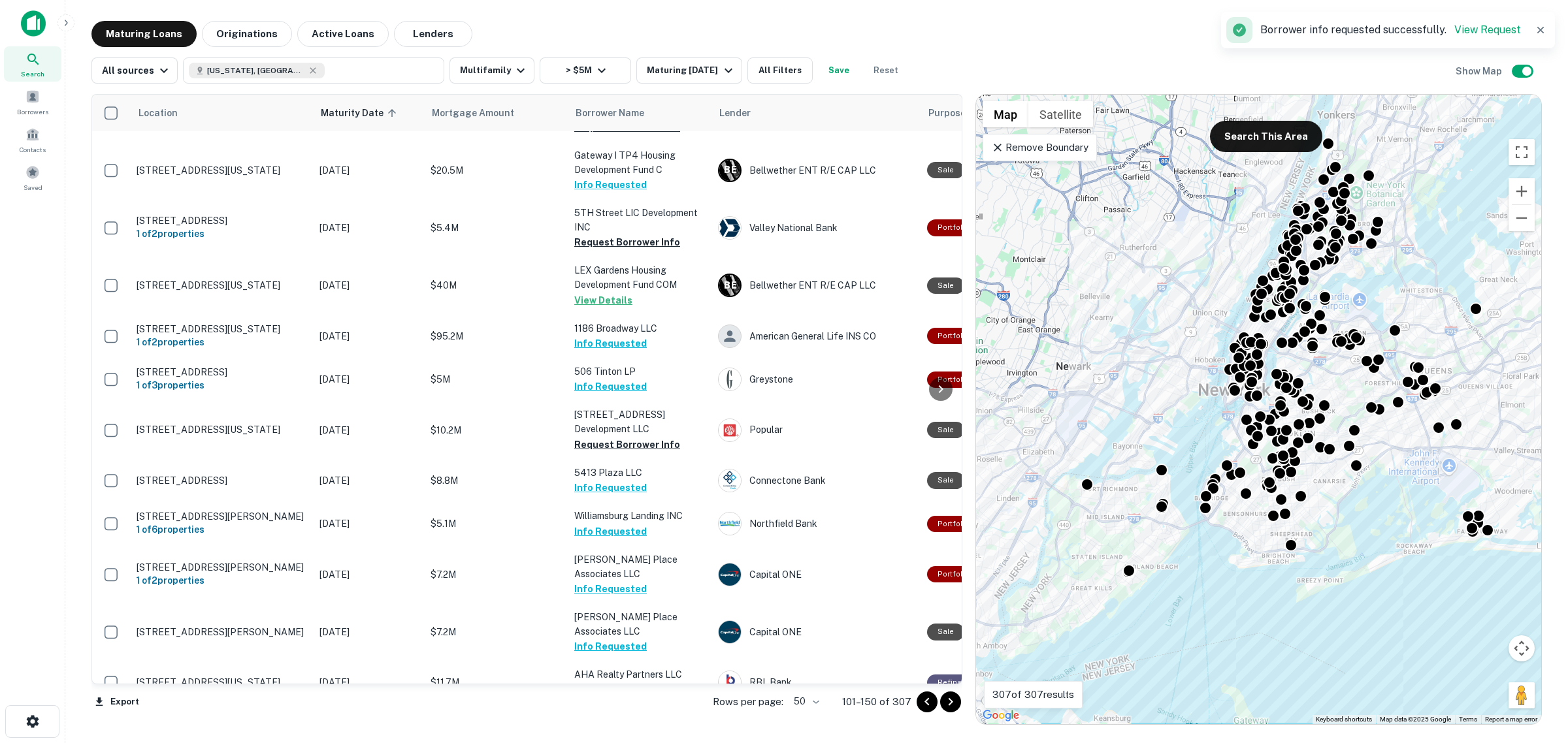
scroll to position [1467, 0]
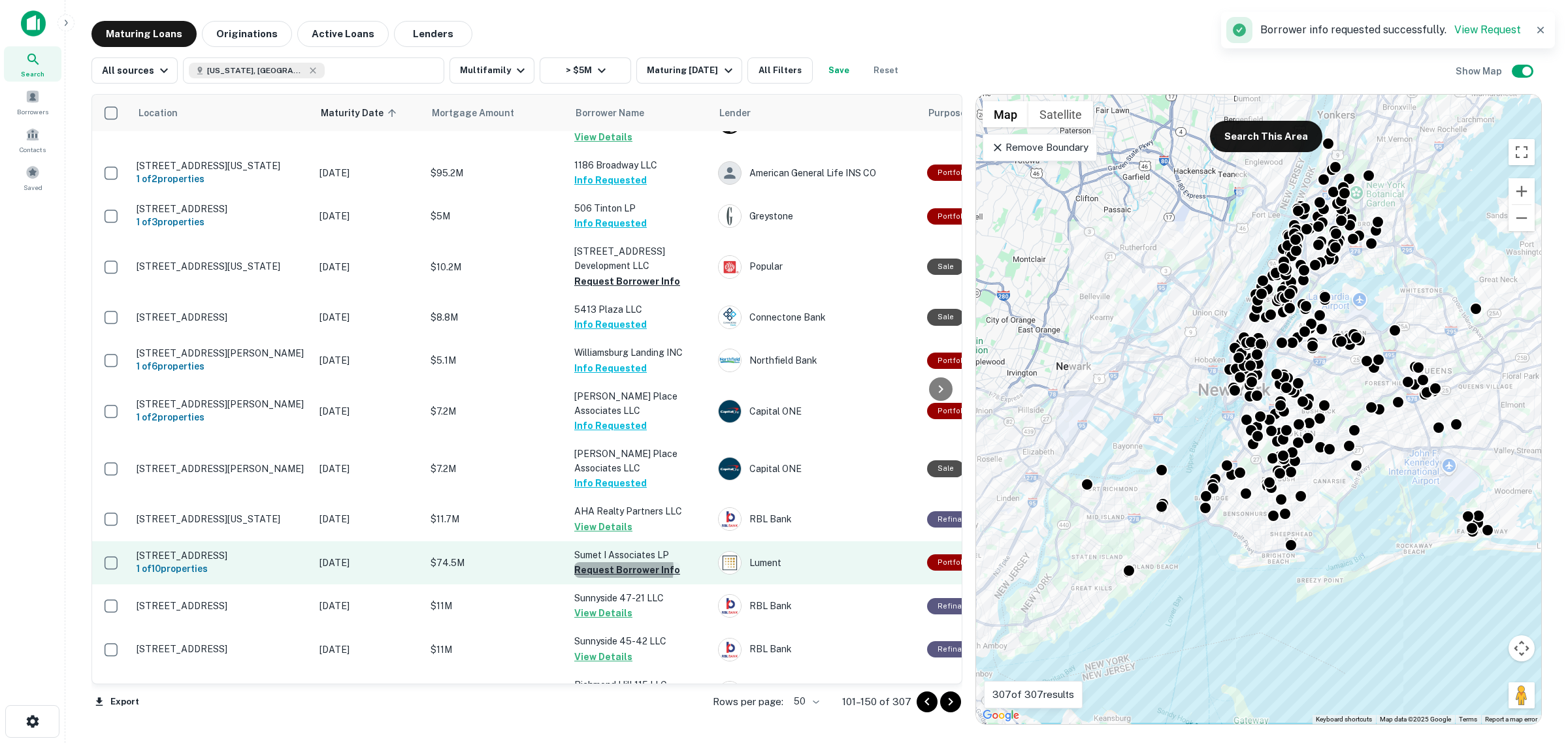
click at [621, 562] on button "Request Borrower Info" at bounding box center [627, 570] width 106 height 15
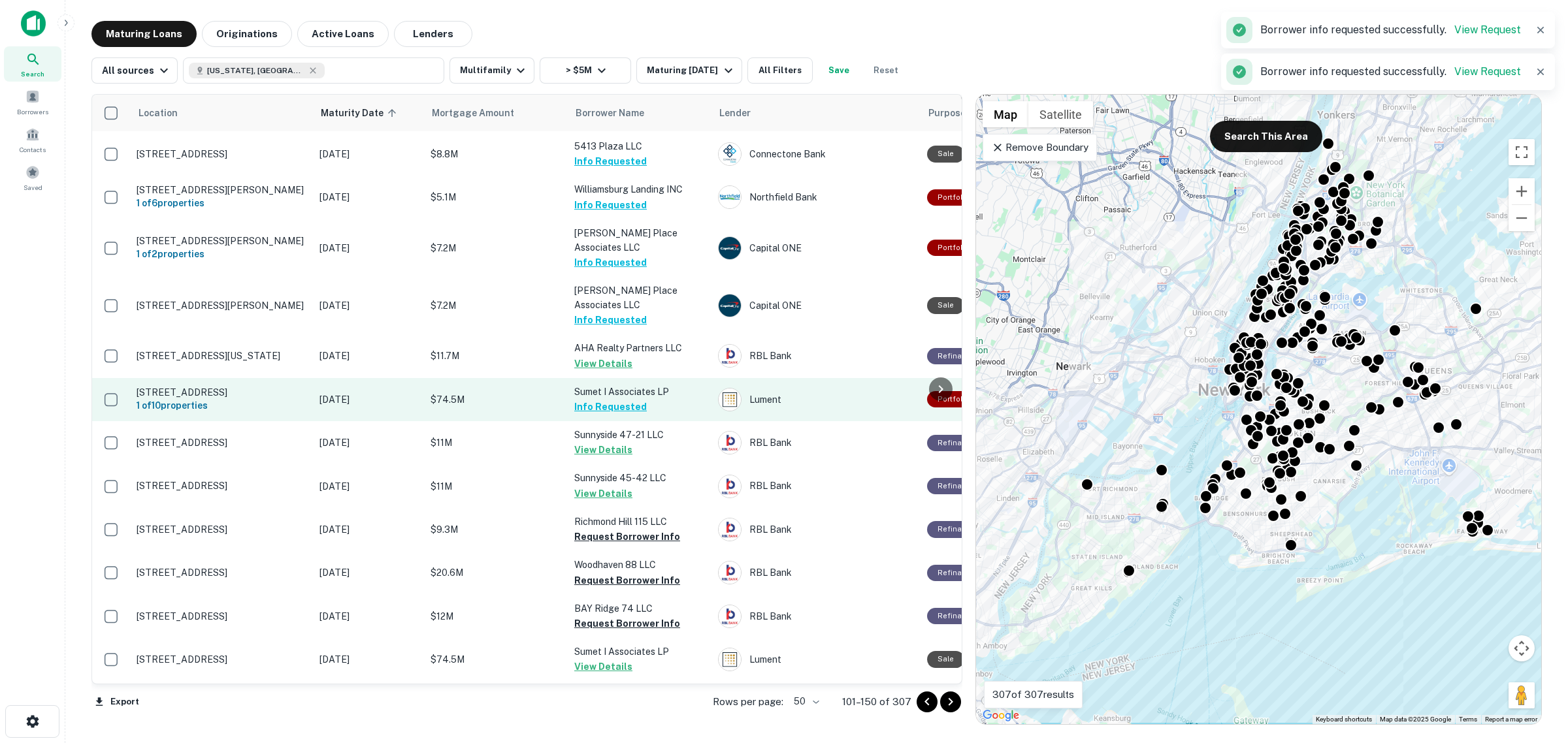
scroll to position [1712, 0]
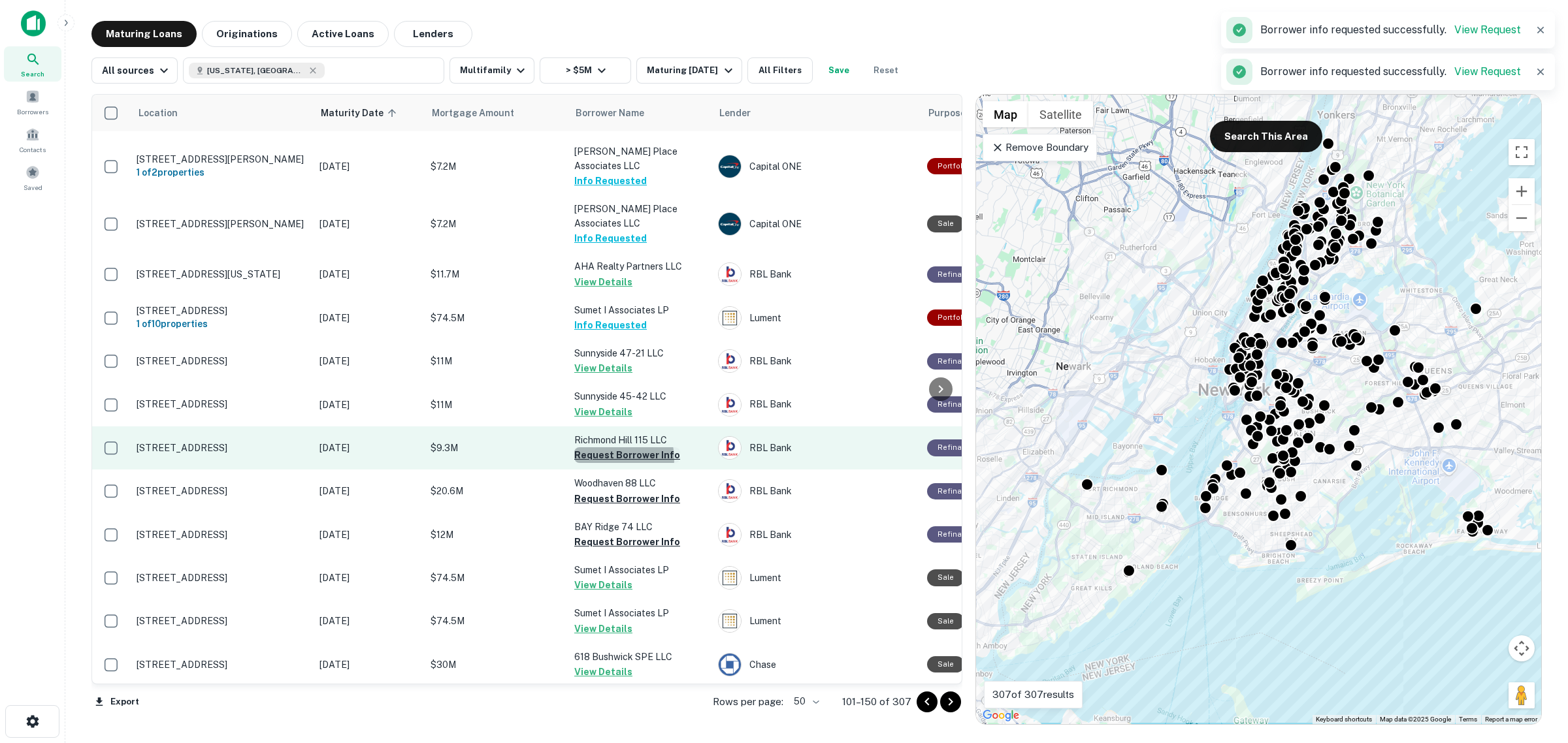
click at [616, 447] on button "Request Borrower Info" at bounding box center [627, 455] width 106 height 15
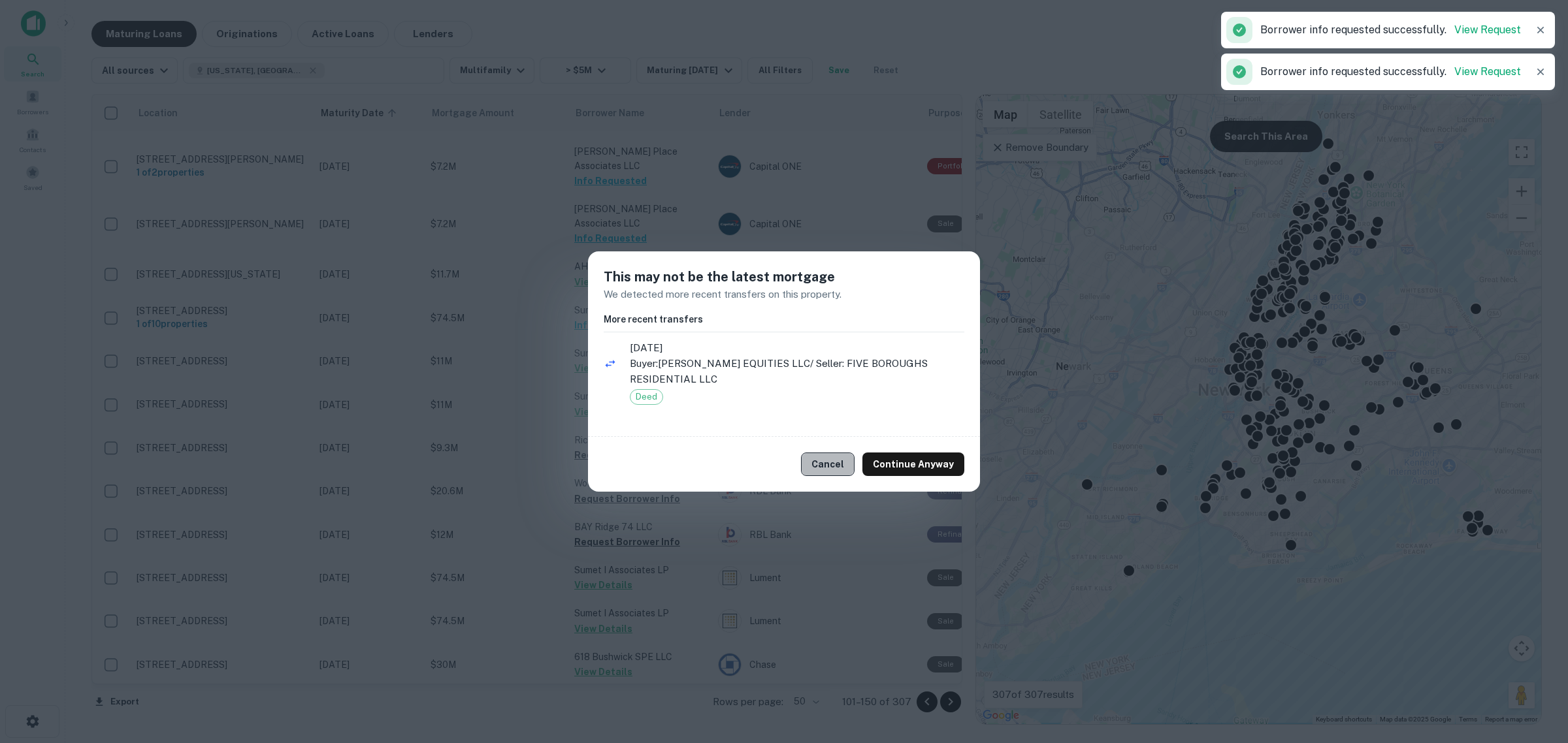
click at [834, 461] on button "Cancel" at bounding box center [827, 464] width 53 height 24
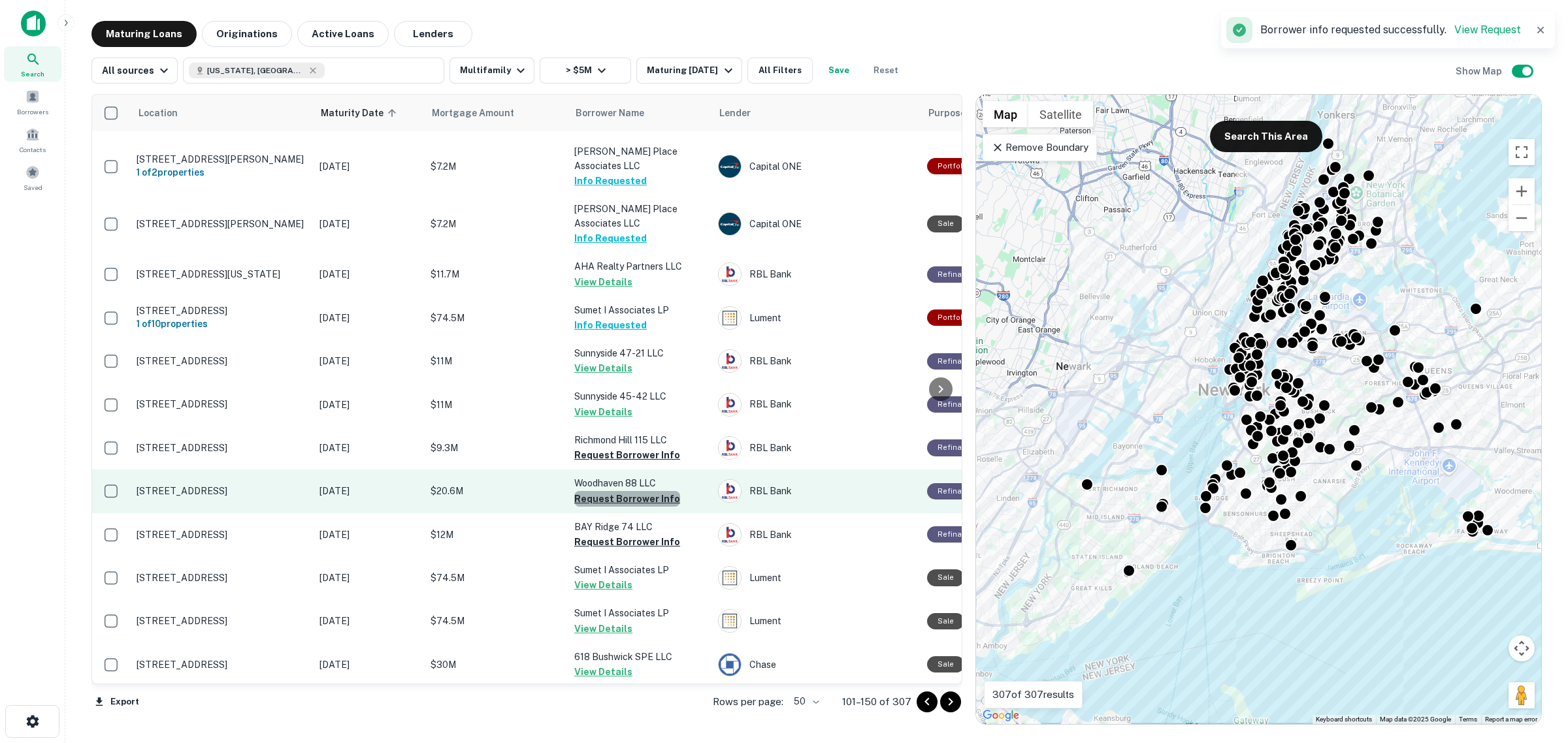
click at [654, 491] on button "Request Borrower Info" at bounding box center [627, 498] width 106 height 15
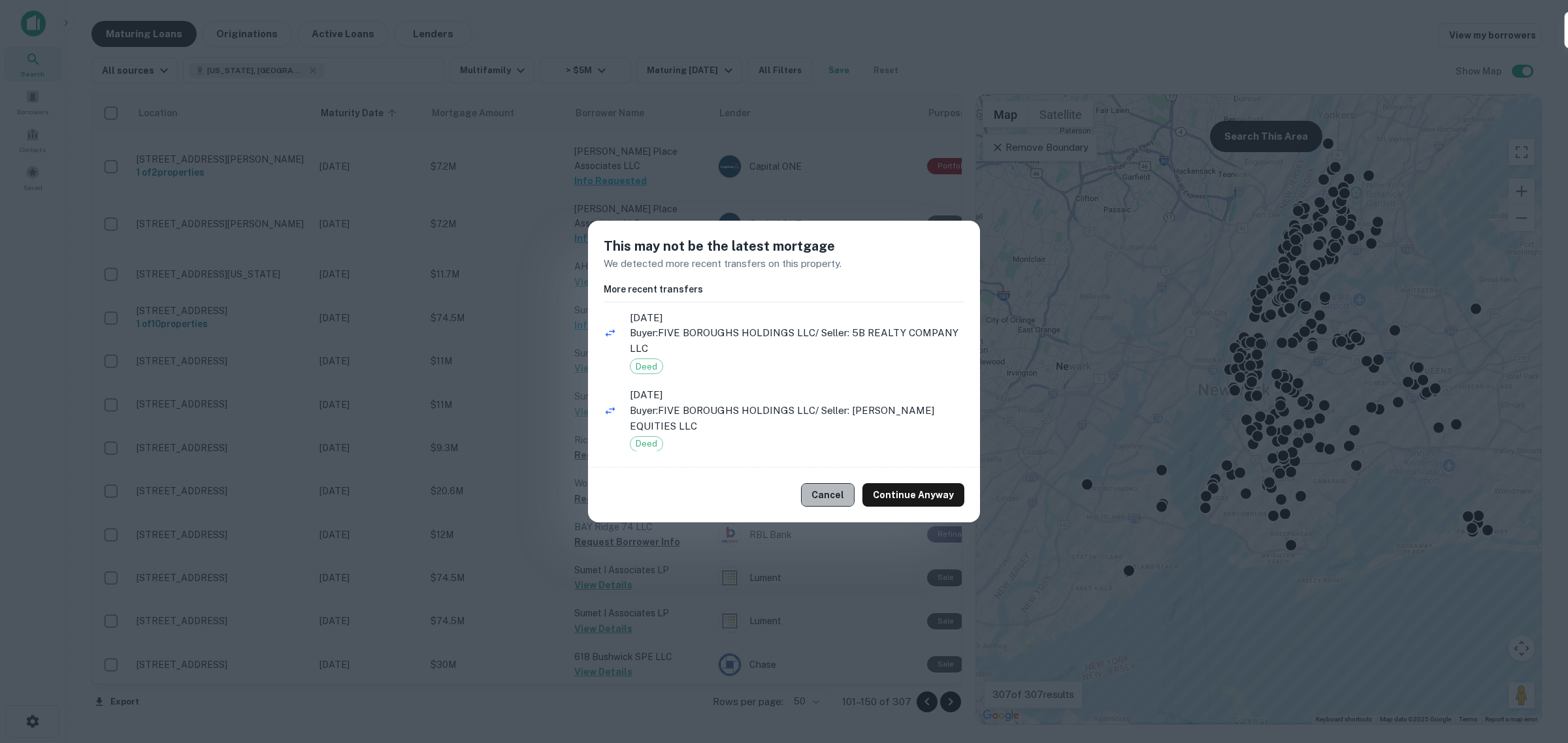
click at [833, 497] on button "Cancel" at bounding box center [827, 494] width 53 height 24
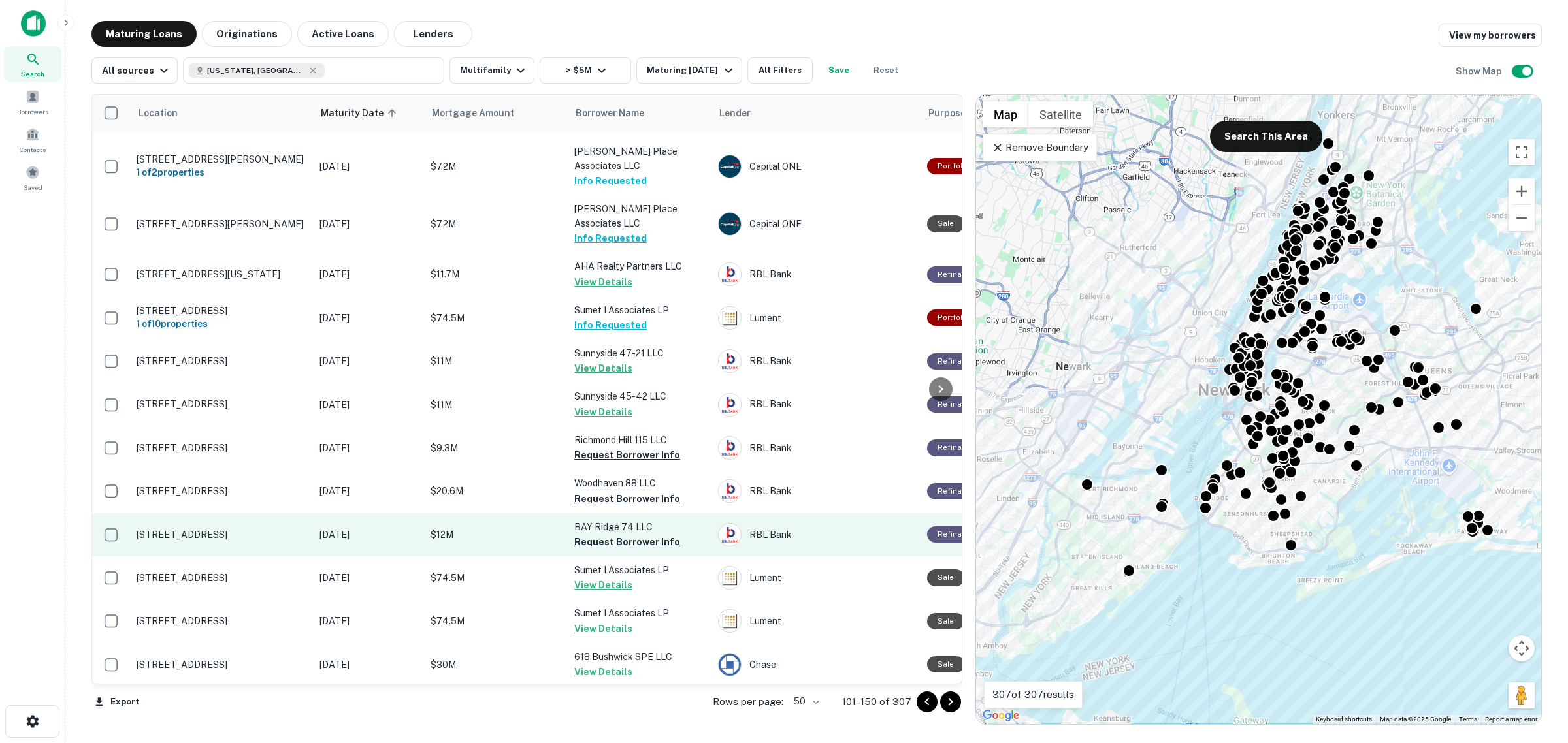
scroll to position [1786, 0]
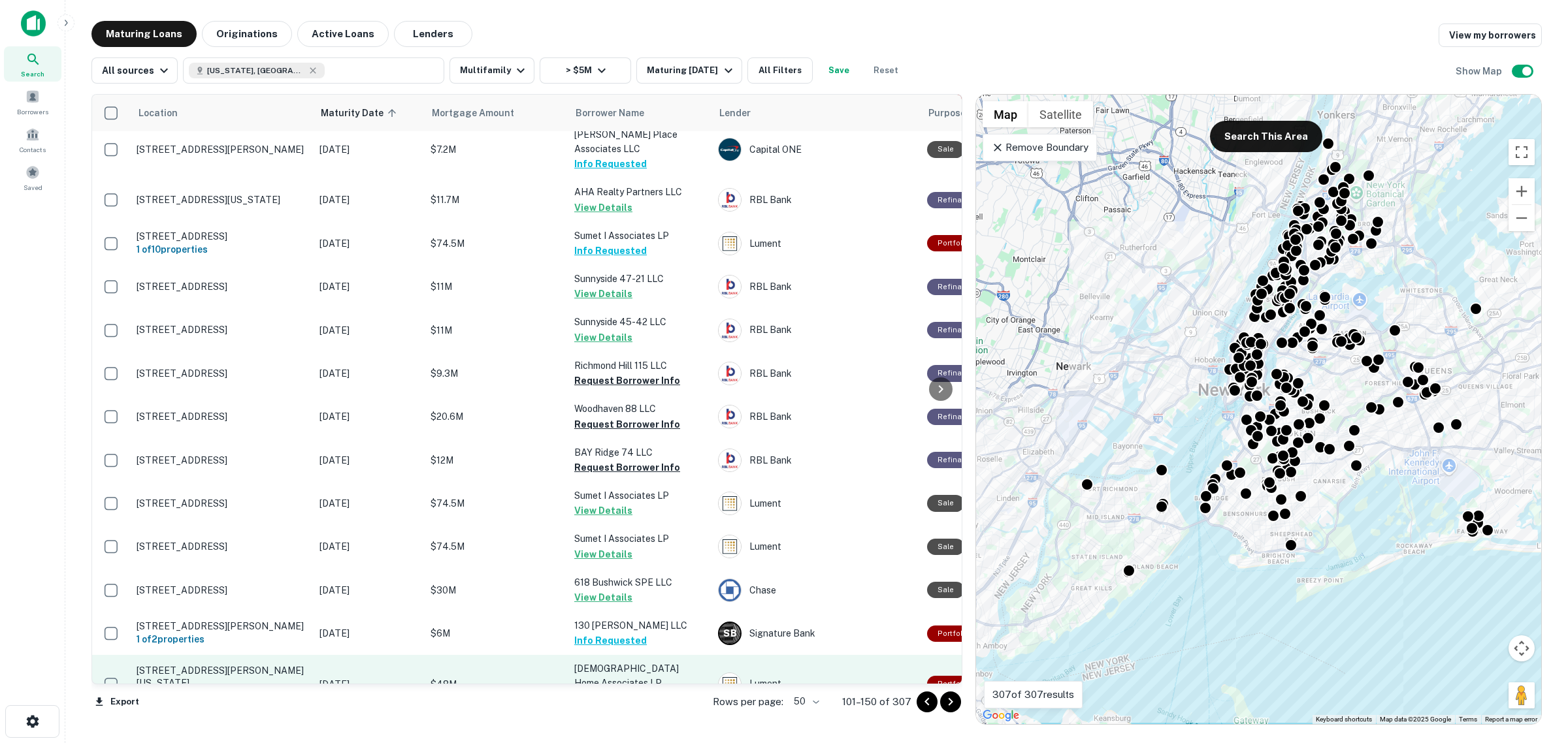
click at [621, 691] on button "Request Borrower Info" at bounding box center [627, 699] width 106 height 15
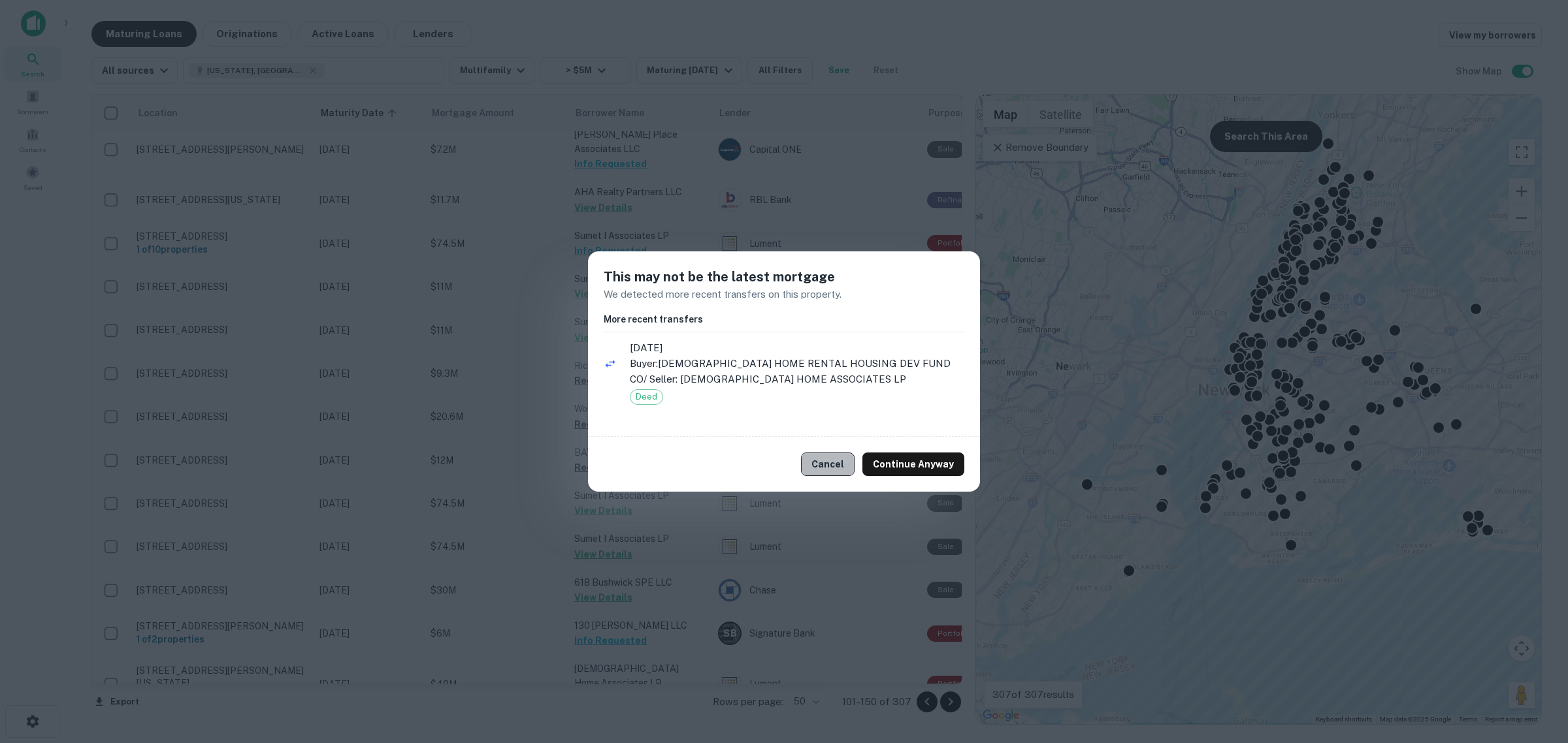
click at [830, 465] on button "Cancel" at bounding box center [827, 464] width 53 height 24
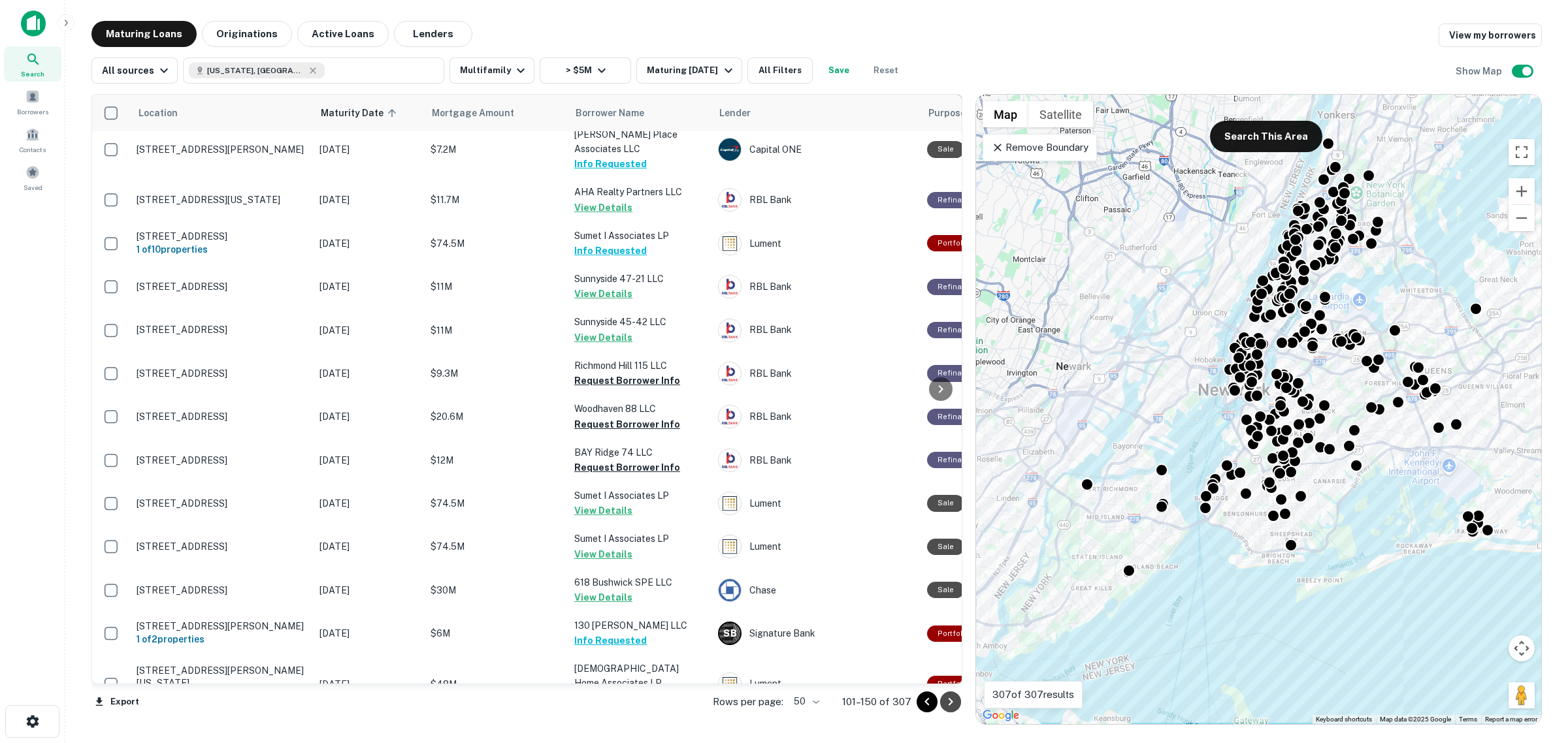
click at [946, 705] on icon "Go to next page" at bounding box center [950, 701] width 15 height 15
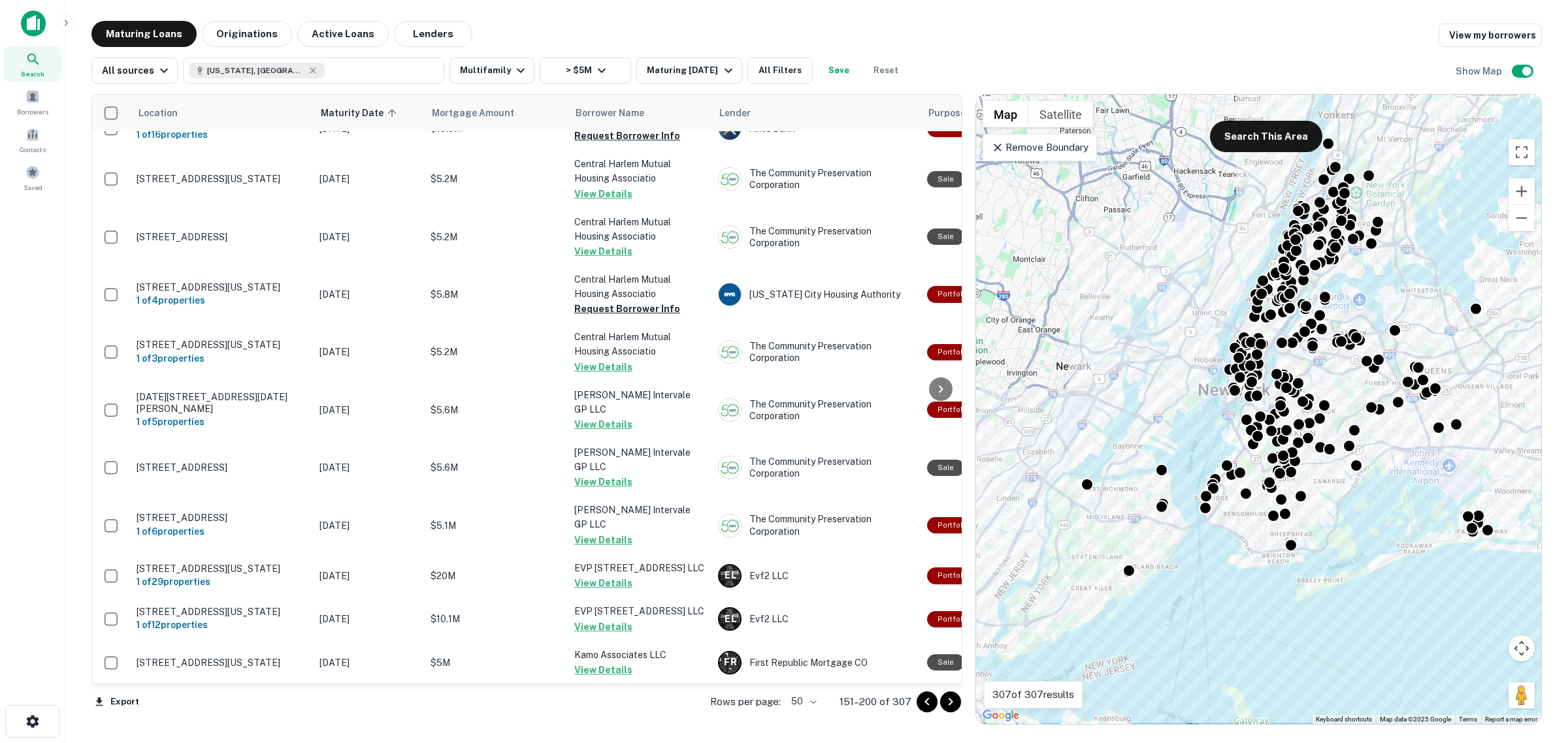
scroll to position [807, 0]
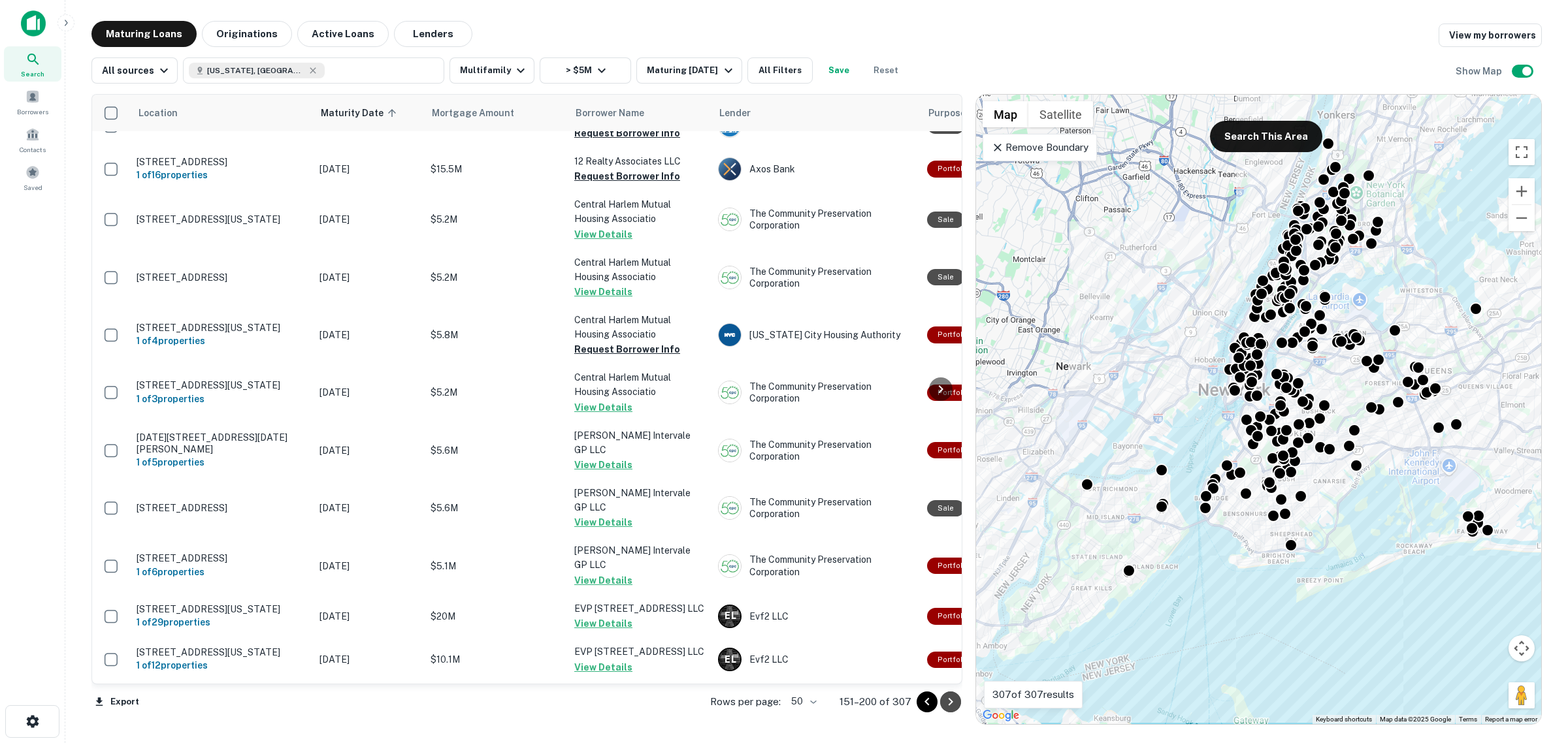
click at [954, 703] on icon "Go to next page" at bounding box center [950, 701] width 15 height 15
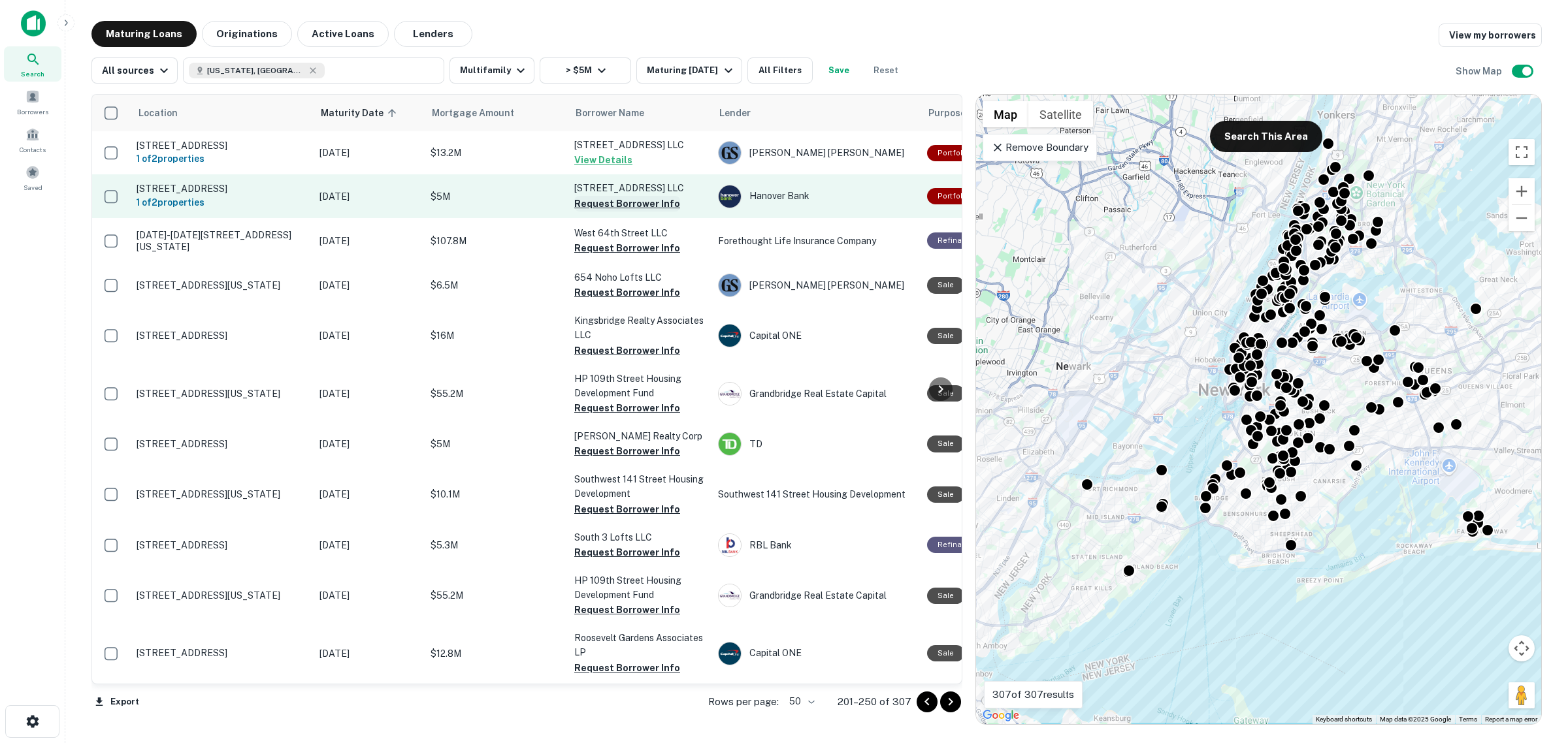
click at [606, 204] on button "Request Borrower Info" at bounding box center [627, 203] width 106 height 15
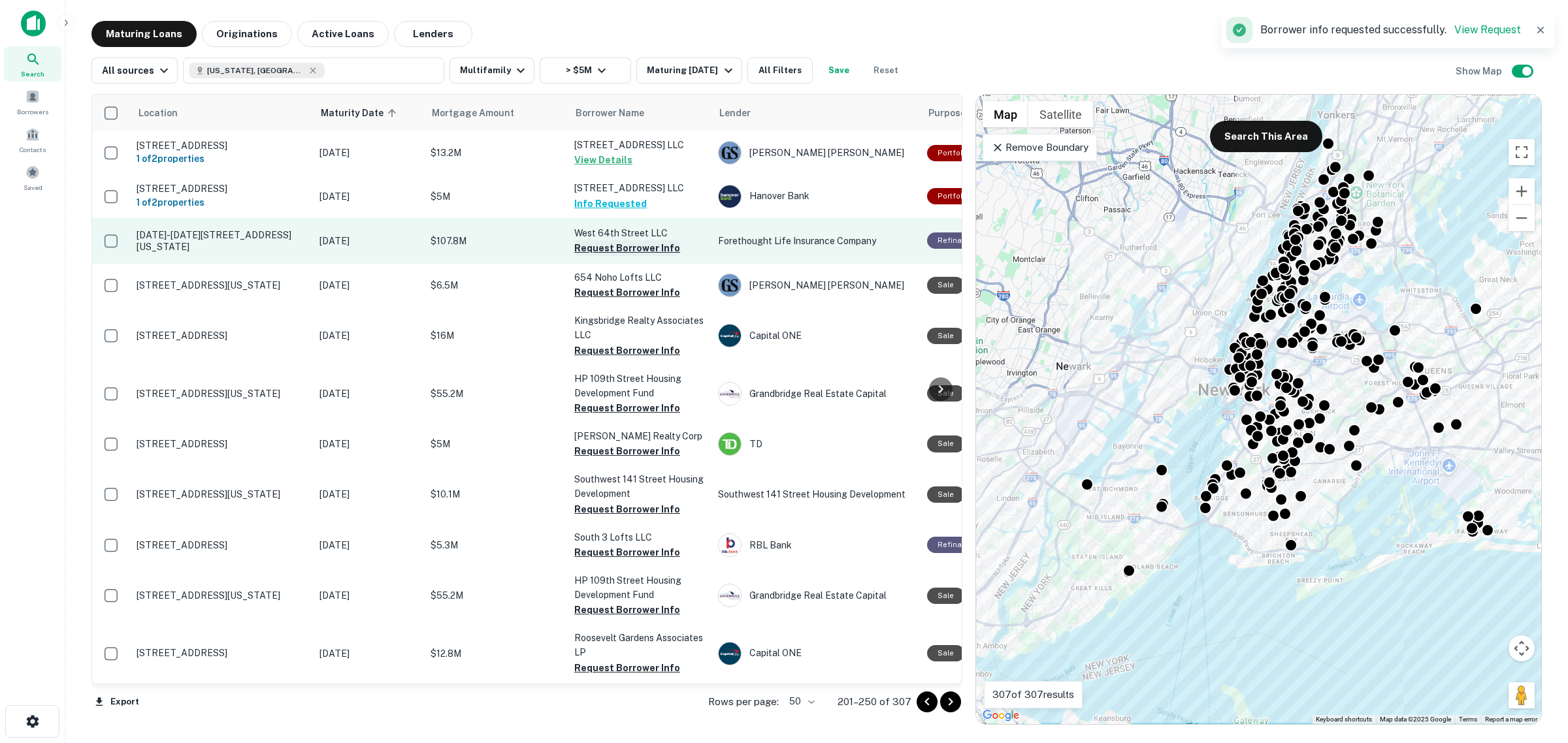
click at [619, 245] on button "Request Borrower Info" at bounding box center [627, 248] width 106 height 15
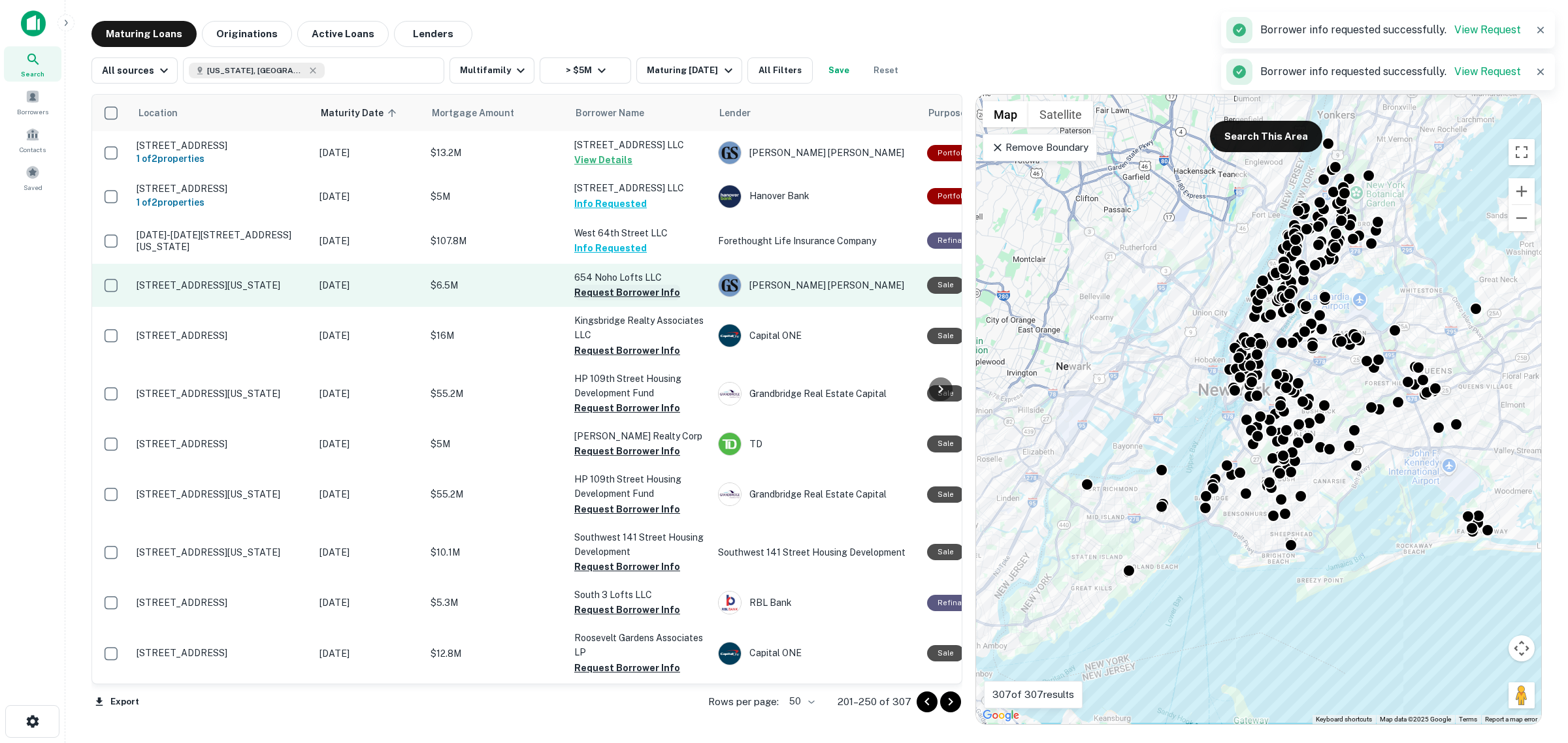
click at [626, 292] on button "Request Borrower Info" at bounding box center [627, 292] width 106 height 15
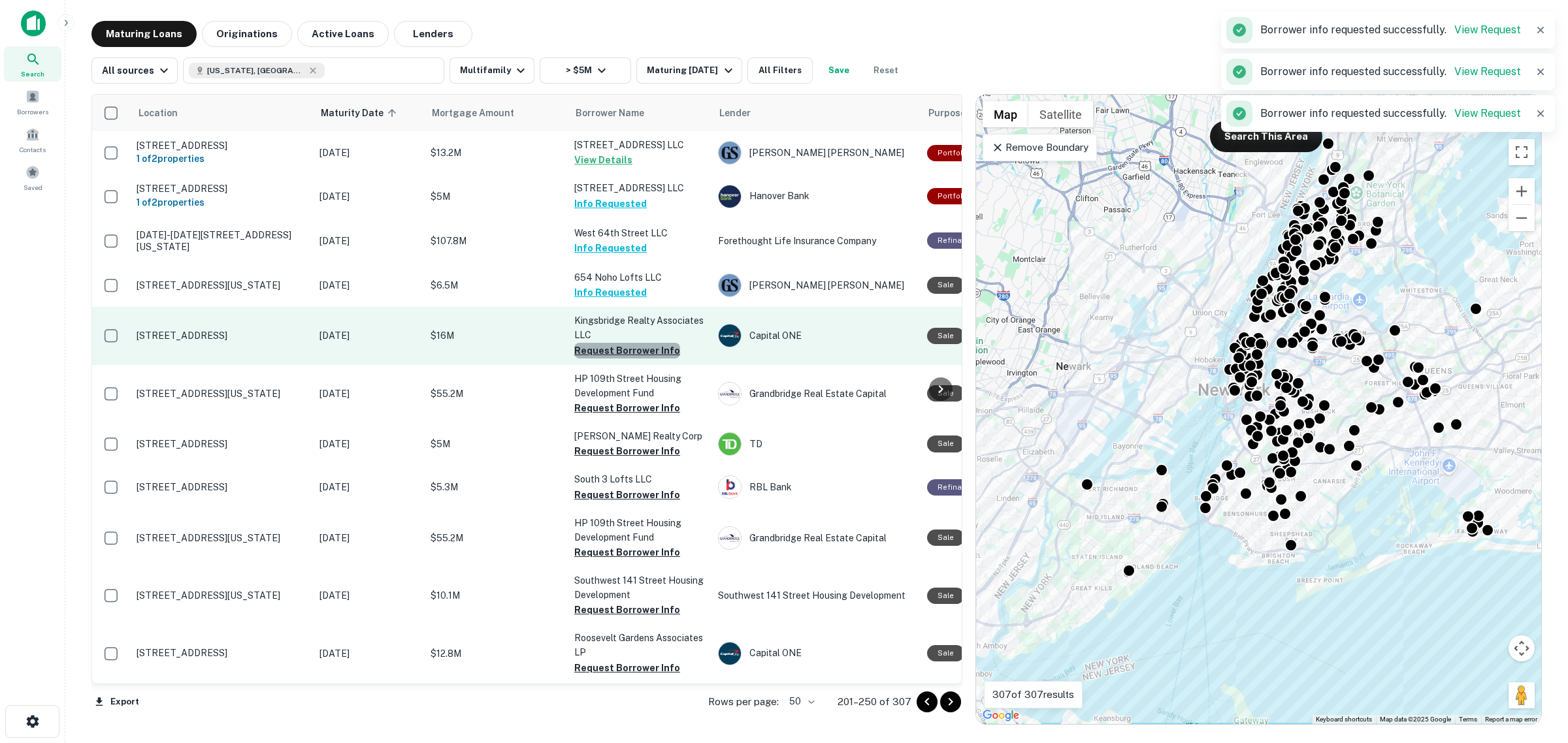
click at [629, 350] on button "Request Borrower Info" at bounding box center [627, 350] width 106 height 15
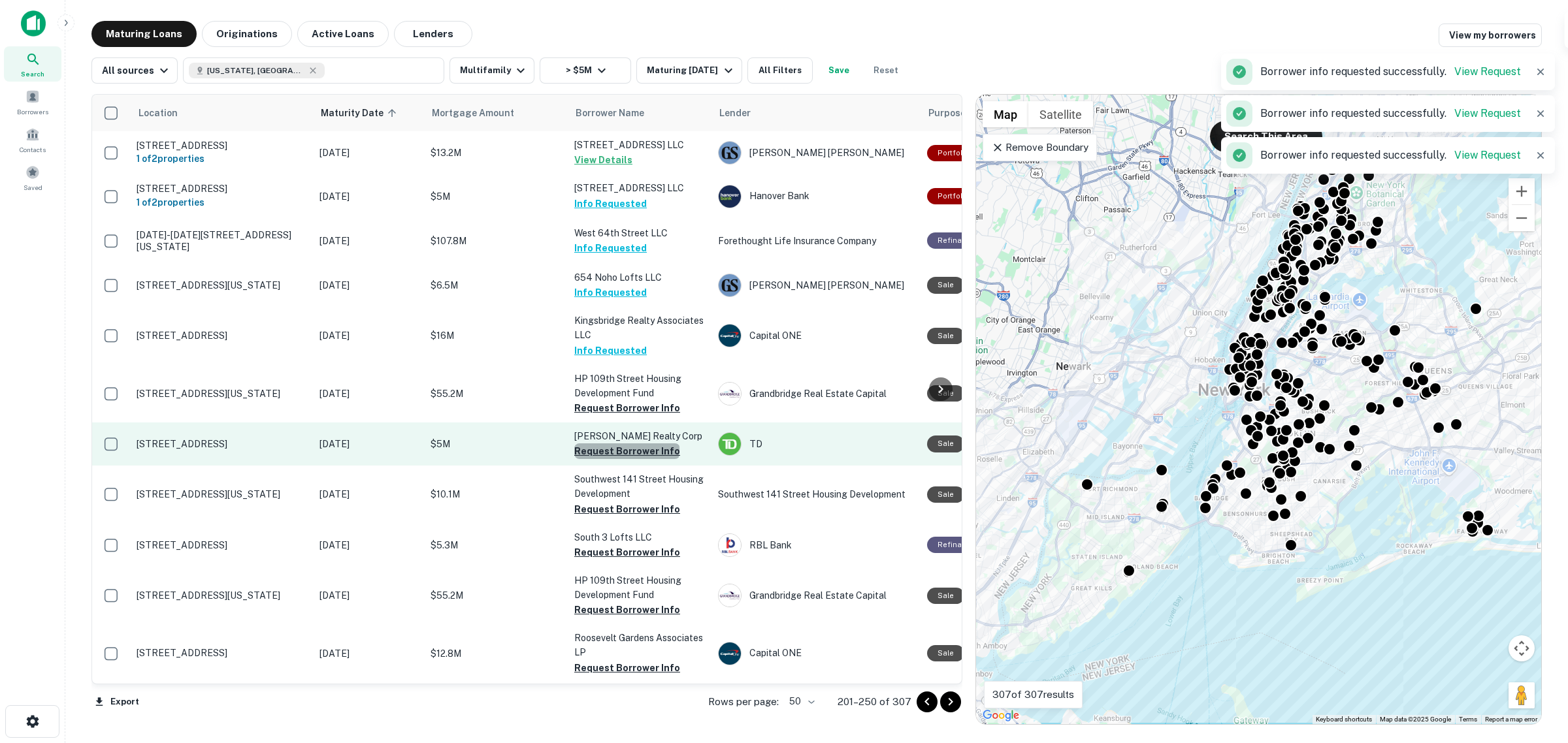
click at [626, 448] on button "Request Borrower Info" at bounding box center [627, 451] width 106 height 15
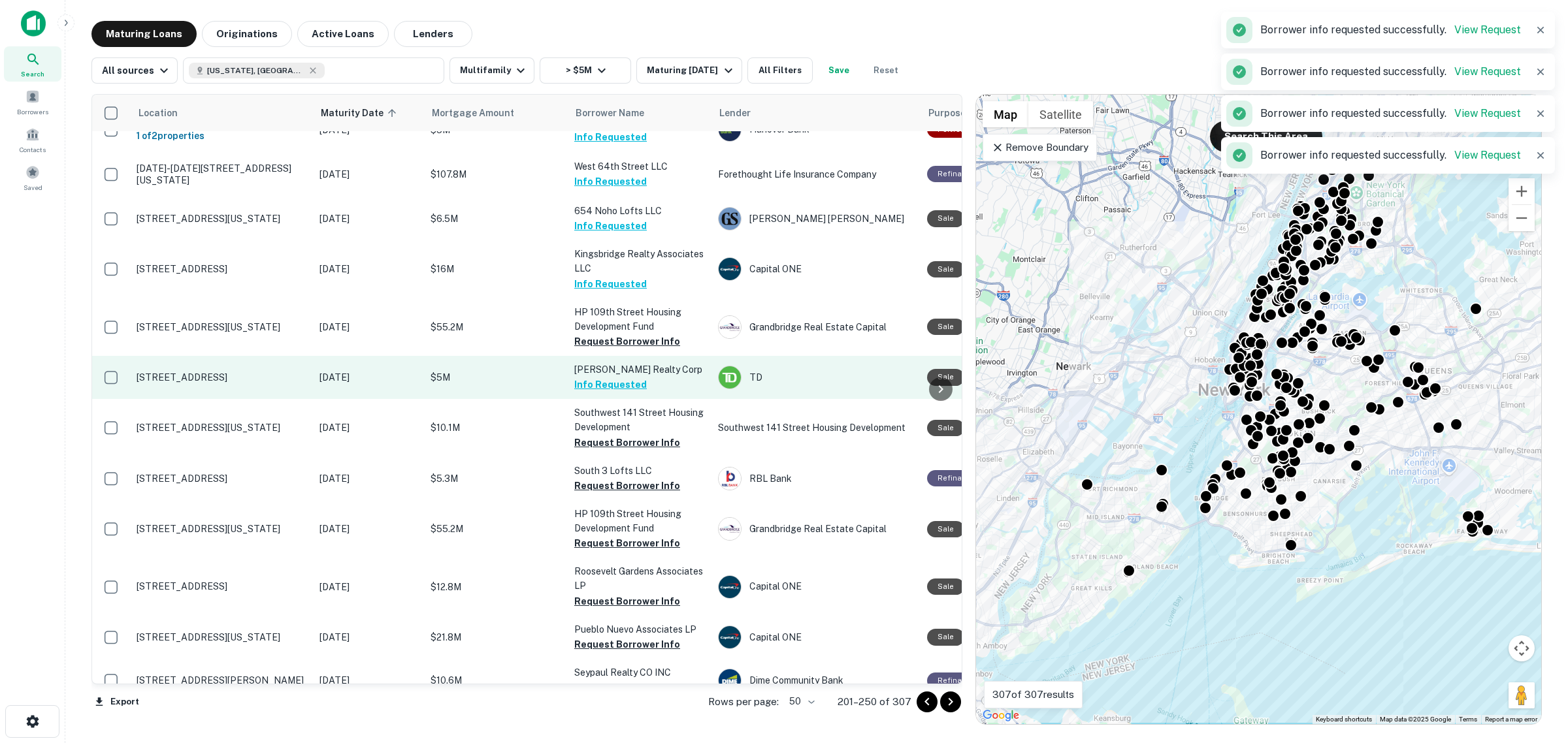
scroll to position [82, 0]
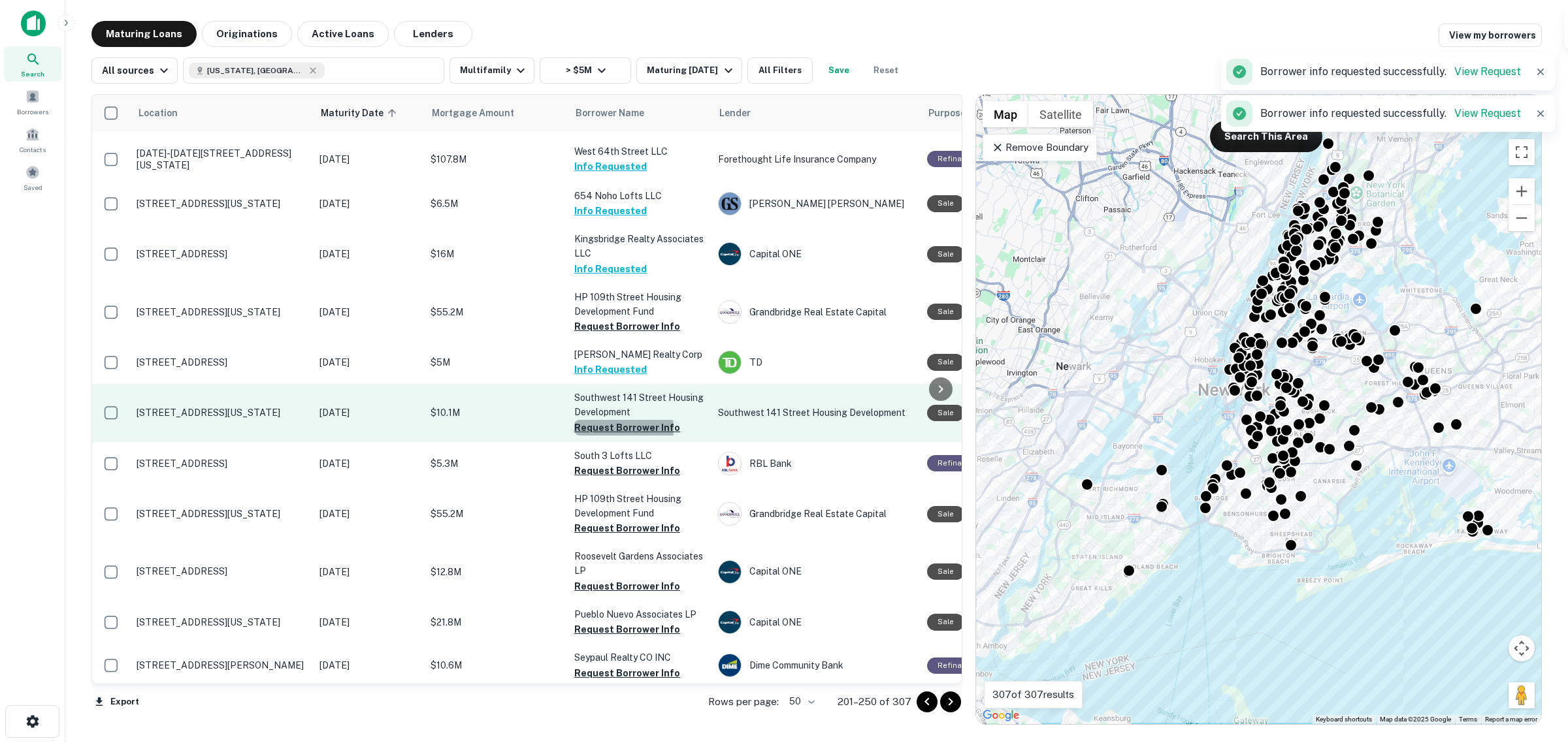
click at [615, 426] on button "Request Borrower Info" at bounding box center [627, 427] width 106 height 15
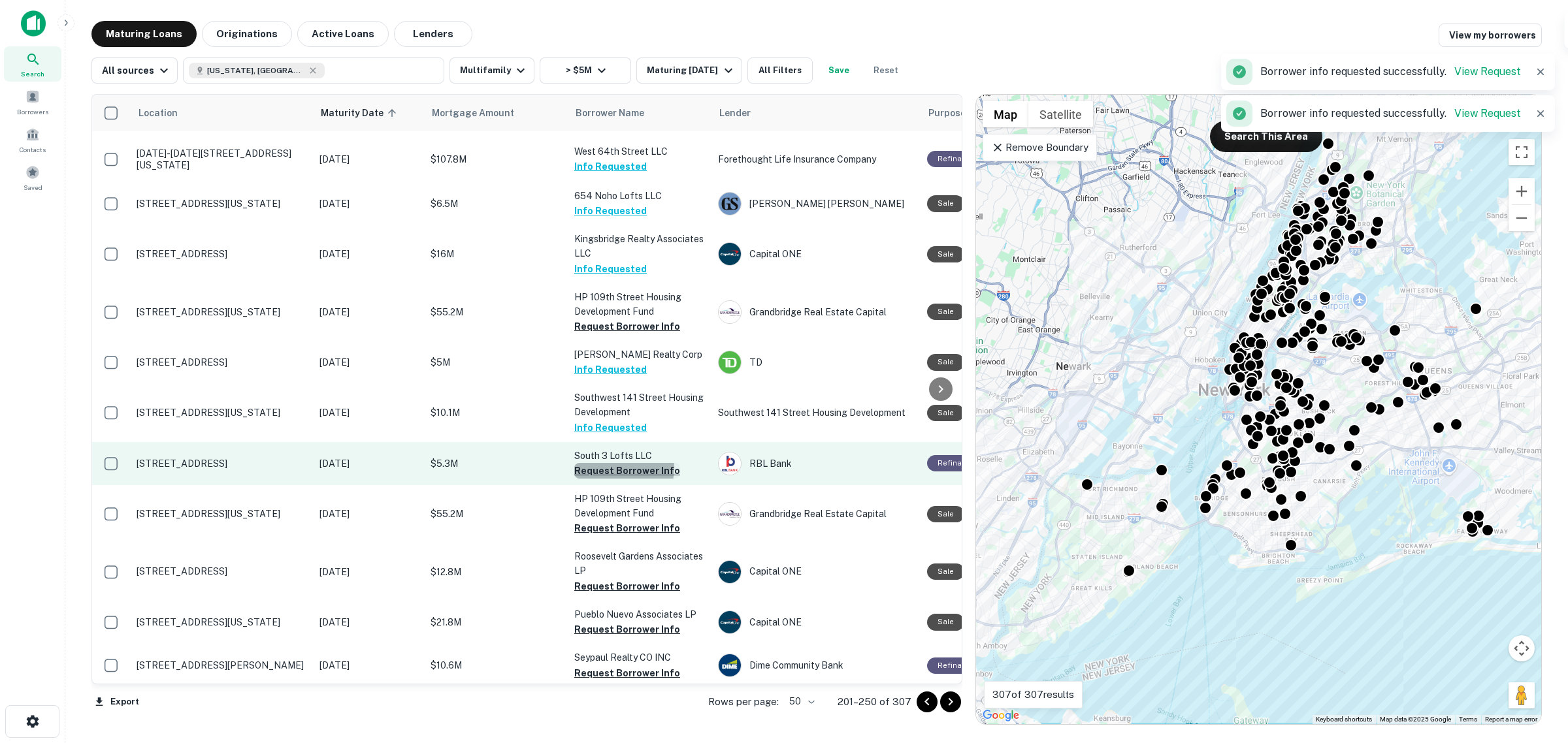
click at [613, 465] on button "Request Borrower Info" at bounding box center [627, 470] width 106 height 15
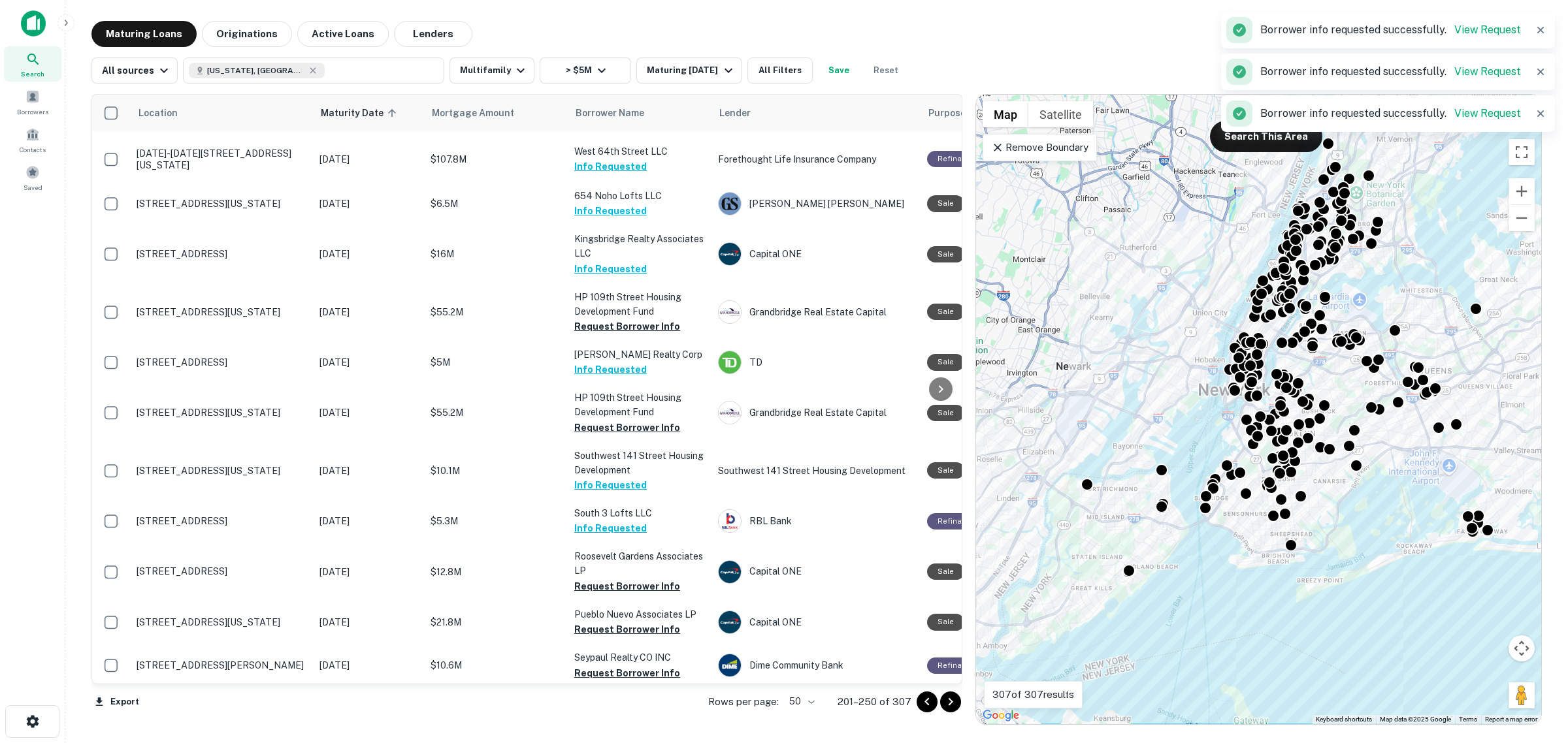
scroll to position [163, 0]
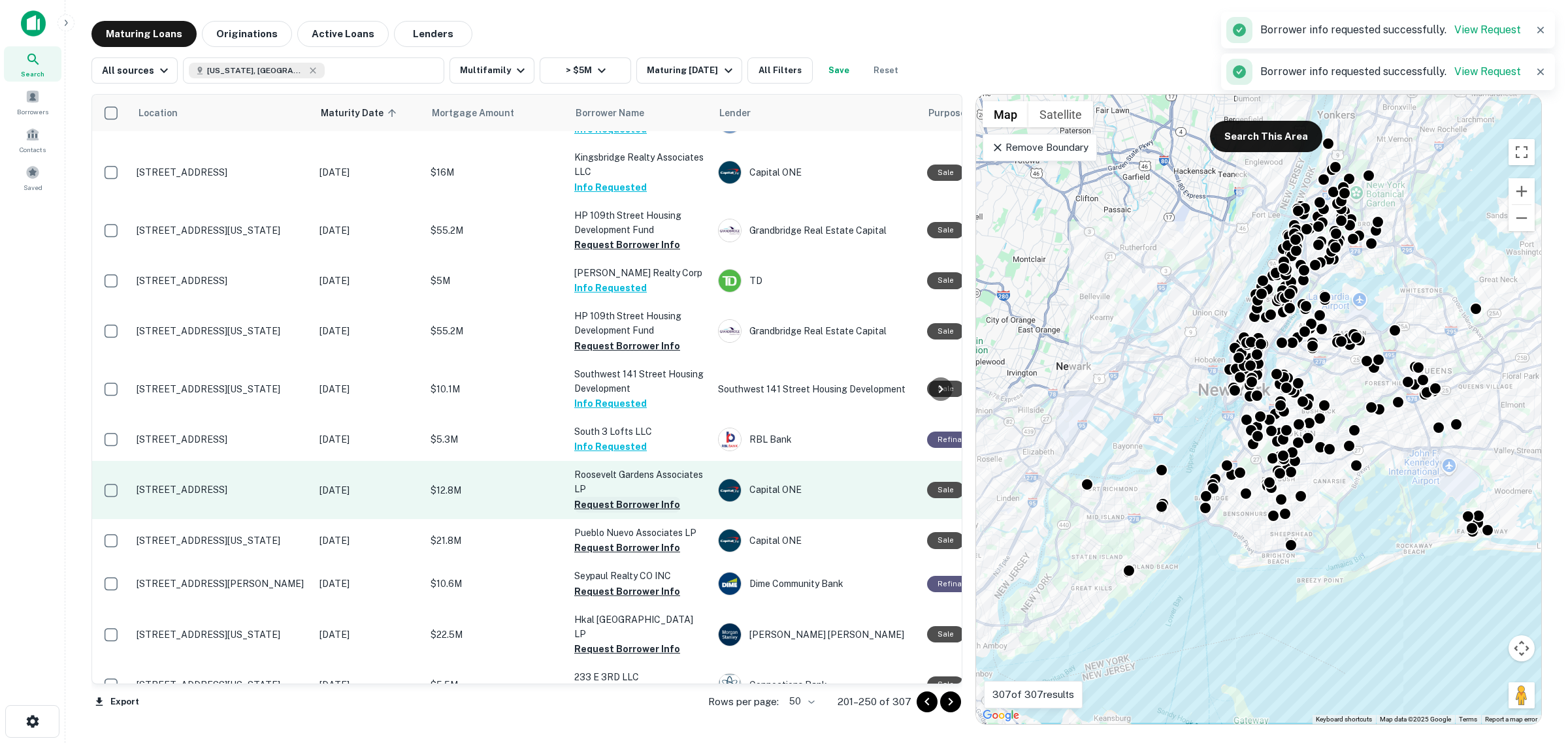
click at [625, 503] on button "Request Borrower Info" at bounding box center [627, 505] width 106 height 15
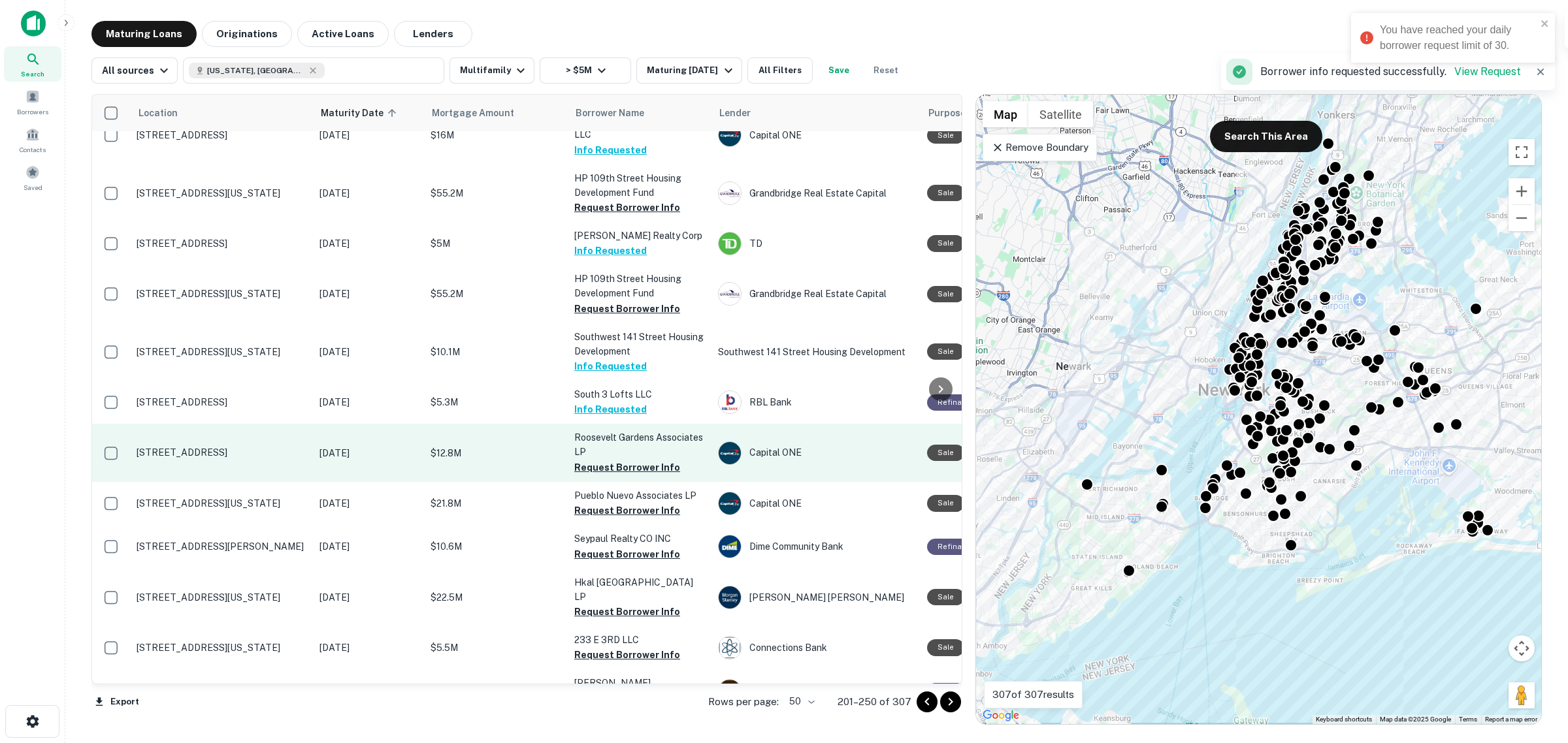
scroll to position [245, 0]
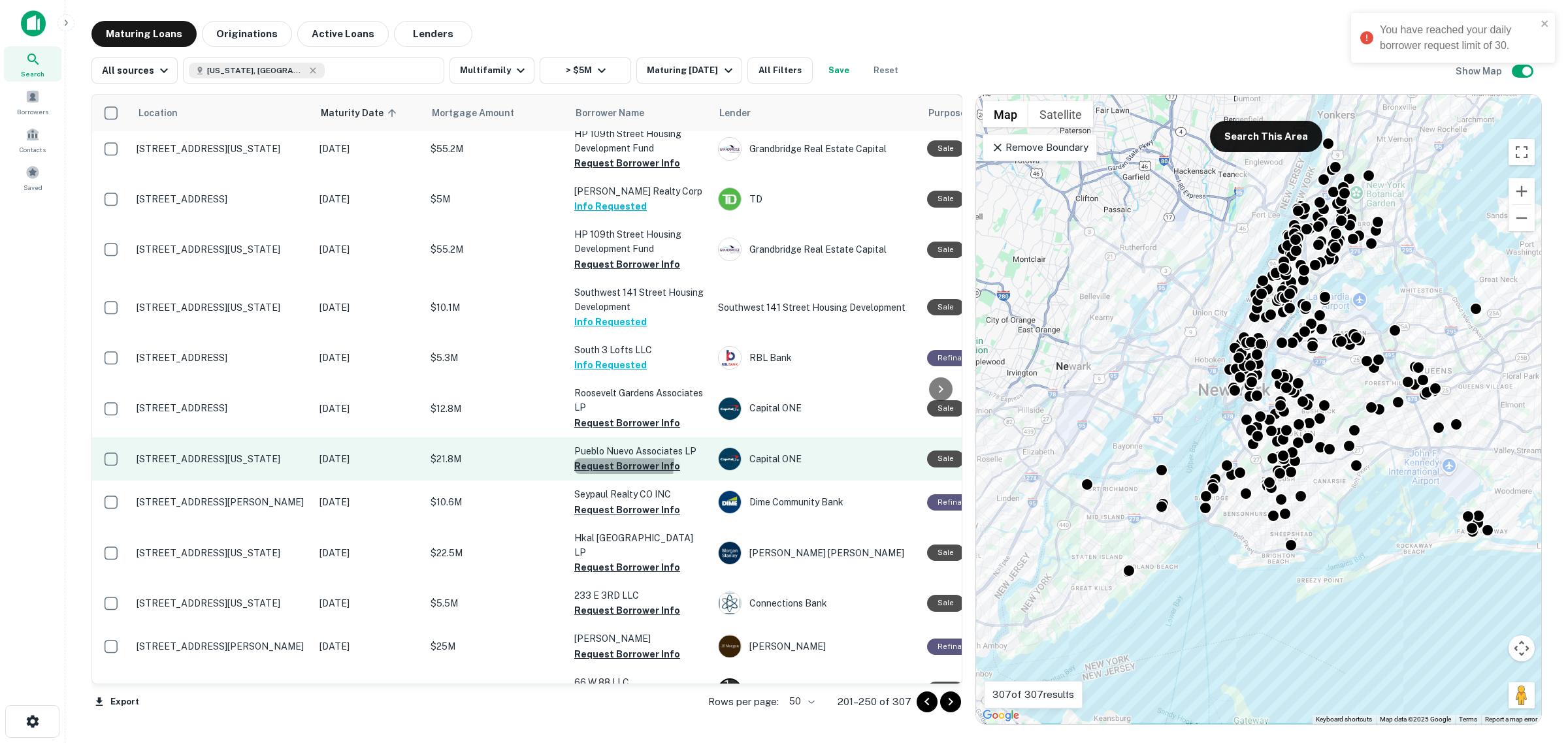
click at [615, 459] on button "Request Borrower Info" at bounding box center [627, 466] width 106 height 15
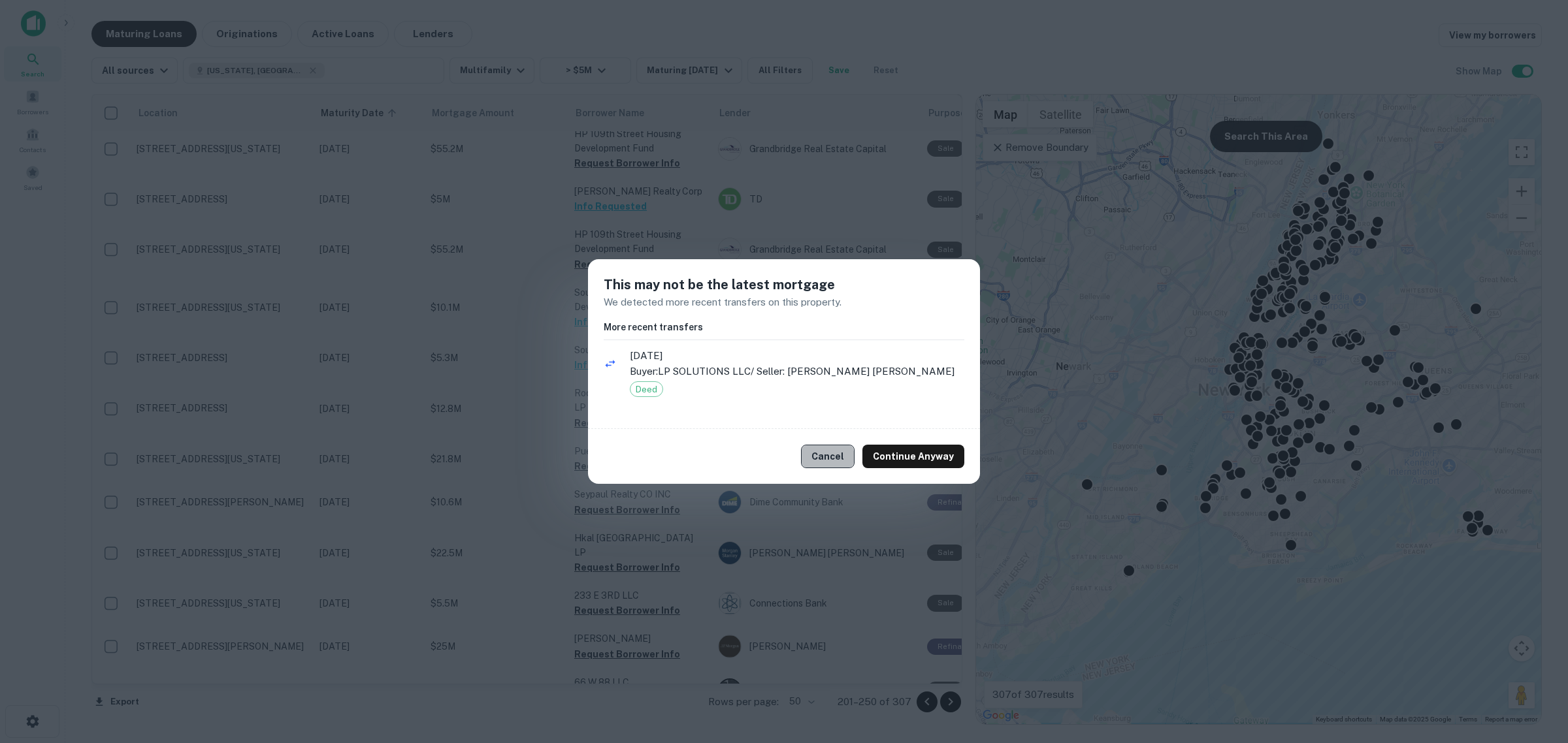
click at [821, 459] on button "Cancel" at bounding box center [827, 456] width 53 height 24
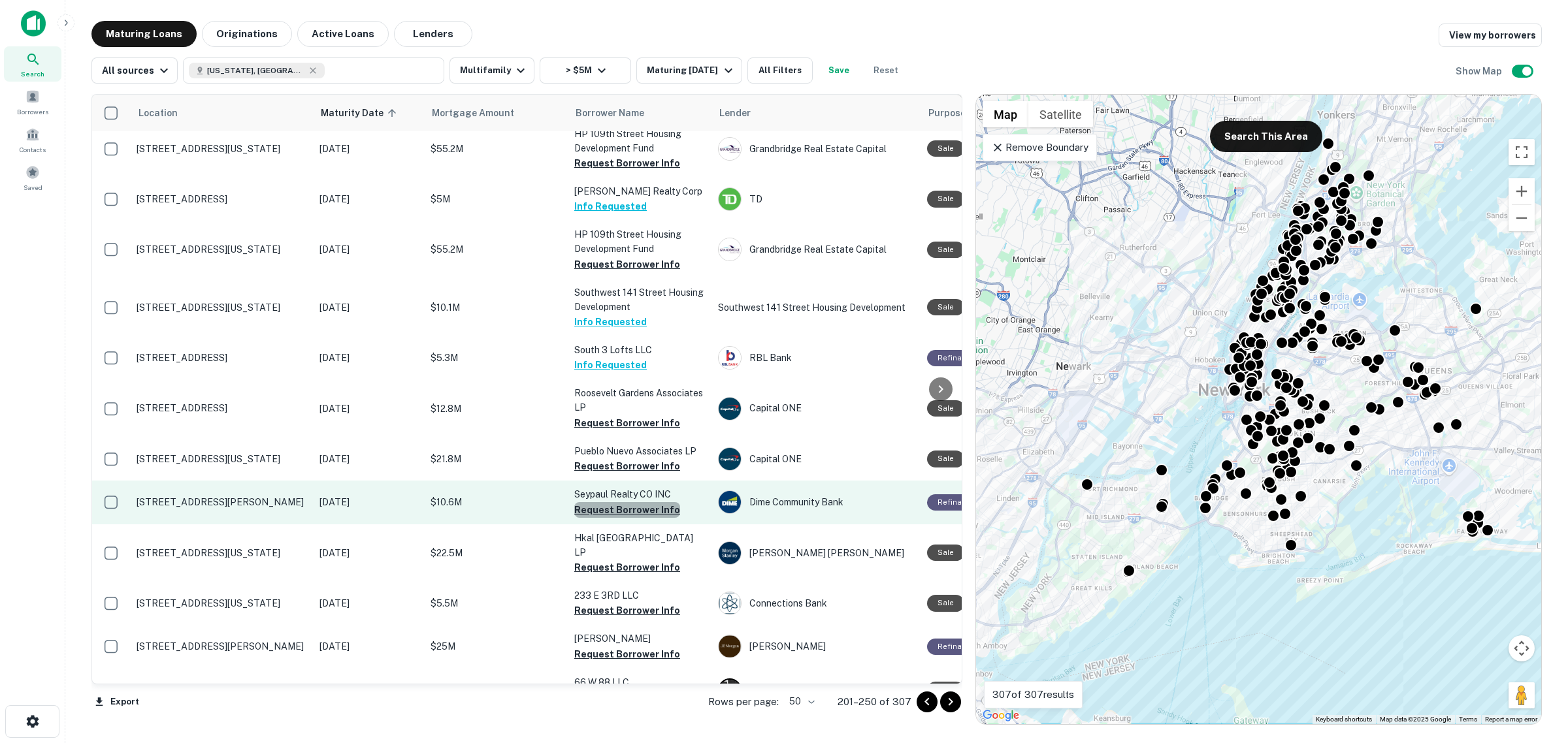
click at [628, 505] on button "Request Borrower Info" at bounding box center [627, 509] width 106 height 15
